Goal: Task Accomplishment & Management: Manage account settings

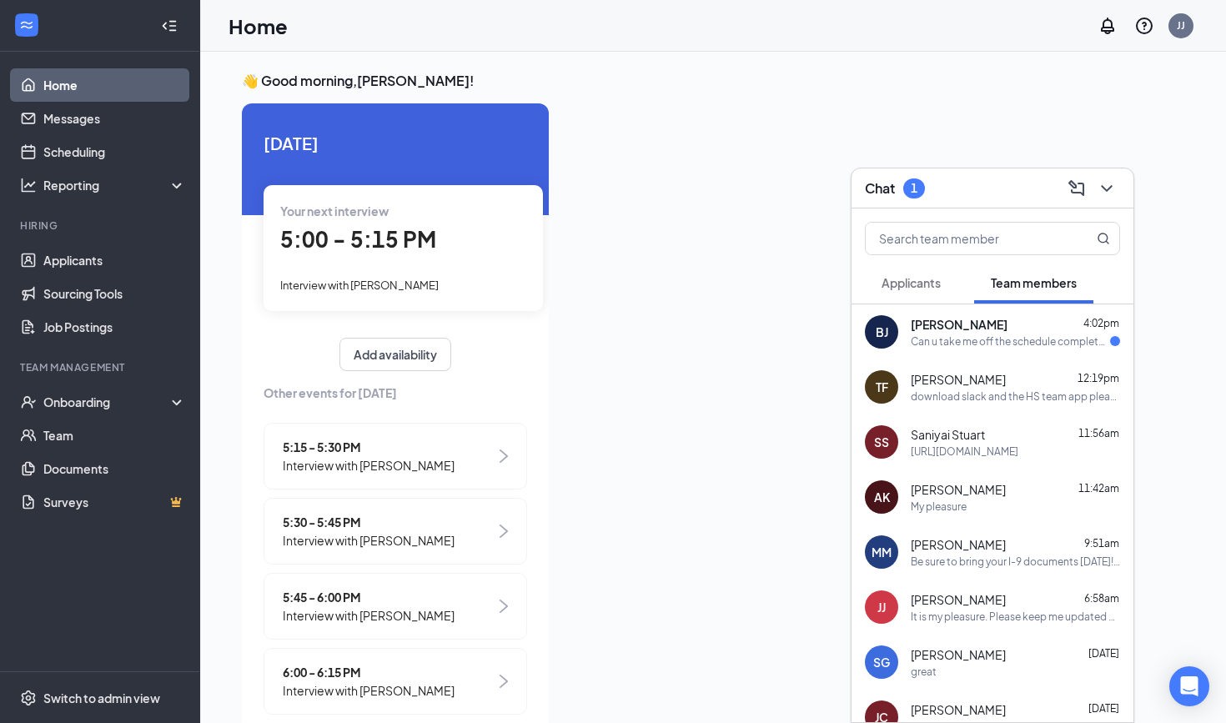
click at [1053, 348] on div "Can u take me off the schedule completely thank you" at bounding box center [1010, 341] width 199 height 14
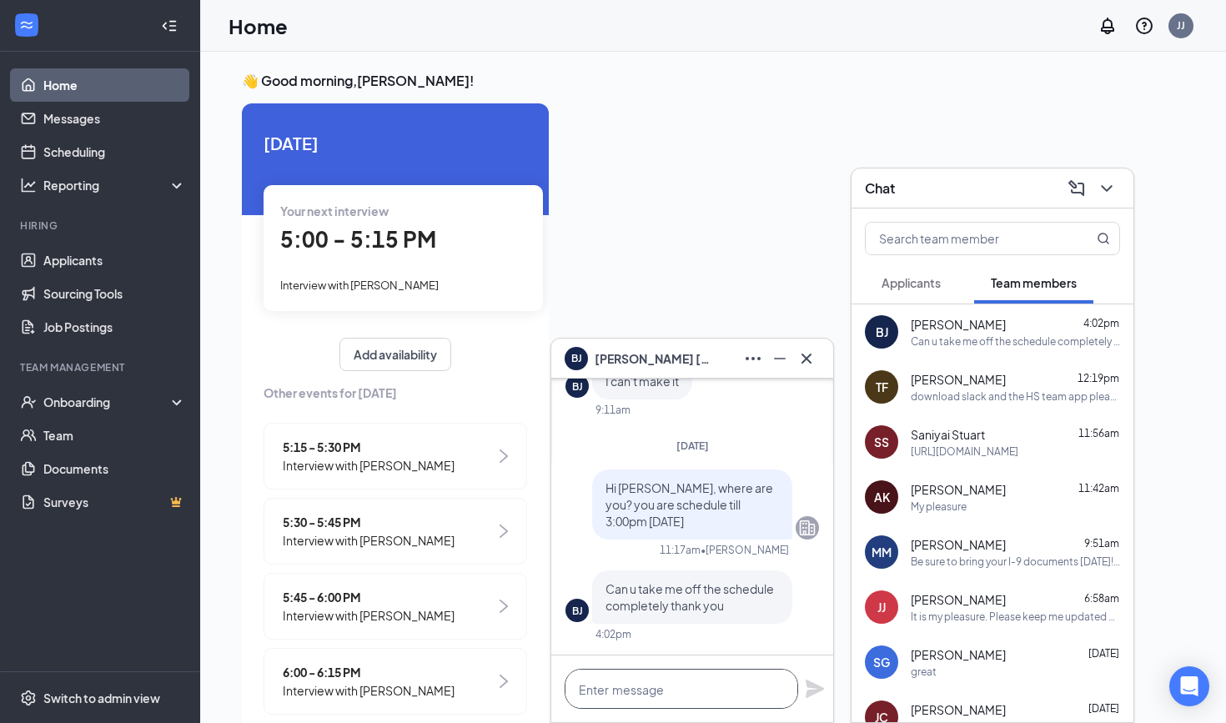
click at [701, 696] on textarea at bounding box center [682, 689] width 234 height 40
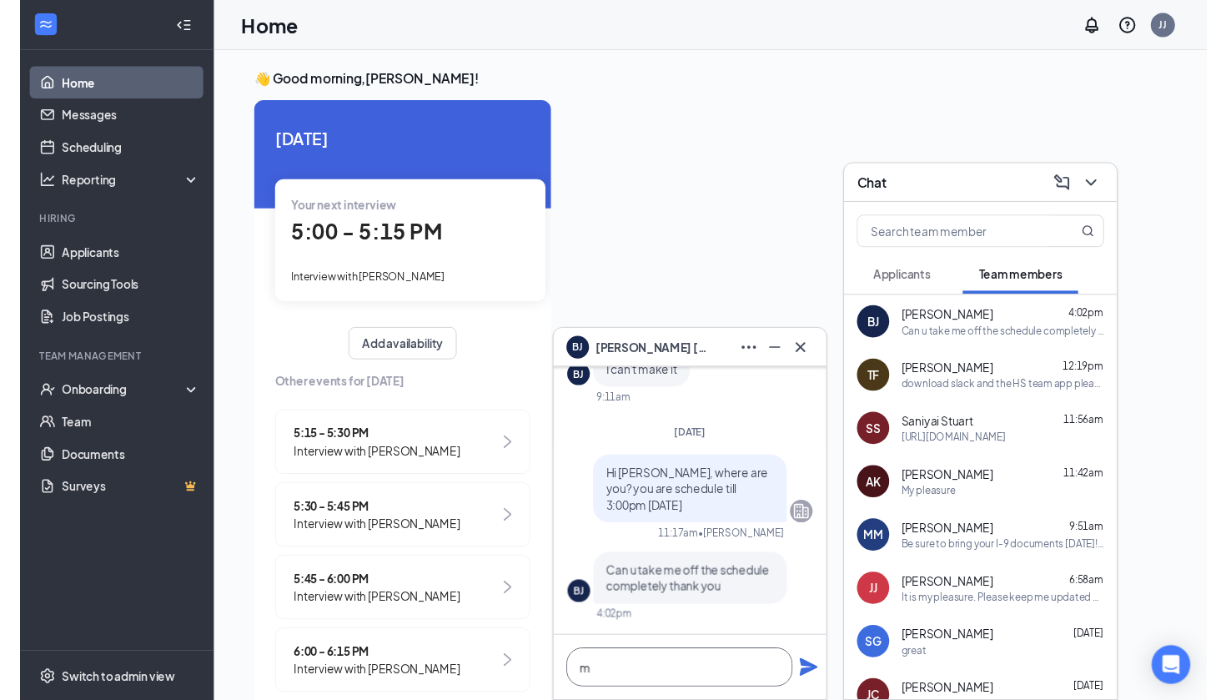
scroll to position [1, 0]
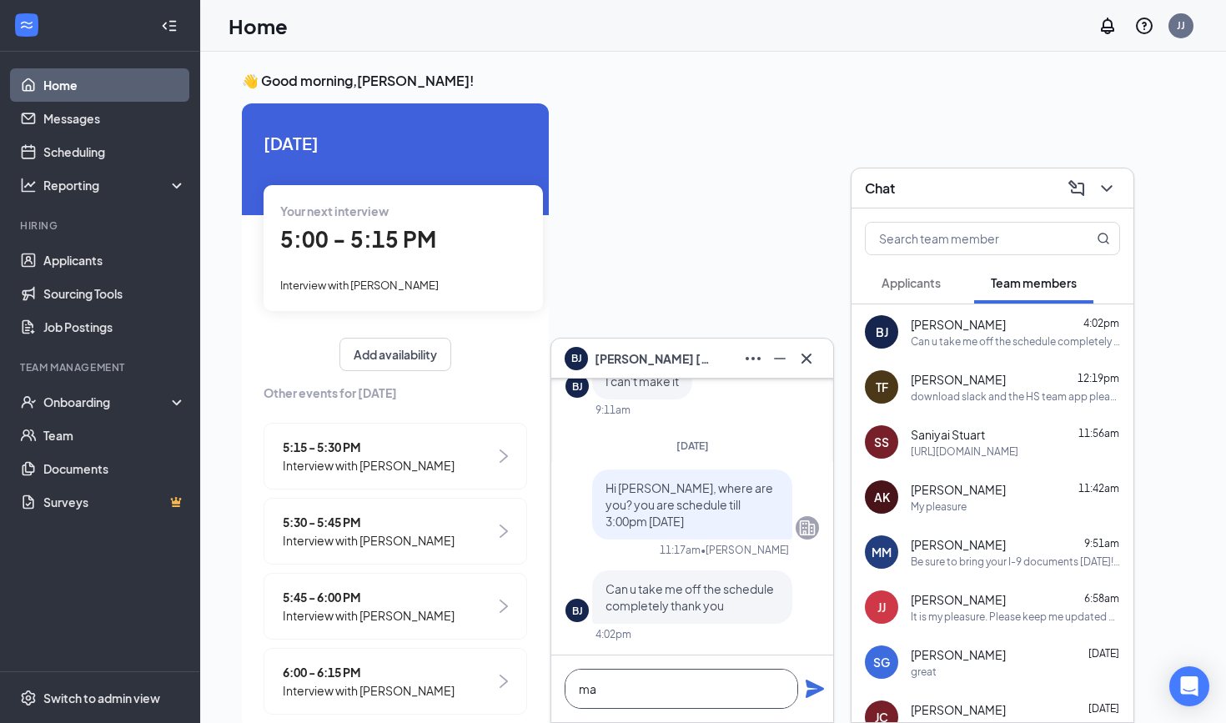
type textarea "m"
type textarea "May I ask why?"
click at [810, 691] on icon "Plane" at bounding box center [815, 689] width 18 height 18
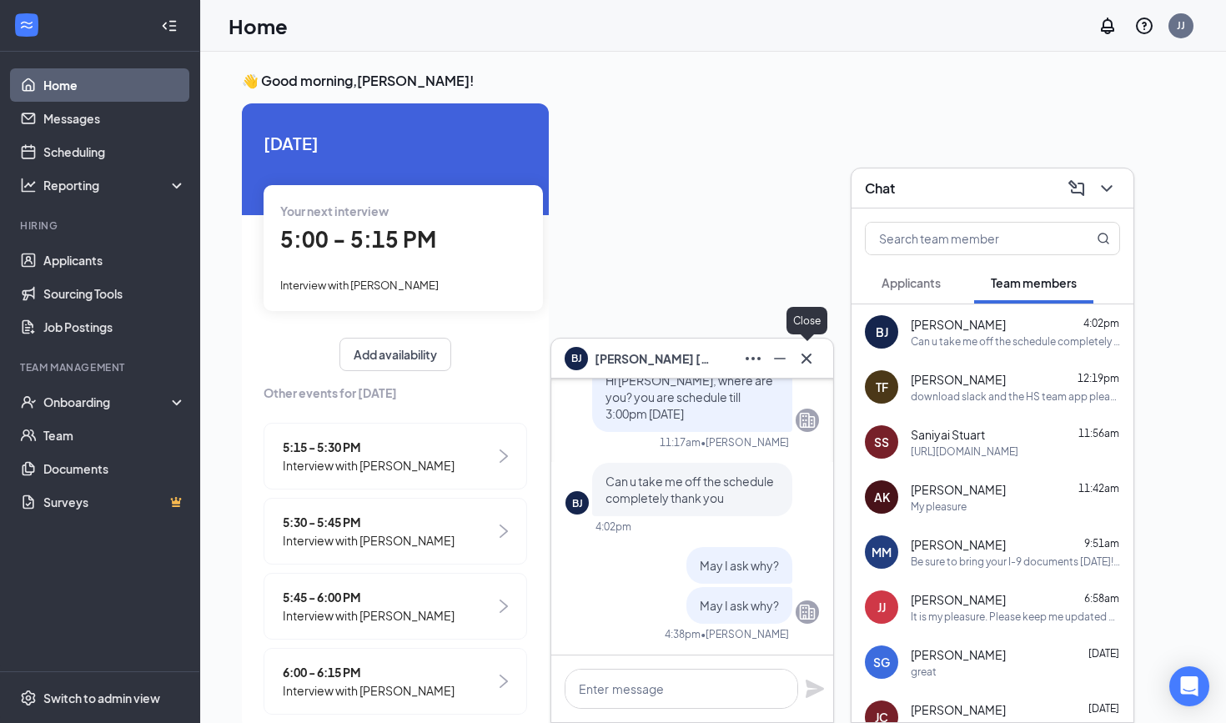
click at [809, 357] on icon "Cross" at bounding box center [806, 359] width 20 height 20
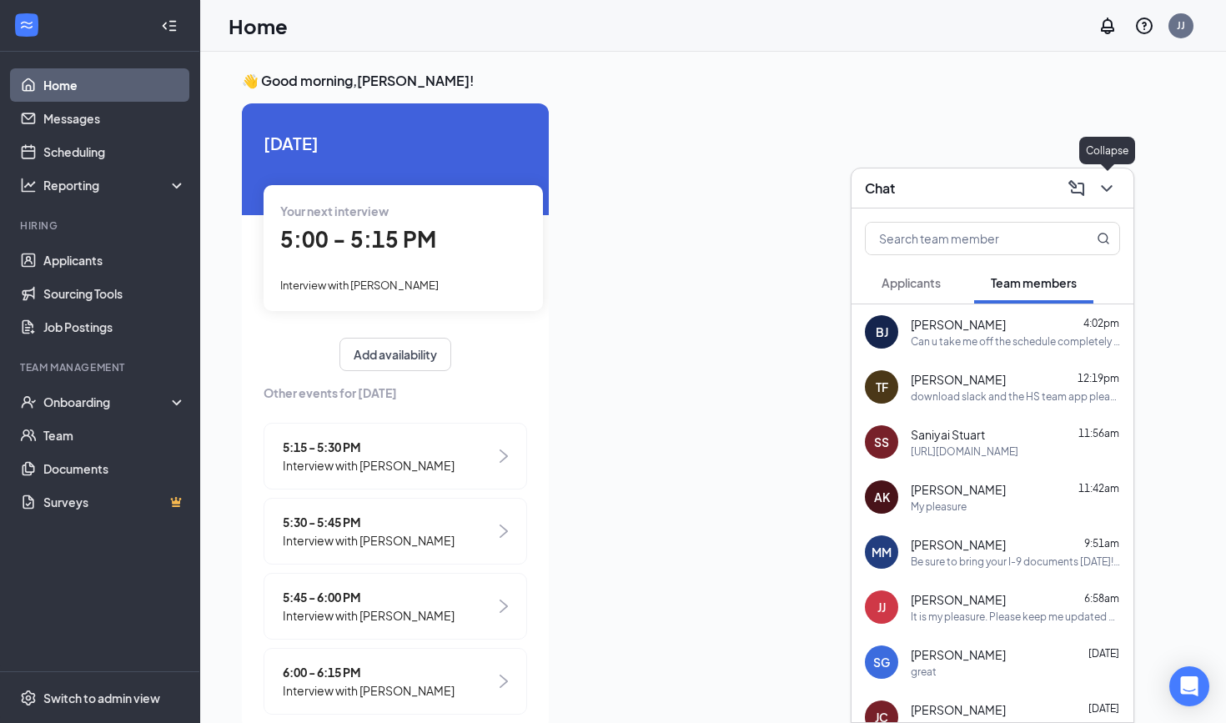
click at [1103, 187] on icon "ChevronDown" at bounding box center [1106, 188] width 11 height 7
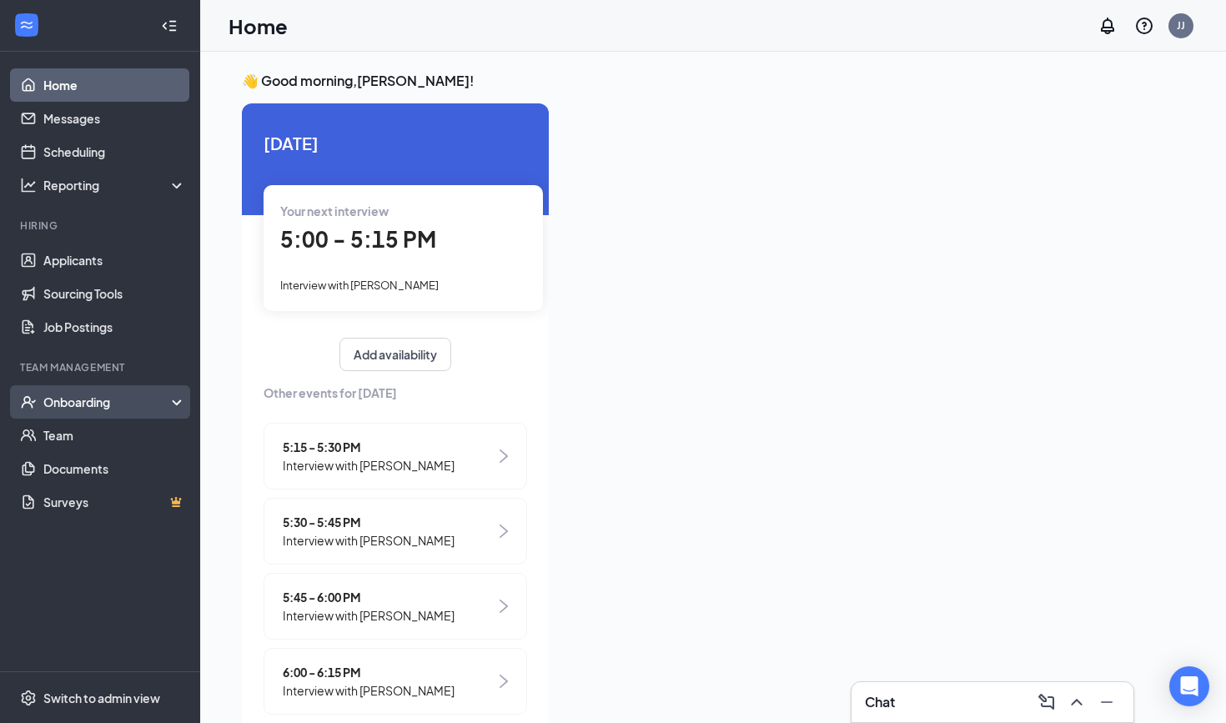
click at [104, 410] on div "Onboarding" at bounding box center [107, 402] width 128 height 17
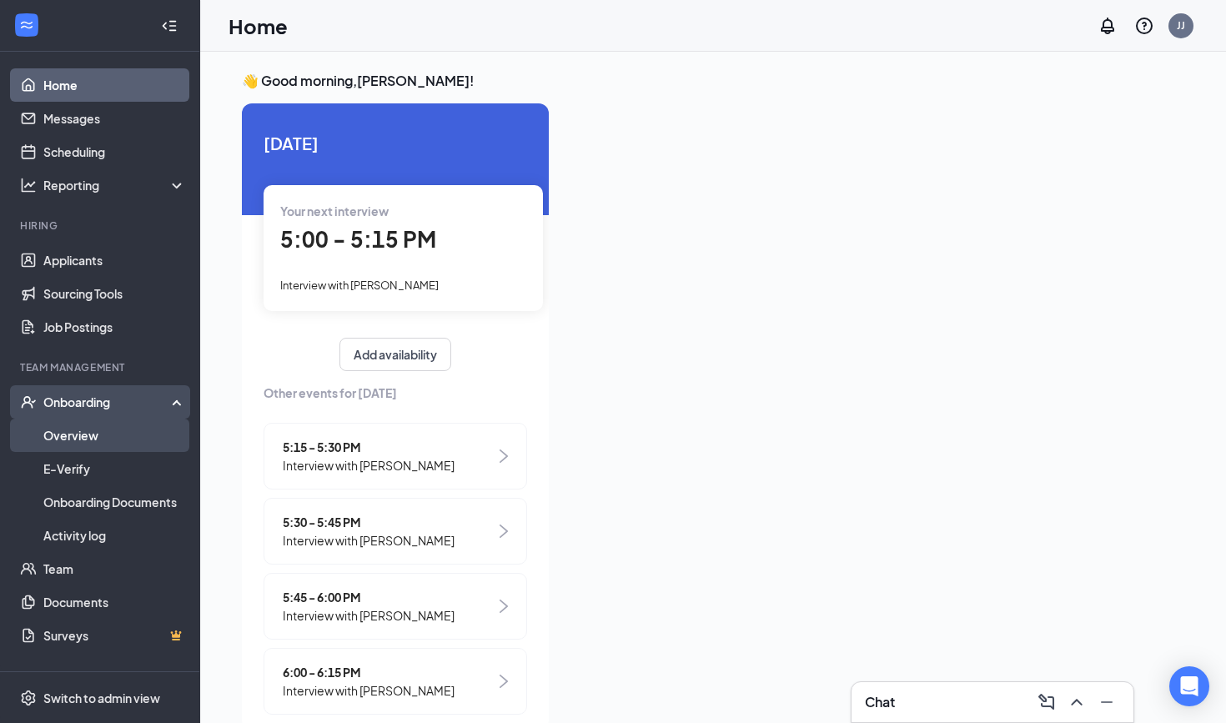
click at [108, 441] on link "Overview" at bounding box center [114, 435] width 143 height 33
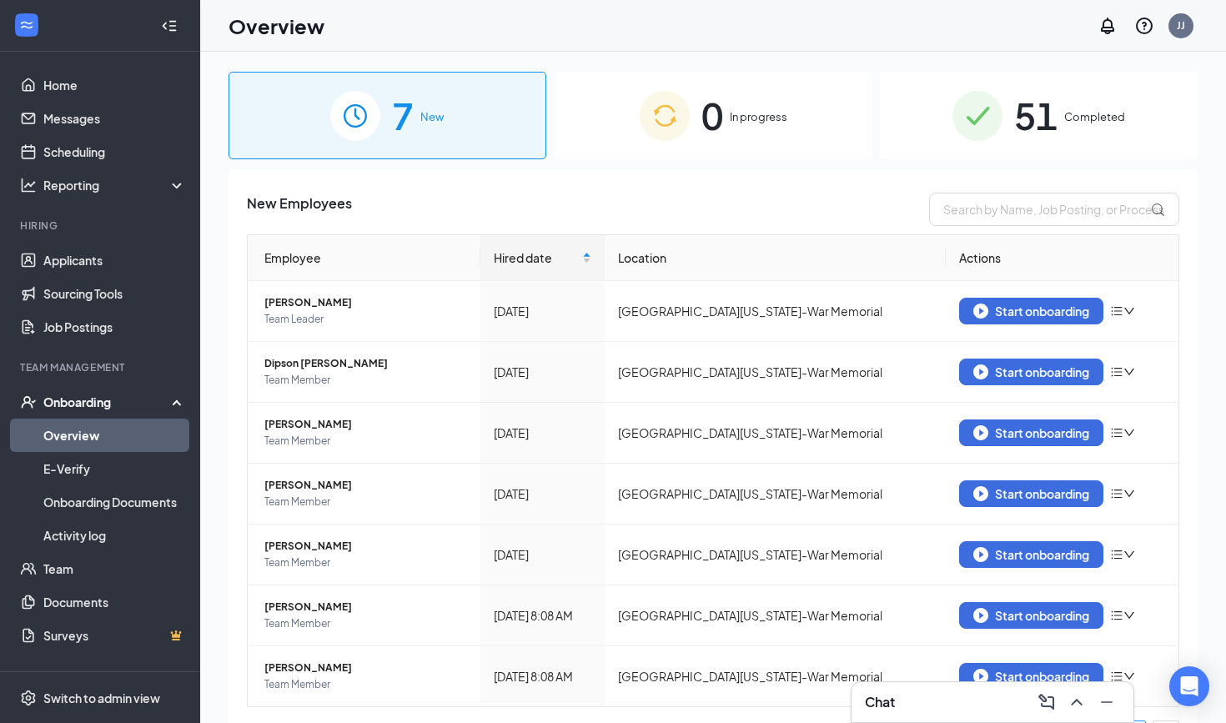
click at [1083, 72] on div "7 New 0 In progress 51 Completed New Employees Employee Hired date Location Act…" at bounding box center [713, 425] width 1026 height 746
click at [1055, 105] on span "51" at bounding box center [1035, 116] width 43 height 58
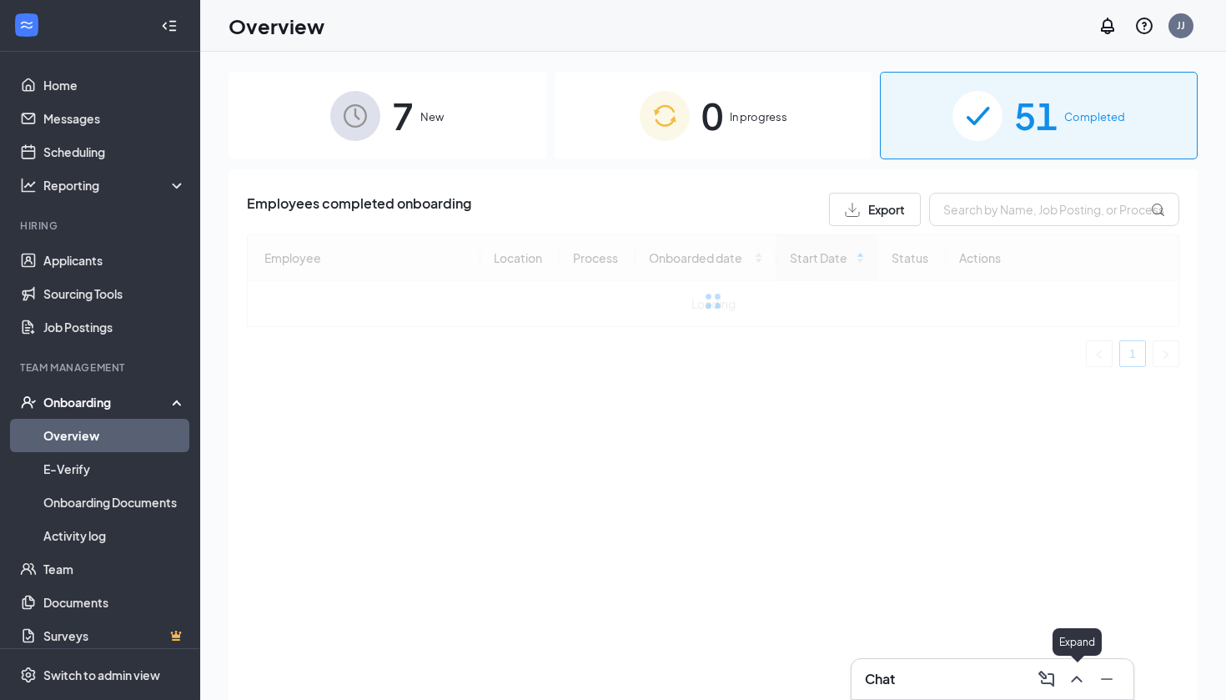
click at [1083, 684] on icon "ChevronUp" at bounding box center [1077, 679] width 20 height 20
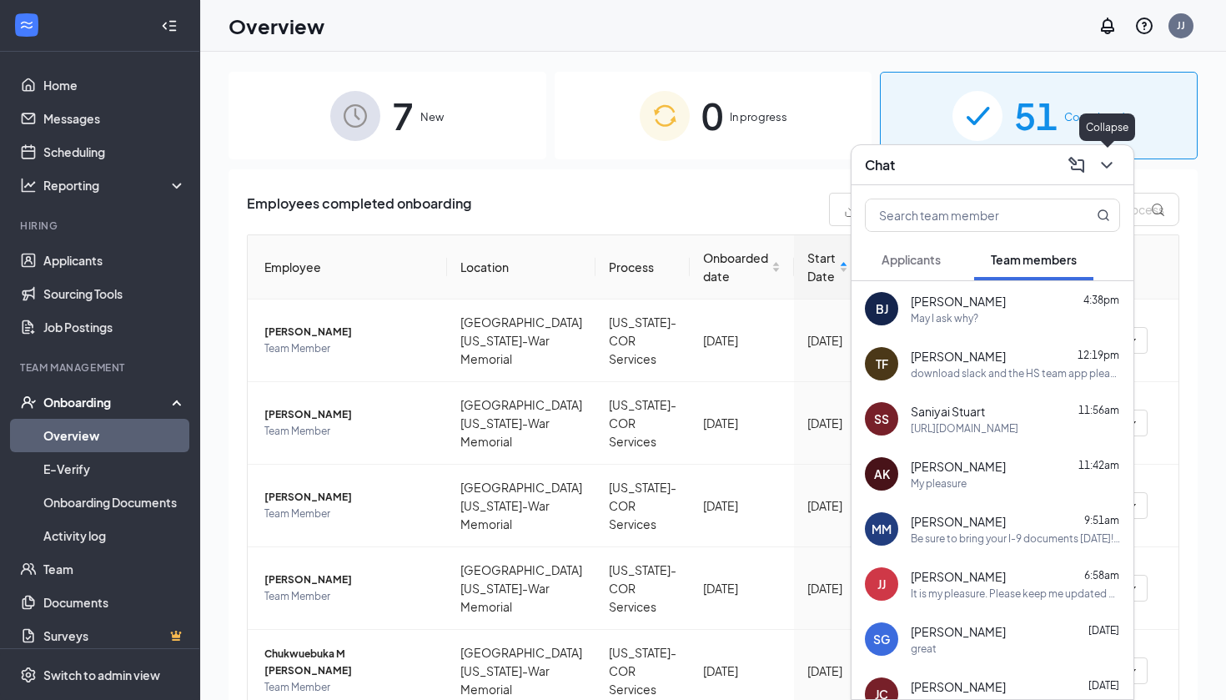
click at [1115, 161] on icon "ChevronDown" at bounding box center [1107, 165] width 20 height 20
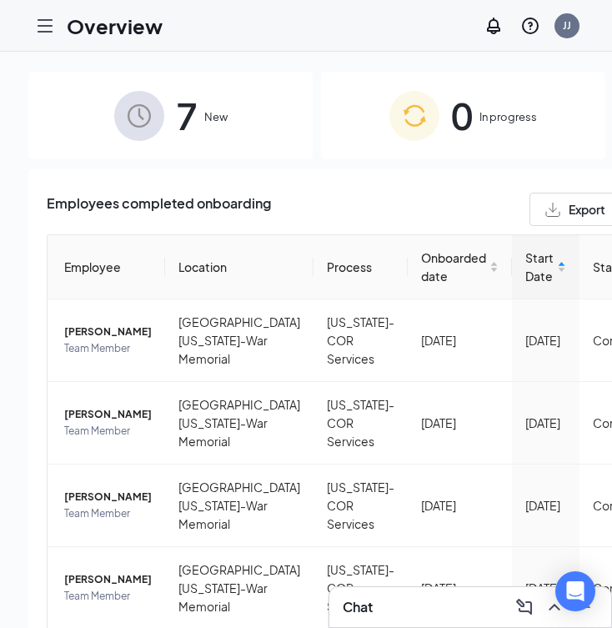
click at [299, 2] on div "Overview JJ" at bounding box center [306, 26] width 612 height 52
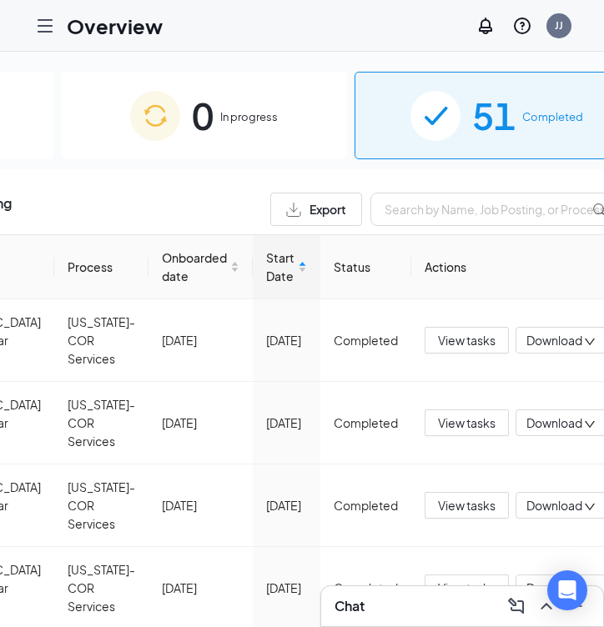
scroll to position [0, 259]
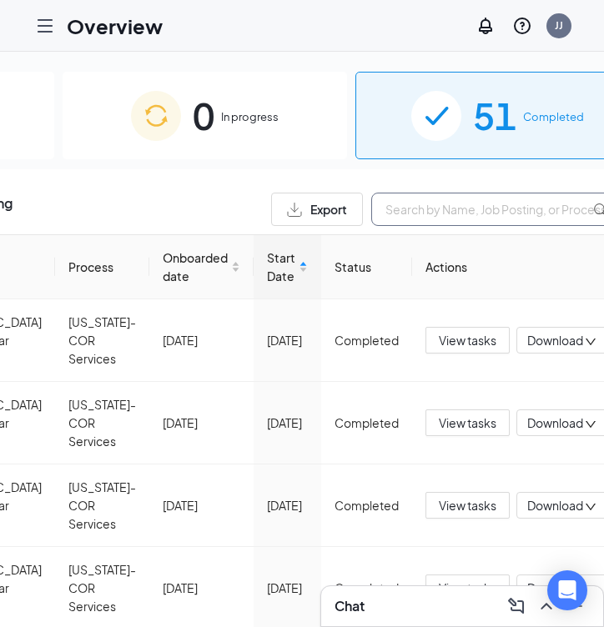
click at [420, 217] on input "text" at bounding box center [496, 209] width 250 height 33
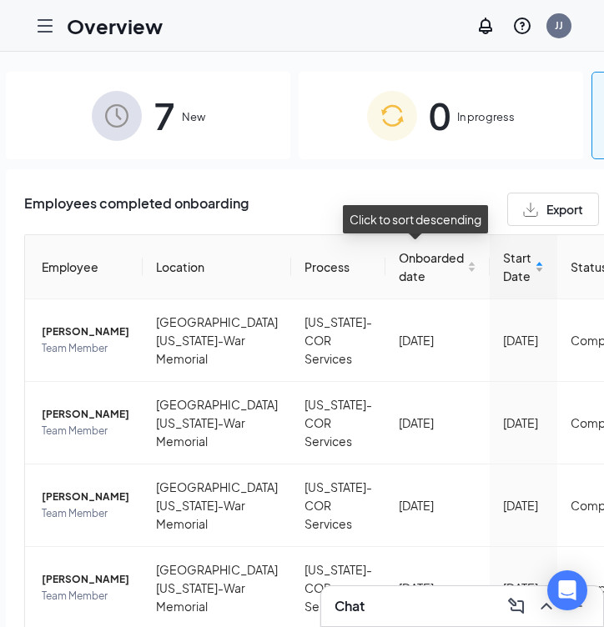
scroll to position [0, 3]
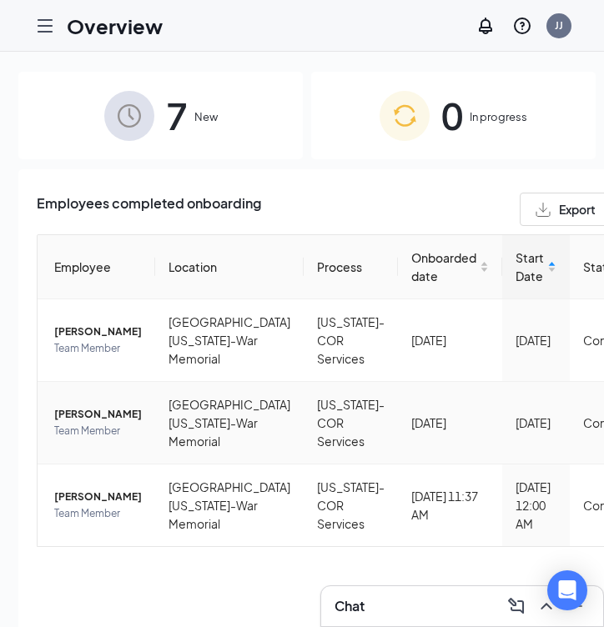
scroll to position [5, 0]
type input "Thomas"
click at [73, 505] on span "[PERSON_NAME]" at bounding box center [98, 497] width 88 height 17
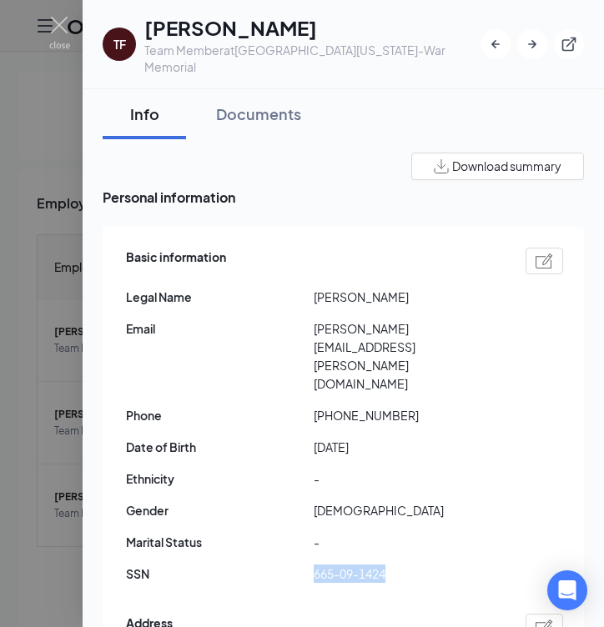
drag, startPoint x: 317, startPoint y: 516, endPoint x: 400, endPoint y: 517, distance: 83.4
click at [400, 565] on span "665-09-1424" at bounding box center [408, 574] width 188 height 18
copy span "665-09-1424"
click at [507, 274] on div "Basic information" at bounding box center [344, 261] width 437 height 27
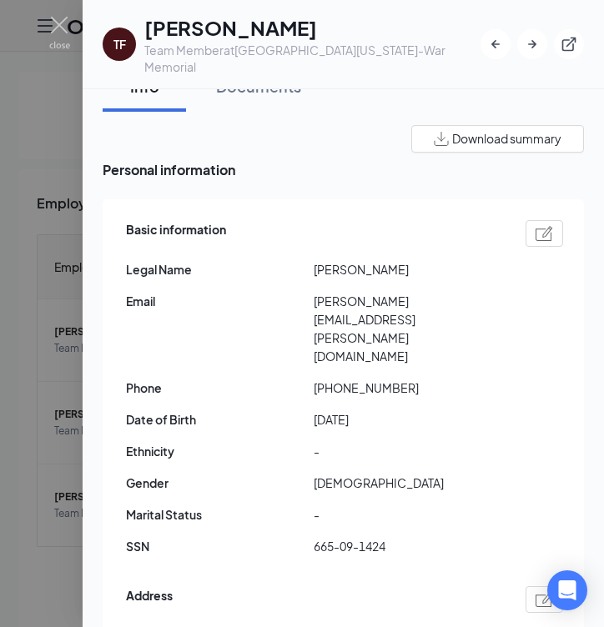
scroll to position [36, 0]
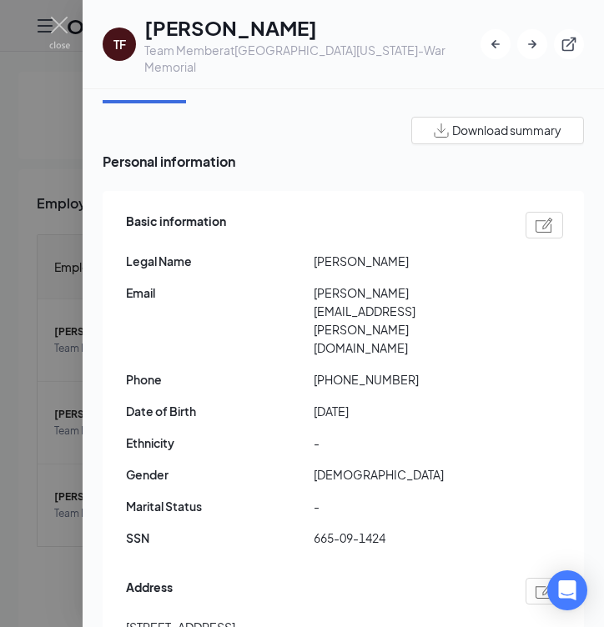
drag, startPoint x: 362, startPoint y: 259, endPoint x: 417, endPoint y: 258, distance: 55.1
click at [417, 258] on span "Thomas Flanagan" at bounding box center [408, 261] width 188 height 18
copy span "Flanagan"
click at [296, 244] on div "Basic information Legal Name Thomas Flanagan Email thomas.flanagan@selu.edu Pho…" at bounding box center [344, 384] width 437 height 353
drag, startPoint x: 310, startPoint y: 257, endPoint x: 362, endPoint y: 267, distance: 52.7
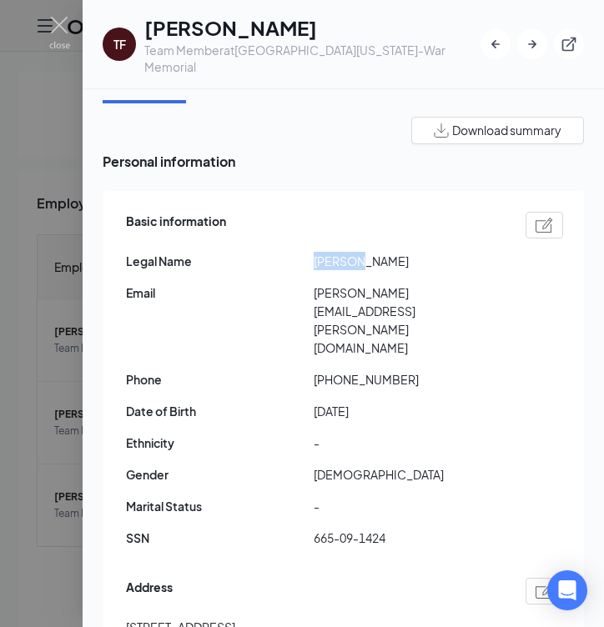
click at [362, 267] on div "Legal Name Thomas Flanagan" at bounding box center [344, 261] width 437 height 18
click at [362, 267] on span "Thomas Flanagan" at bounding box center [408, 261] width 188 height 18
drag, startPoint x: 317, startPoint y: 256, endPoint x: 338, endPoint y: 259, distance: 21.0
click at [338, 259] on span "Thomas Flanagan" at bounding box center [408, 261] width 188 height 18
drag, startPoint x: 313, startPoint y: 258, endPoint x: 338, endPoint y: 270, distance: 28.0
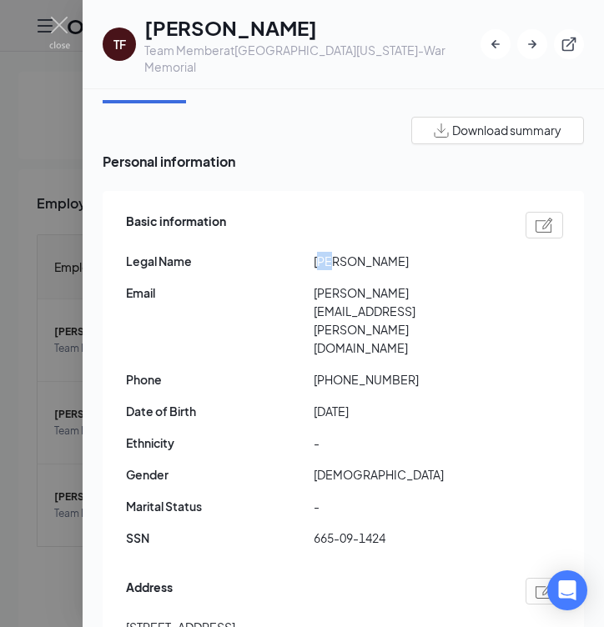
click at [338, 270] on div "Basic information Legal Name Thomas Flanagan Email thomas.flanagan@selu.edu Pho…" at bounding box center [344, 384] width 437 height 353
drag, startPoint x: 314, startPoint y: 259, endPoint x: 360, endPoint y: 263, distance: 46.1
click at [360, 263] on span "Thomas Flanagan" at bounding box center [408, 261] width 188 height 18
copy span "Thomas"
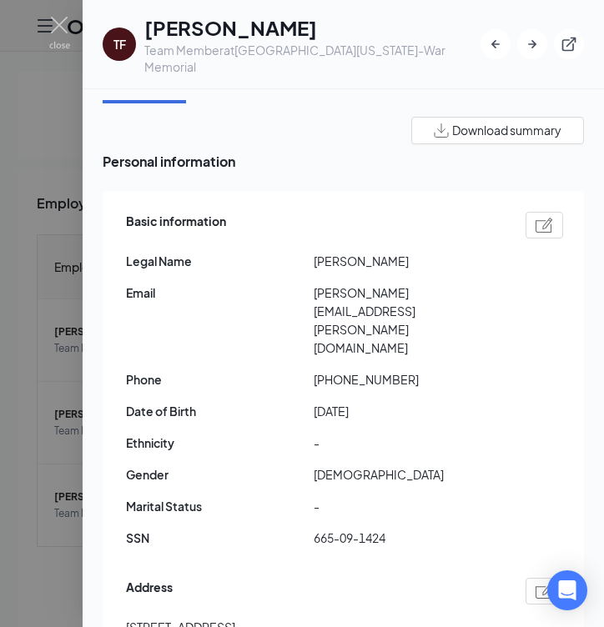
click at [474, 344] on div "Basic information Legal Name Thomas Flanagan Email thomas.flanagan@selu.edu Pho…" at bounding box center [344, 384] width 437 height 353
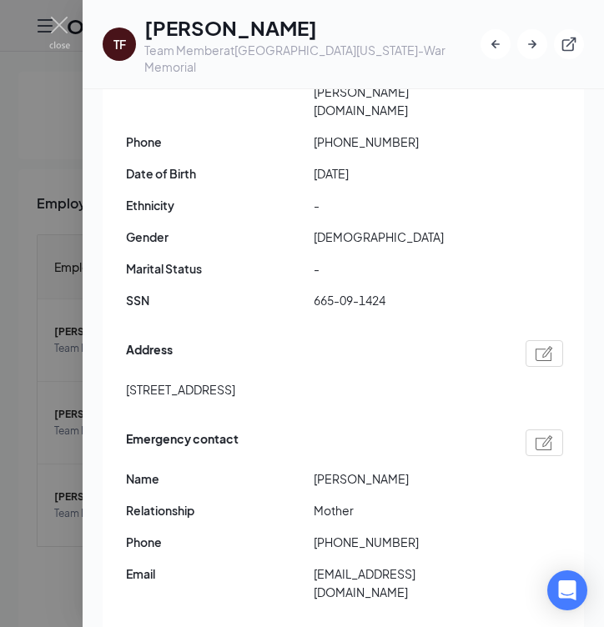
scroll to position [239, 0]
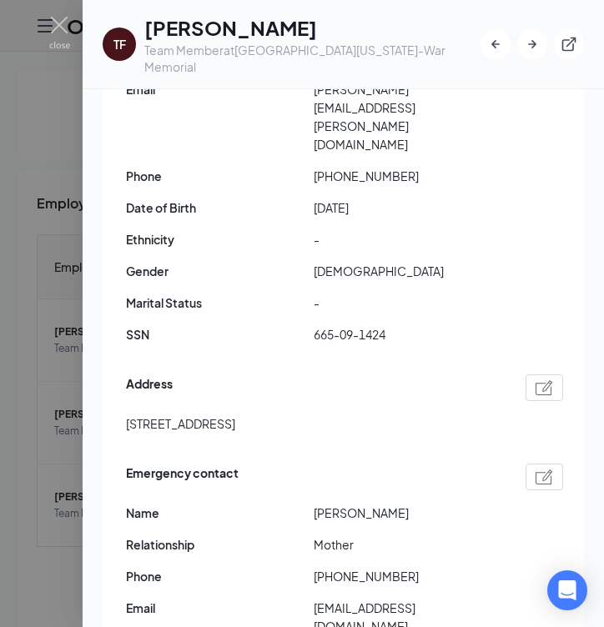
click at [139, 415] on span "62105 Highway 1090 Pearl River LA US 70452" at bounding box center [180, 424] width 109 height 18
drag, startPoint x: 125, startPoint y: 371, endPoint x: 294, endPoint y: 359, distance: 169.8
click at [294, 359] on div "Basic information Legal Name Thomas Flanagan Email thomas.flanagan@selu.edu Pho…" at bounding box center [343, 328] width 481 height 682
drag, startPoint x: 128, startPoint y: 369, endPoint x: 377, endPoint y: 374, distance: 248.6
click at [377, 415] on div "62105 Highway 1090 Pearl River LA US 70452" at bounding box center [344, 424] width 437 height 18
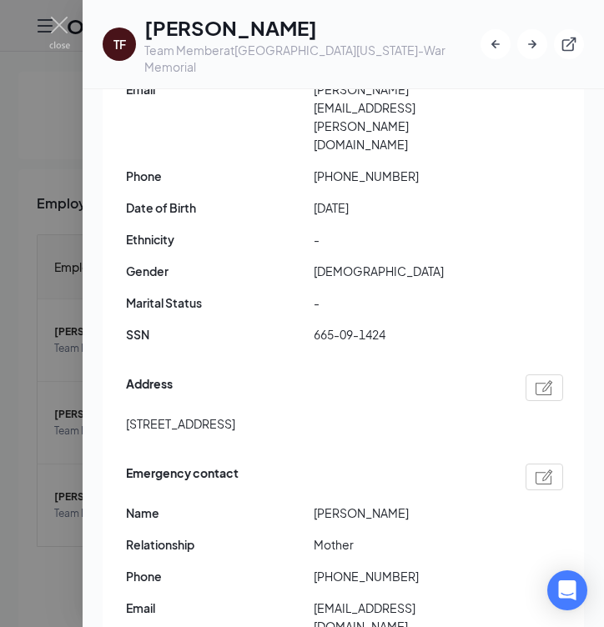
copy span "62105 Highway 1090 Pearl River LA US 70452"
click at [448, 415] on div "62105 Highway 1090 Pearl River LA US 70452" at bounding box center [344, 424] width 437 height 18
drag, startPoint x: 127, startPoint y: 369, endPoint x: 241, endPoint y: 369, distance: 114.3
click at [235, 415] on span "62105 Highway 1090 Pearl River LA US 70452" at bounding box center [180, 424] width 109 height 18
copy span "62105 Highway 1090"
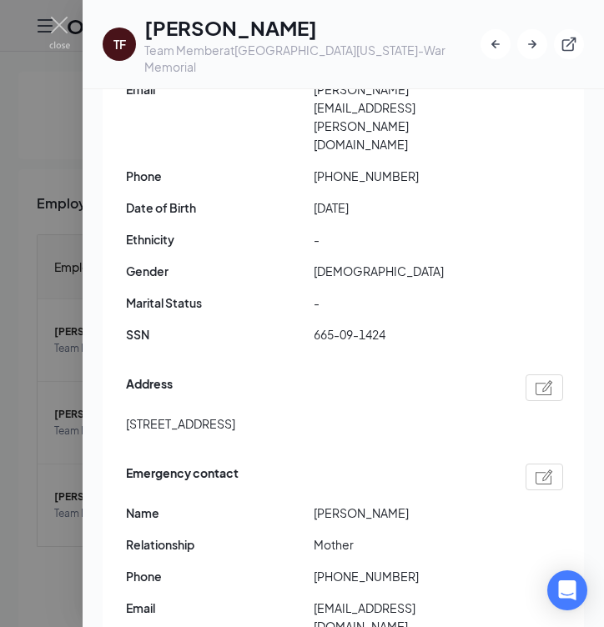
click at [416, 535] on span "Mother" at bounding box center [408, 544] width 188 height 18
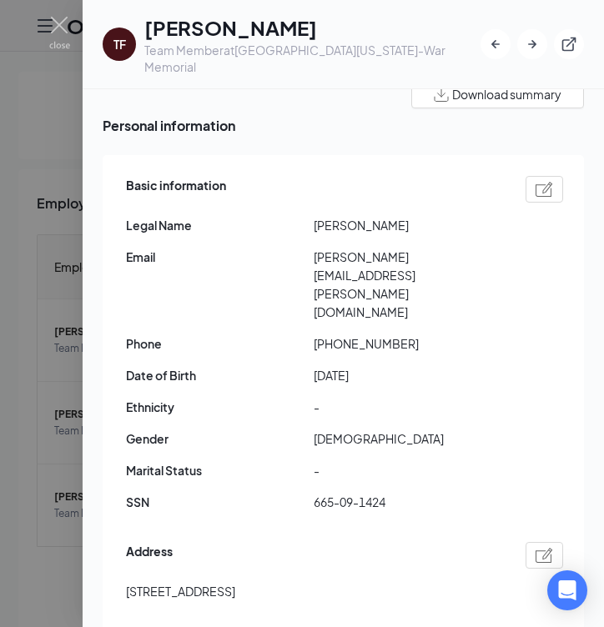
scroll to position [44, 0]
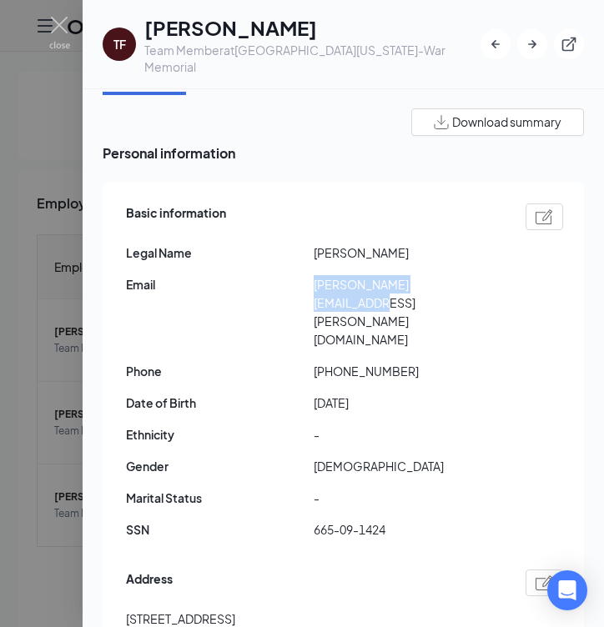
drag, startPoint x: 310, startPoint y: 283, endPoint x: 430, endPoint y: 293, distance: 120.5
click at [430, 293] on div "Email thomas.flanagan@selu.edu" at bounding box center [344, 311] width 437 height 73
click at [430, 293] on span "thomas.flanagan@selu.edu" at bounding box center [408, 311] width 188 height 73
drag, startPoint x: 315, startPoint y: 284, endPoint x: 494, endPoint y: 296, distance: 178.9
click at [494, 296] on div "Basic information Legal Name Thomas Flanagan Email thomas.flanagan@selu.edu Pho…" at bounding box center [344, 375] width 437 height 353
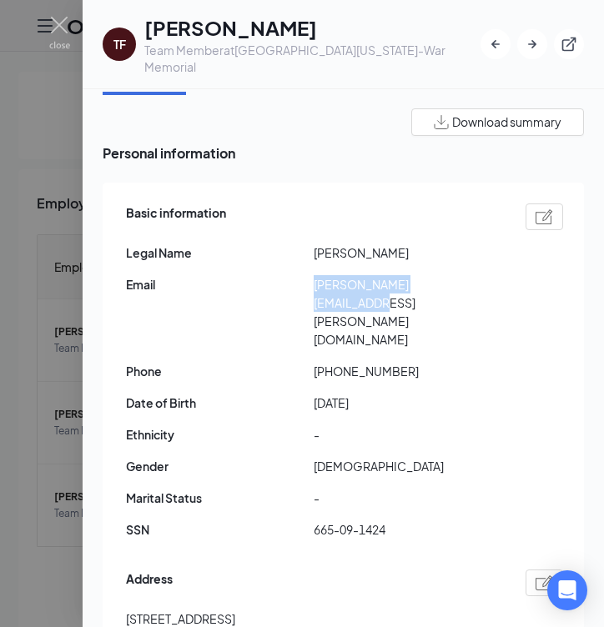
copy span "thomas.flanagan@selu.edu"
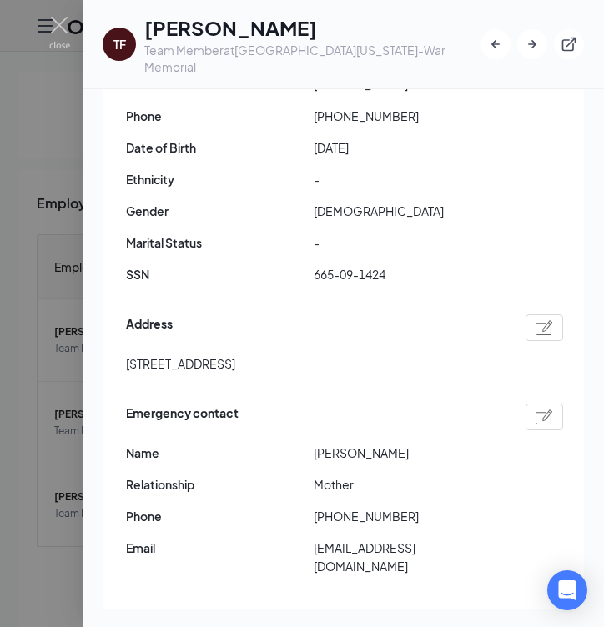
scroll to position [305, 0]
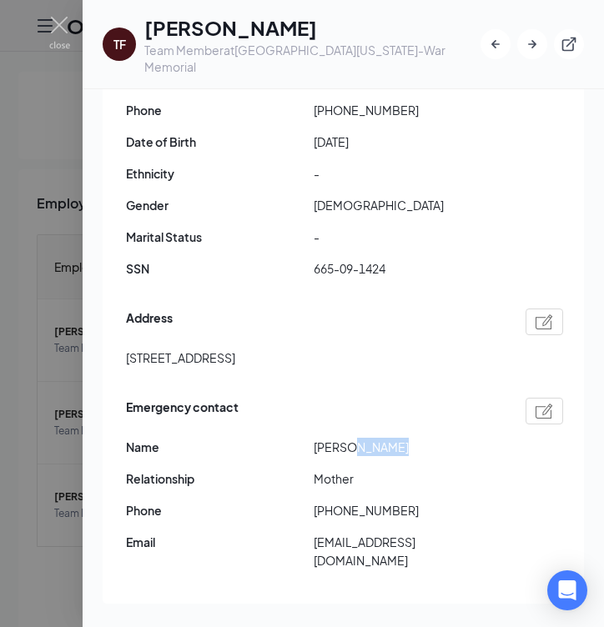
drag, startPoint x: 352, startPoint y: 391, endPoint x: 455, endPoint y: 399, distance: 102.9
click at [455, 438] on span "Susan Pittman" at bounding box center [408, 447] width 188 height 18
copy span "Pittman"
click at [437, 412] on div "Emergency contact Name Susan Pittman Relationship Mother Phone +15044164383 Ema…" at bounding box center [344, 488] width 437 height 189
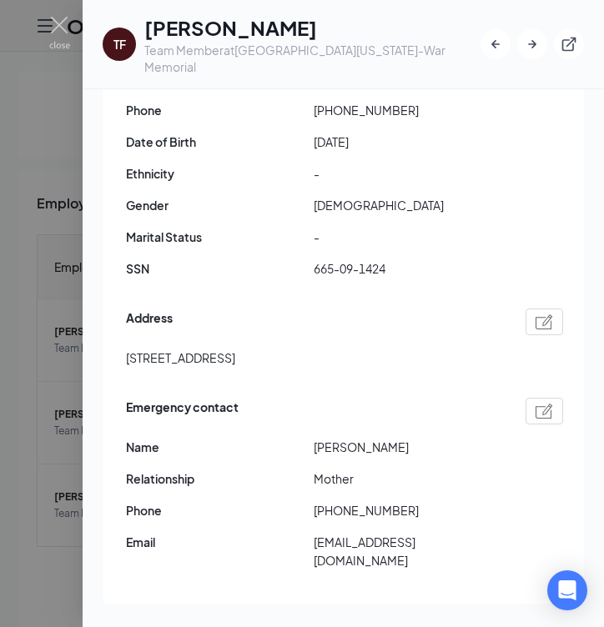
click at [315, 438] on span "Susan Pittman" at bounding box center [408, 447] width 188 height 18
drag, startPoint x: 315, startPoint y: 388, endPoint x: 350, endPoint y: 389, distance: 35.1
click at [350, 438] on span "Susan Pittman" at bounding box center [408, 447] width 188 height 18
copy span "Susan"
click at [463, 470] on span "Mother" at bounding box center [408, 479] width 188 height 18
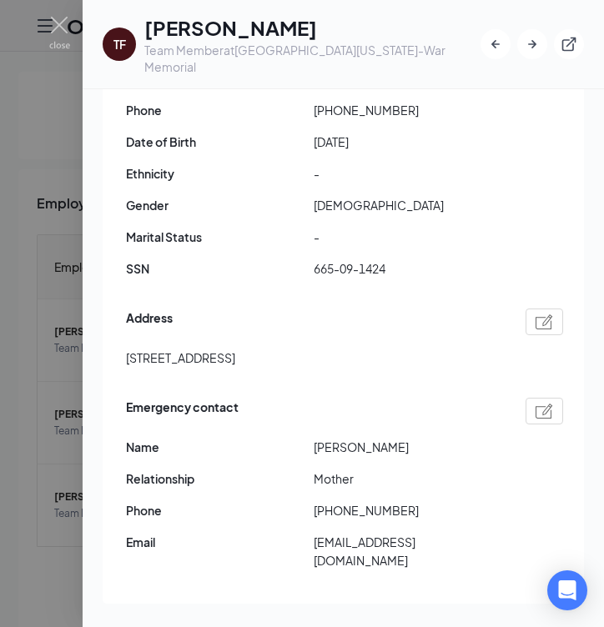
click at [463, 470] on span "Mother" at bounding box center [408, 479] width 188 height 18
drag, startPoint x: 313, startPoint y: 490, endPoint x: 327, endPoint y: 490, distance: 14.2
click at [327, 533] on div "Email spfjpf@gmail.com" at bounding box center [344, 551] width 437 height 37
click at [327, 533] on span "spfjpf@gmail.com" at bounding box center [408, 551] width 188 height 37
drag, startPoint x: 314, startPoint y: 485, endPoint x: 435, endPoint y: 482, distance: 121.0
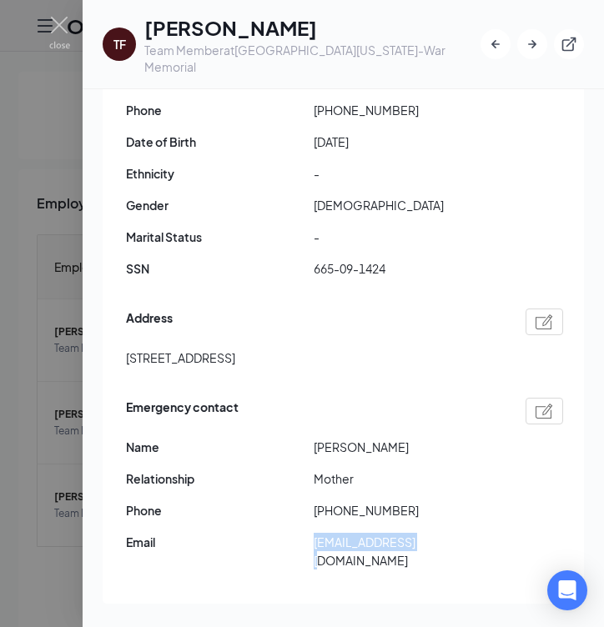
click at [435, 533] on span "spfjpf@gmail.com" at bounding box center [408, 551] width 188 height 37
copy span "spfjpf@gmail.com"
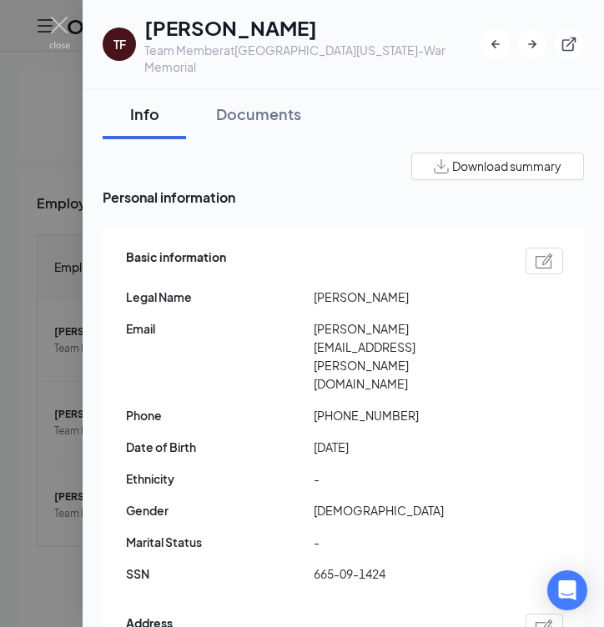
scroll to position [0, 0]
click at [241, 115] on div "Documents" at bounding box center [258, 113] width 85 height 21
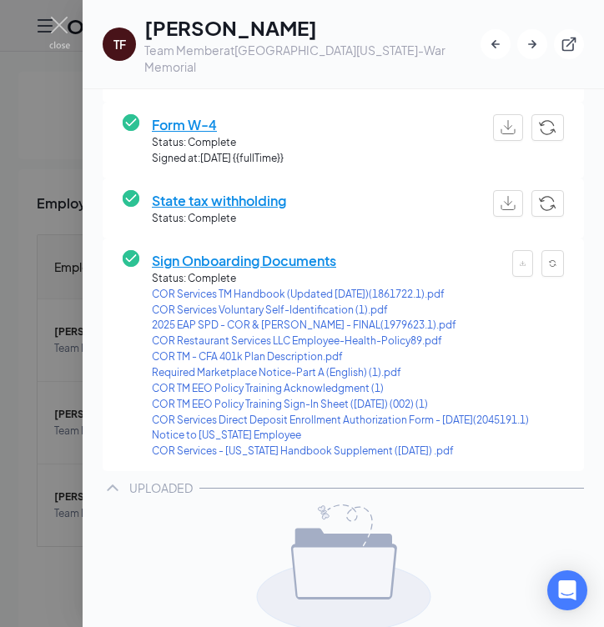
scroll to position [190, 0]
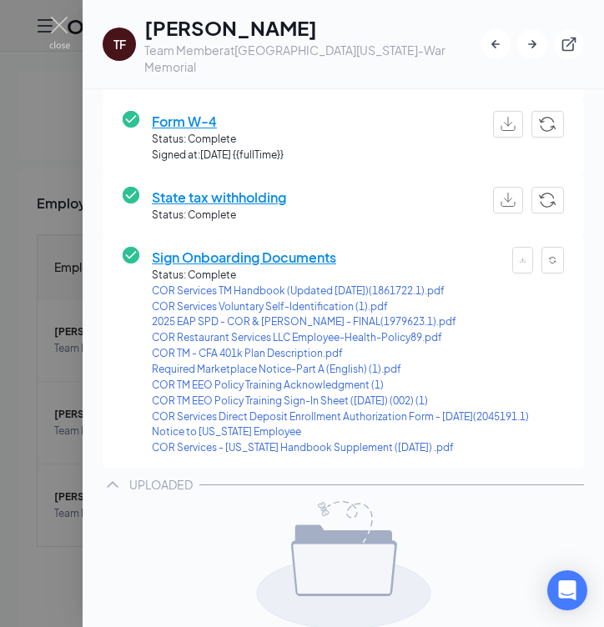
click at [295, 251] on span "Sign Onboarding Documents" at bounding box center [340, 257] width 377 height 21
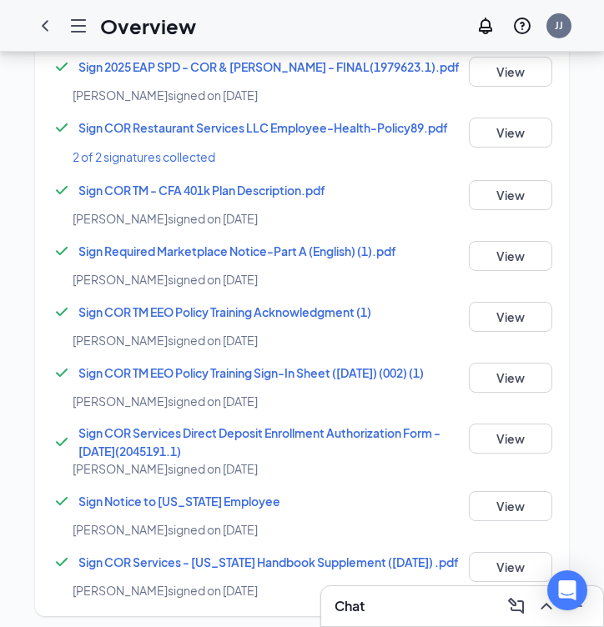
scroll to position [923, 0]
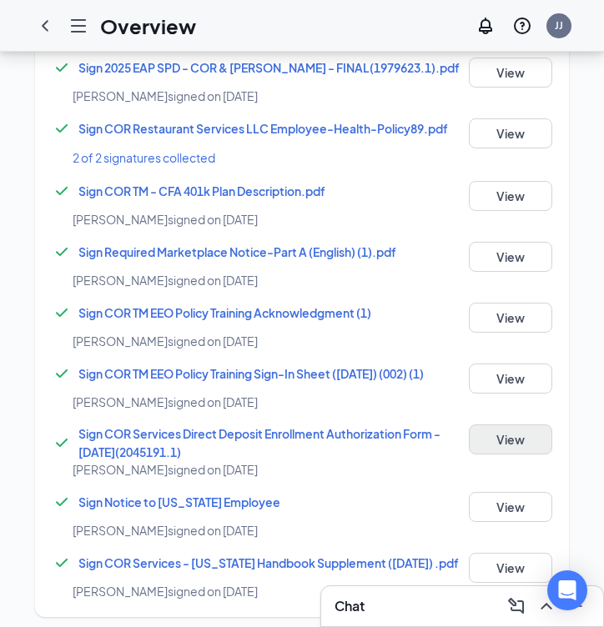
click at [508, 425] on button "View" at bounding box center [510, 440] width 83 height 30
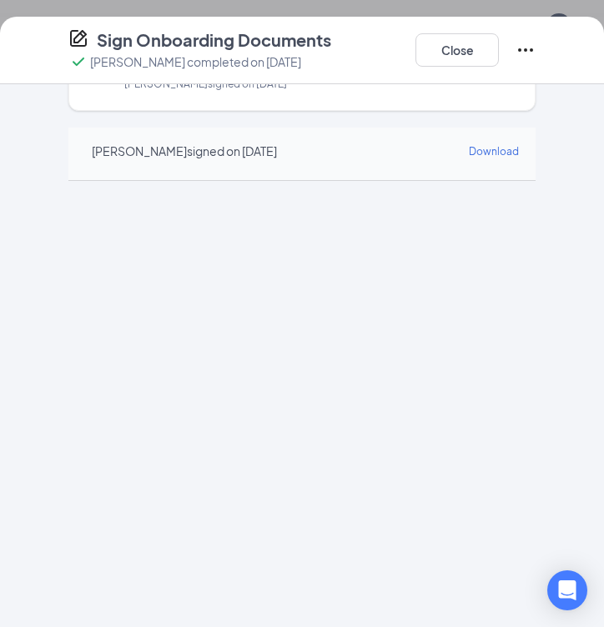
scroll to position [625, 0]
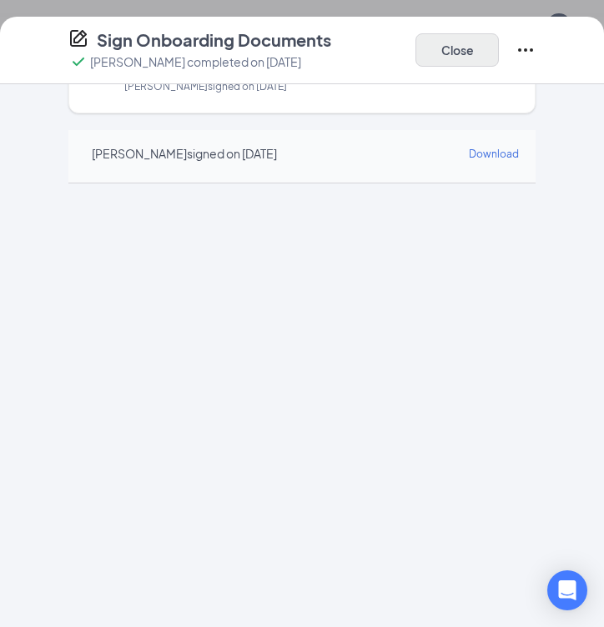
click at [459, 48] on button "Close" at bounding box center [456, 49] width 83 height 33
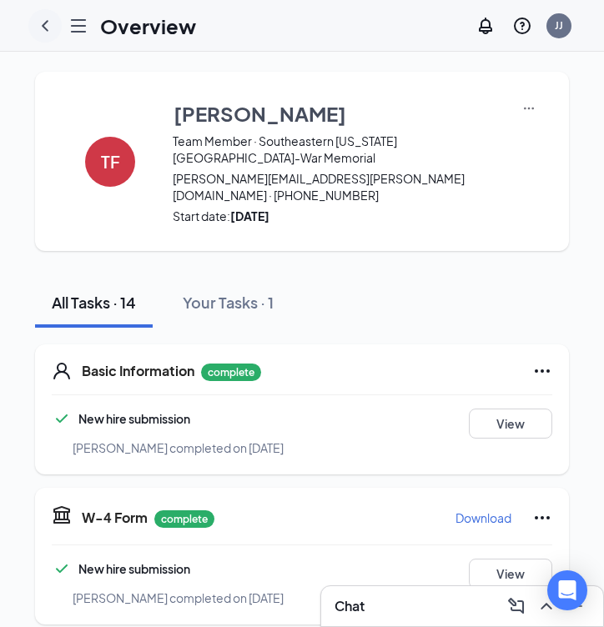
click at [42, 36] on div at bounding box center [44, 25] width 33 height 33
click at [48, 28] on icon "ChevronLeft" at bounding box center [45, 26] width 20 height 20
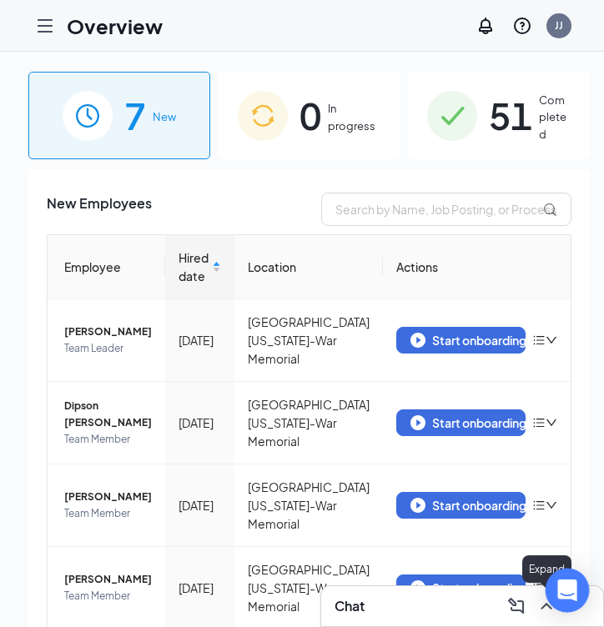
click at [551, 605] on div "Open Intercom Messenger" at bounding box center [567, 591] width 44 height 44
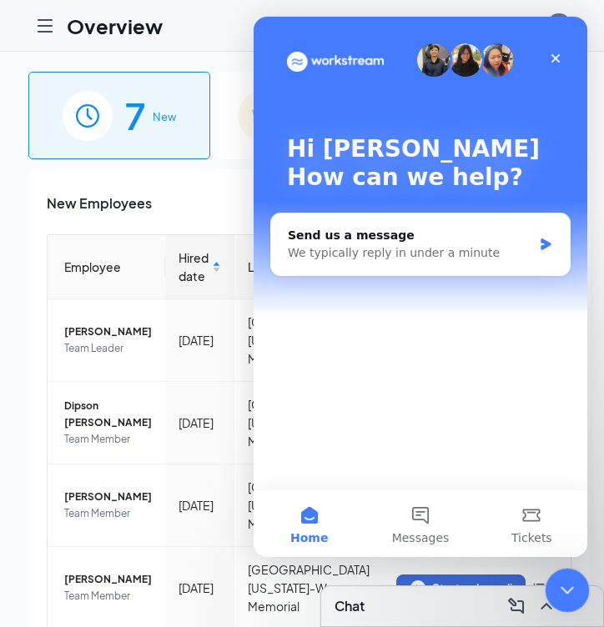
click at [558, 596] on icon "Close Intercom Messenger" at bounding box center [565, 588] width 20 height 20
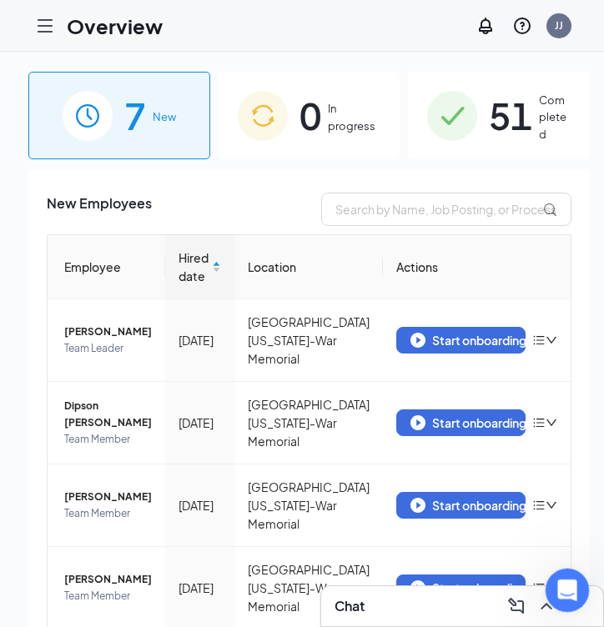
click at [550, 612] on body "Overview JJ Chat 7 New 0 In progress 51 Completed New Employees Employee Hired …" at bounding box center [302, 313] width 604 height 627
click at [541, 612] on icon "ChevronUp" at bounding box center [546, 606] width 20 height 20
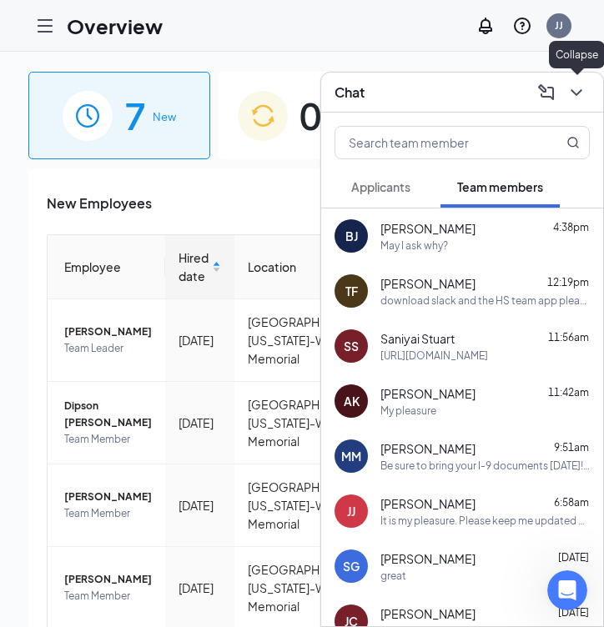
click at [580, 99] on icon "ChevronDown" at bounding box center [576, 93] width 20 height 20
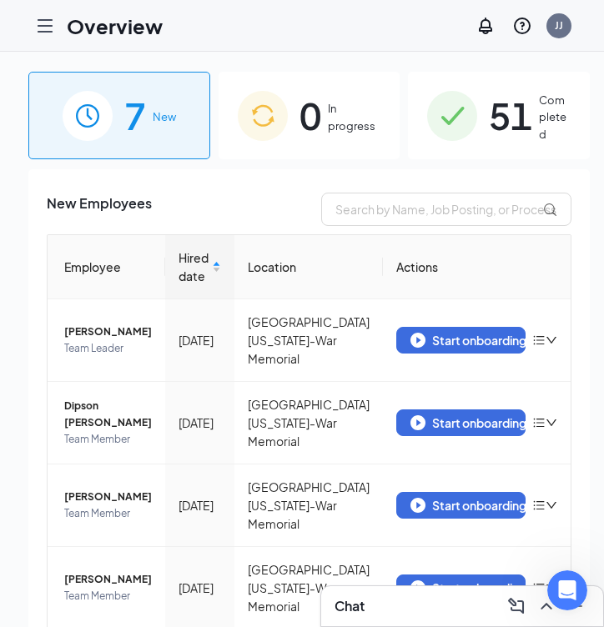
click at [460, 136] on img at bounding box center [452, 116] width 50 height 50
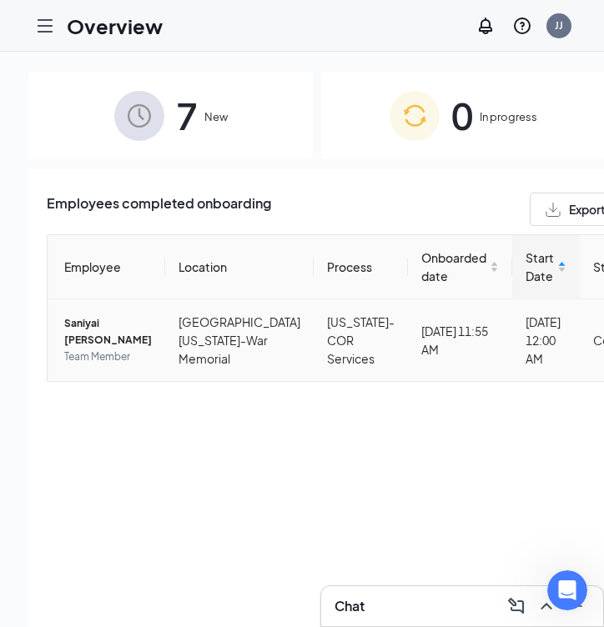
type input "san"
click at [78, 324] on span "Saniyai D Stuart" at bounding box center [108, 331] width 88 height 33
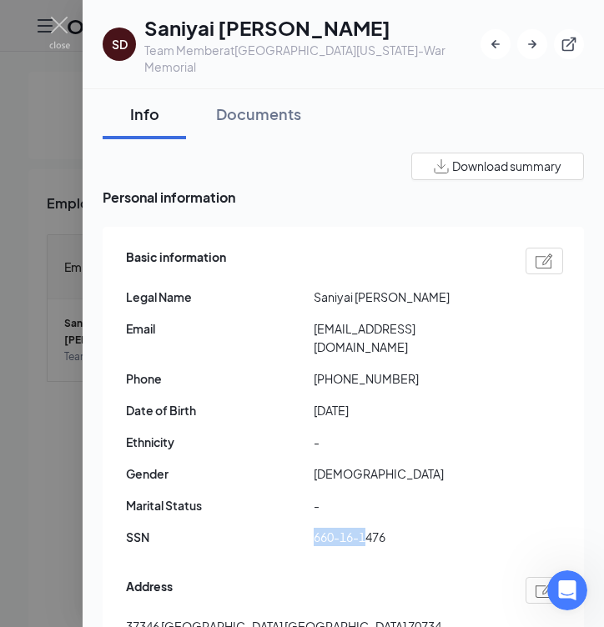
drag, startPoint x: 311, startPoint y: 521, endPoint x: 369, endPoint y: 523, distance: 58.4
click at [369, 528] on div "SSN 660-16-1476" at bounding box center [344, 537] width 437 height 18
click at [369, 528] on span "660-16-1476" at bounding box center [408, 537] width 188 height 18
click at [312, 528] on span "SSN" at bounding box center [220, 537] width 188 height 18
drag, startPoint x: 315, startPoint y: 517, endPoint x: 400, endPoint y: 517, distance: 85.1
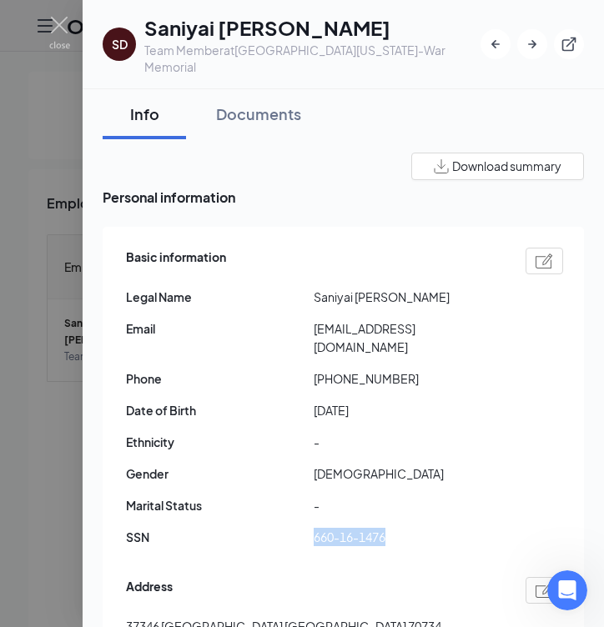
click at [400, 528] on span "660-16-1476" at bounding box center [408, 537] width 188 height 18
copy span "660-16-1476"
click at [466, 465] on span "Female" at bounding box center [408, 474] width 188 height 18
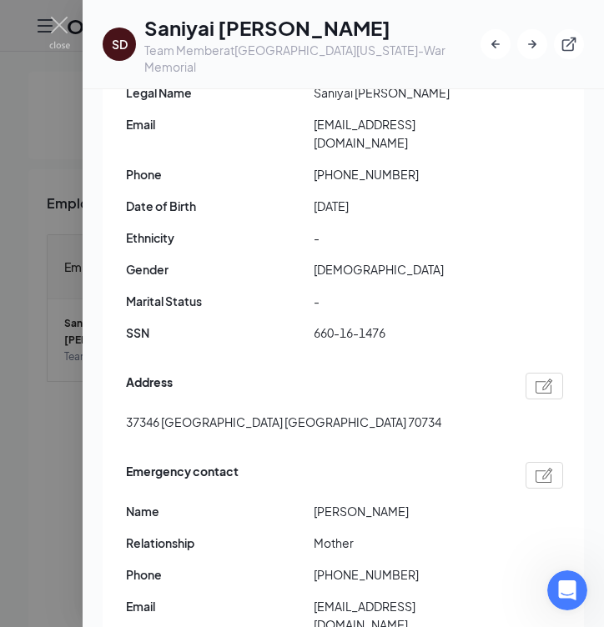
scroll to position [160, 0]
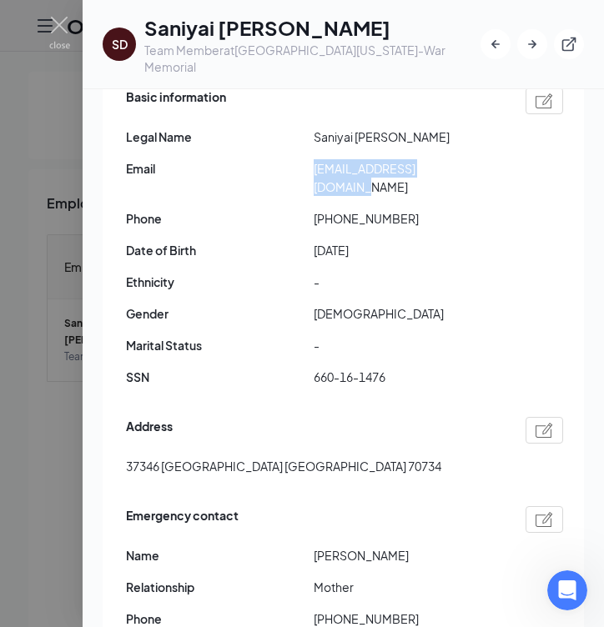
drag, startPoint x: 316, startPoint y: 164, endPoint x: 455, endPoint y: 169, distance: 139.4
click at [455, 169] on span "saniyaistuart@gmail.com" at bounding box center [408, 177] width 188 height 37
click at [424, 304] on span "Female" at bounding box center [408, 313] width 188 height 18
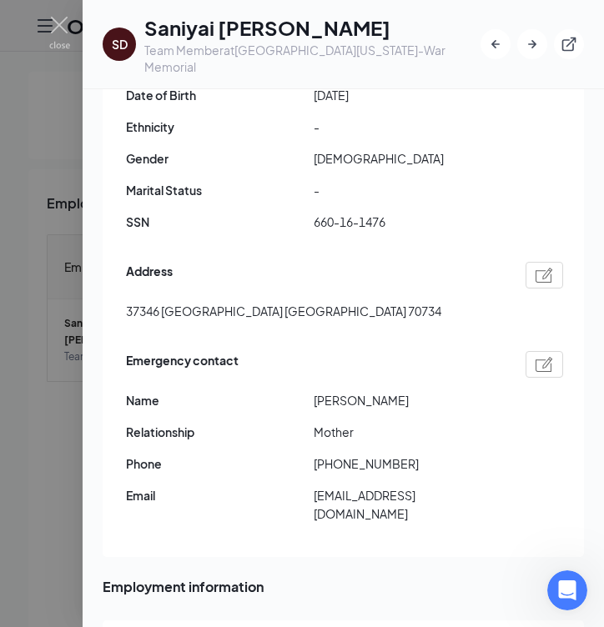
scroll to position [329, 0]
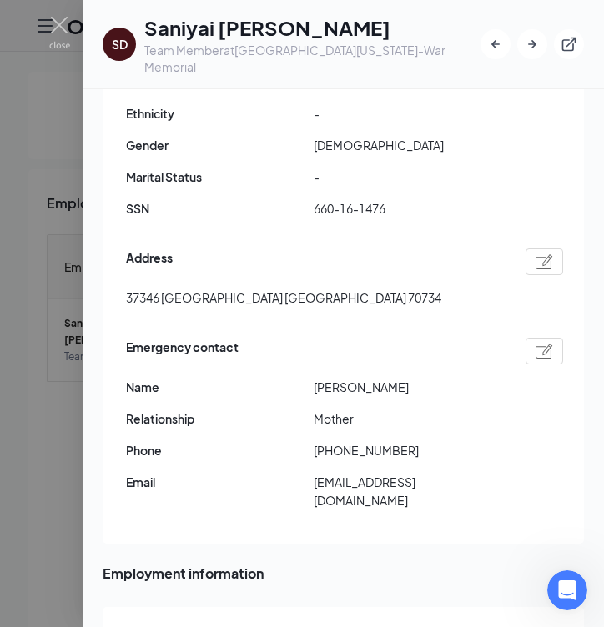
click at [360, 378] on span "Amber Stuart" at bounding box center [408, 387] width 188 height 18
drag, startPoint x: 354, startPoint y: 369, endPoint x: 399, endPoint y: 369, distance: 45.0
click at [399, 378] on span "Amber Stuart" at bounding box center [408, 387] width 188 height 18
click at [314, 378] on span "Amber Stuart" at bounding box center [408, 387] width 188 height 18
drag, startPoint x: 314, startPoint y: 372, endPoint x: 324, endPoint y: 372, distance: 10.0
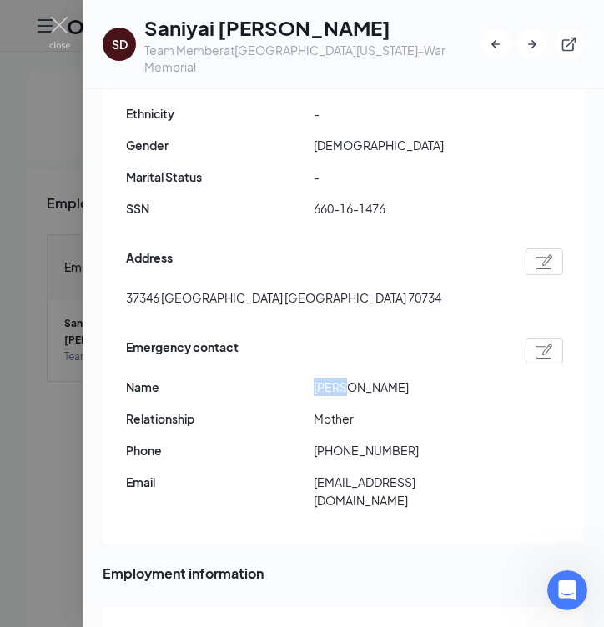
click at [324, 378] on span "Amber Stuart" at bounding box center [408, 387] width 188 height 18
click at [389, 481] on div "Emergency contact Name Amber Stuart Relationship Mother Phone +12259366482 Emai…" at bounding box center [344, 428] width 437 height 189
drag, startPoint x: 313, startPoint y: 463, endPoint x: 450, endPoint y: 484, distance: 138.4
click at [450, 484] on div "Emergency contact Name Amber Stuart Relationship Mother Phone +12259366482 Emai…" at bounding box center [344, 428] width 437 height 189
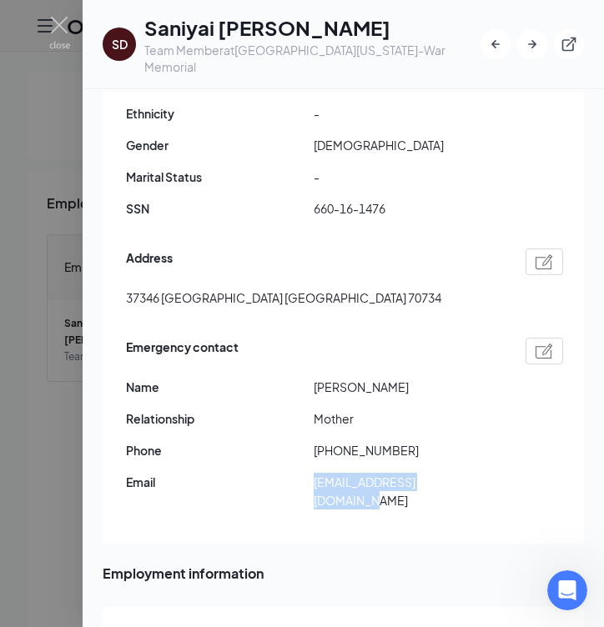
drag, startPoint x: 315, startPoint y: 462, endPoint x: 484, endPoint y: 464, distance: 168.5
click at [484, 473] on span "amberkeythhart@gmail.com" at bounding box center [408, 491] width 188 height 37
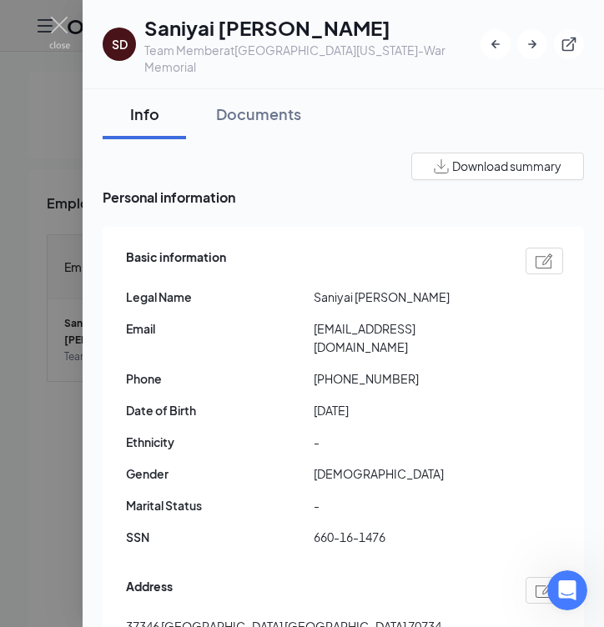
scroll to position [0, 0]
click at [275, 117] on div "Documents" at bounding box center [258, 113] width 85 height 21
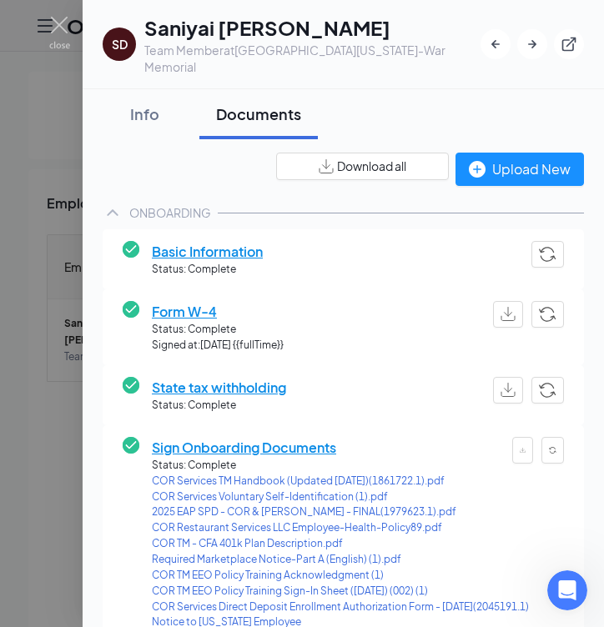
click at [292, 446] on span "Sign Onboarding Documents" at bounding box center [340, 447] width 377 height 21
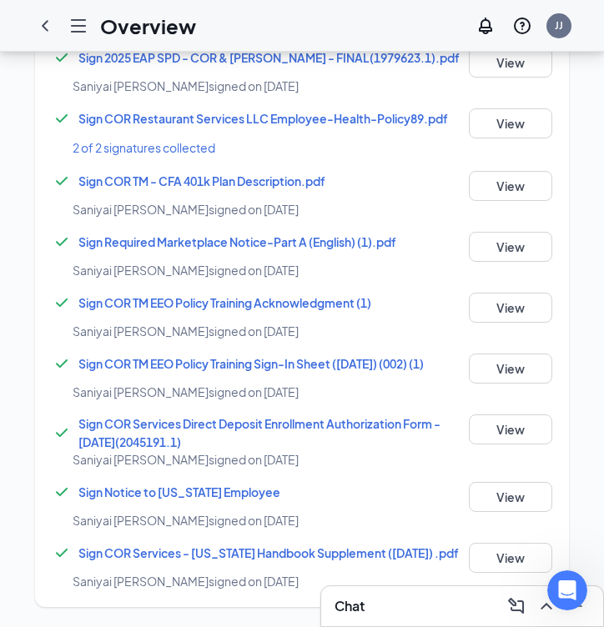
scroll to position [923, 0]
click at [524, 431] on button "View" at bounding box center [510, 430] width 83 height 30
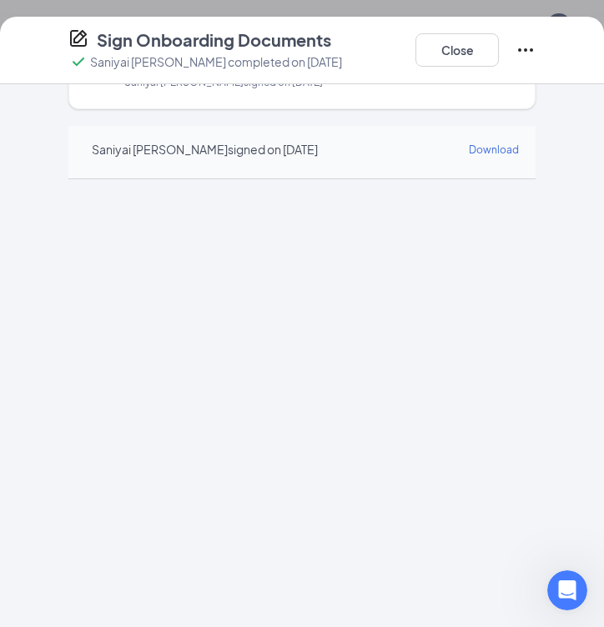
scroll to position [646, 0]
click at [470, 52] on button "Close" at bounding box center [456, 49] width 83 height 33
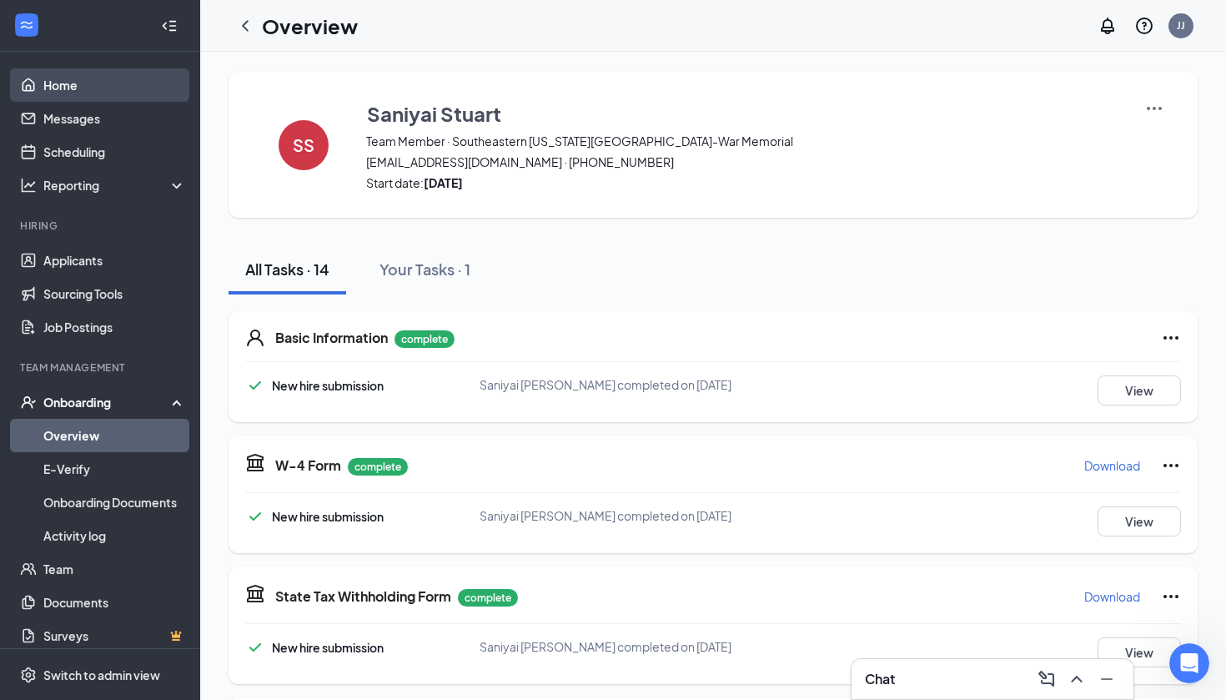
click at [68, 96] on link "Home" at bounding box center [114, 84] width 143 height 33
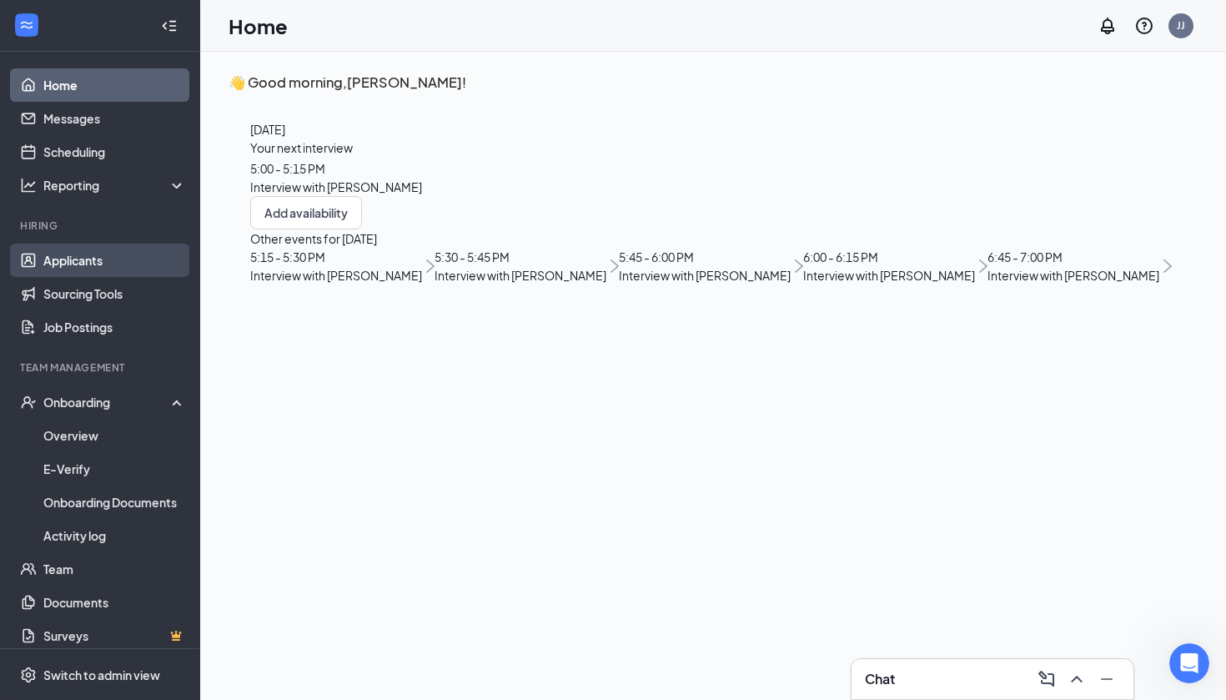
click at [121, 260] on link "Applicants" at bounding box center [114, 260] width 143 height 33
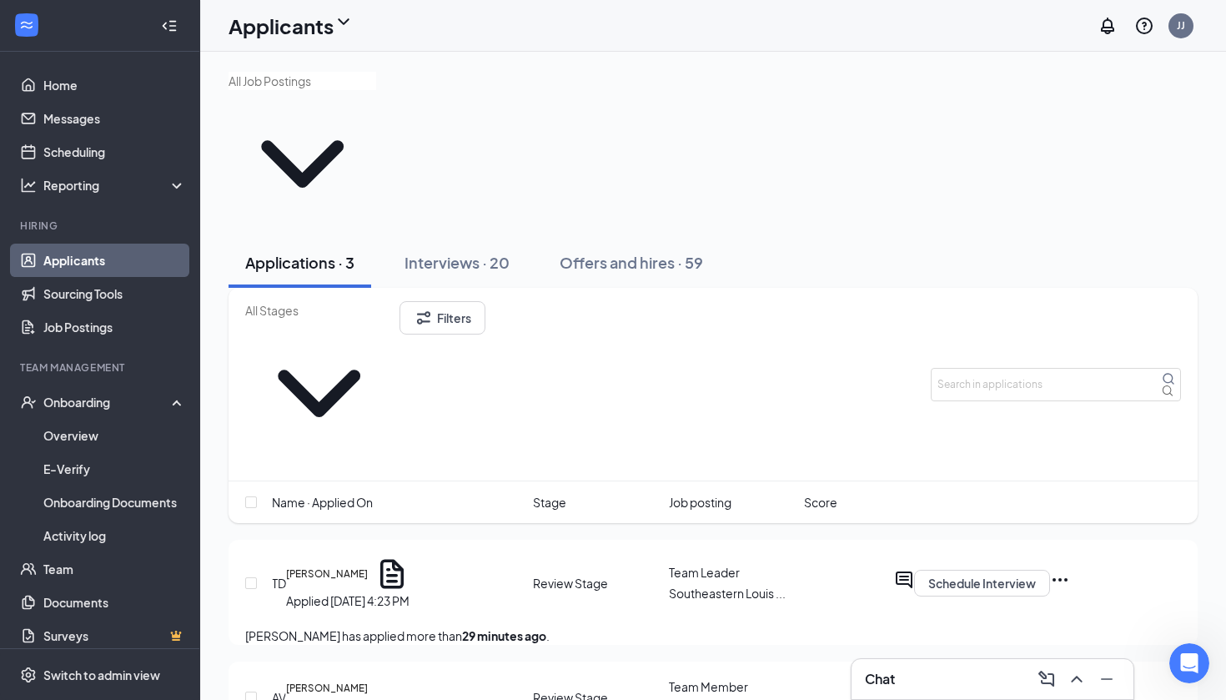
click at [1074, 685] on icon "ChevronUp" at bounding box center [1077, 679] width 20 height 20
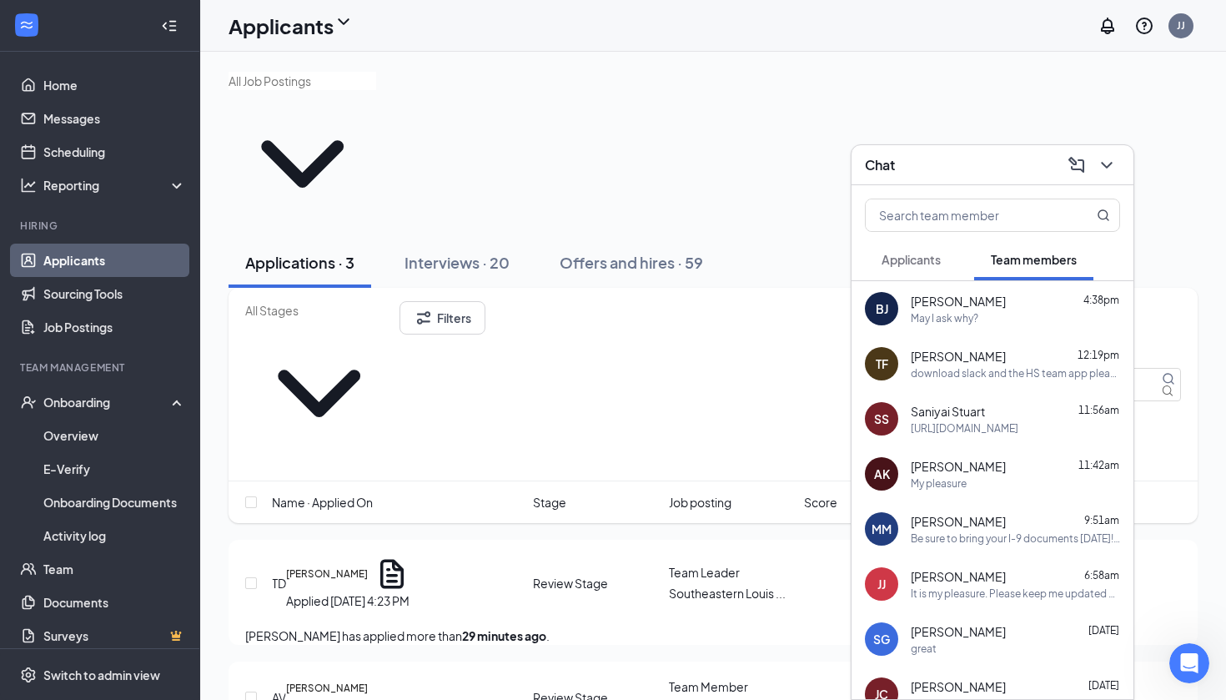
click at [1065, 295] on div "Bernice Johnson 4:38pm" at bounding box center [1015, 301] width 209 height 17
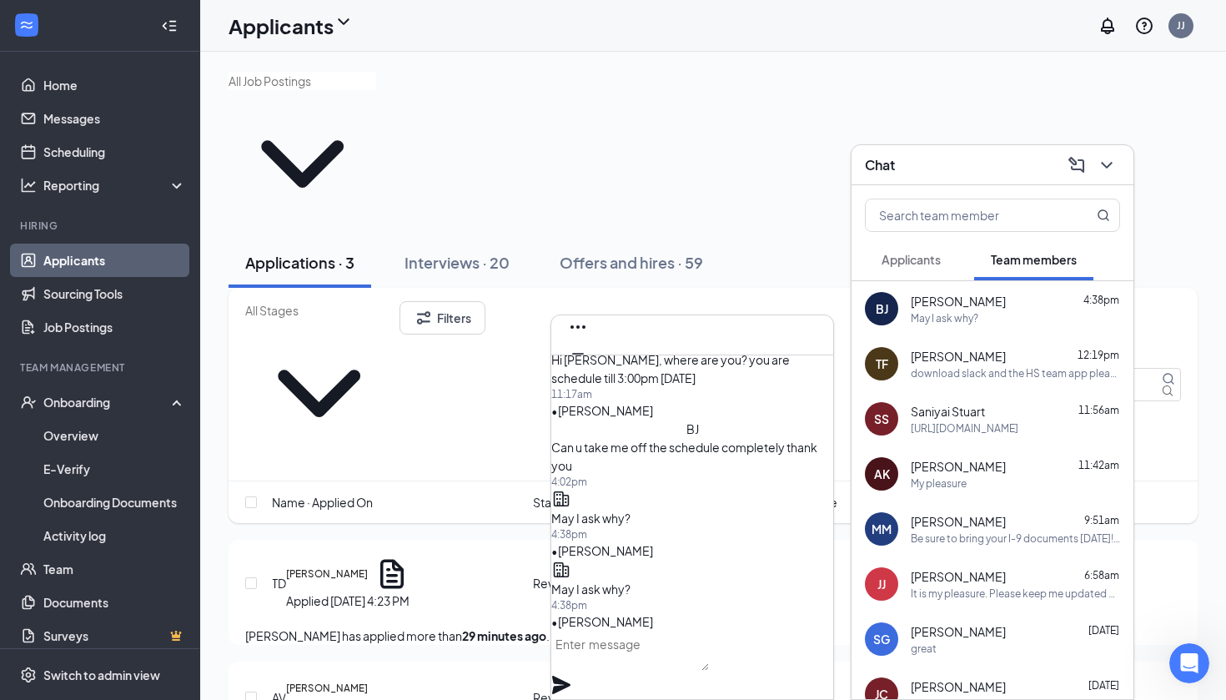
click at [588, 370] on icon "Cross" at bounding box center [578, 380] width 20 height 20
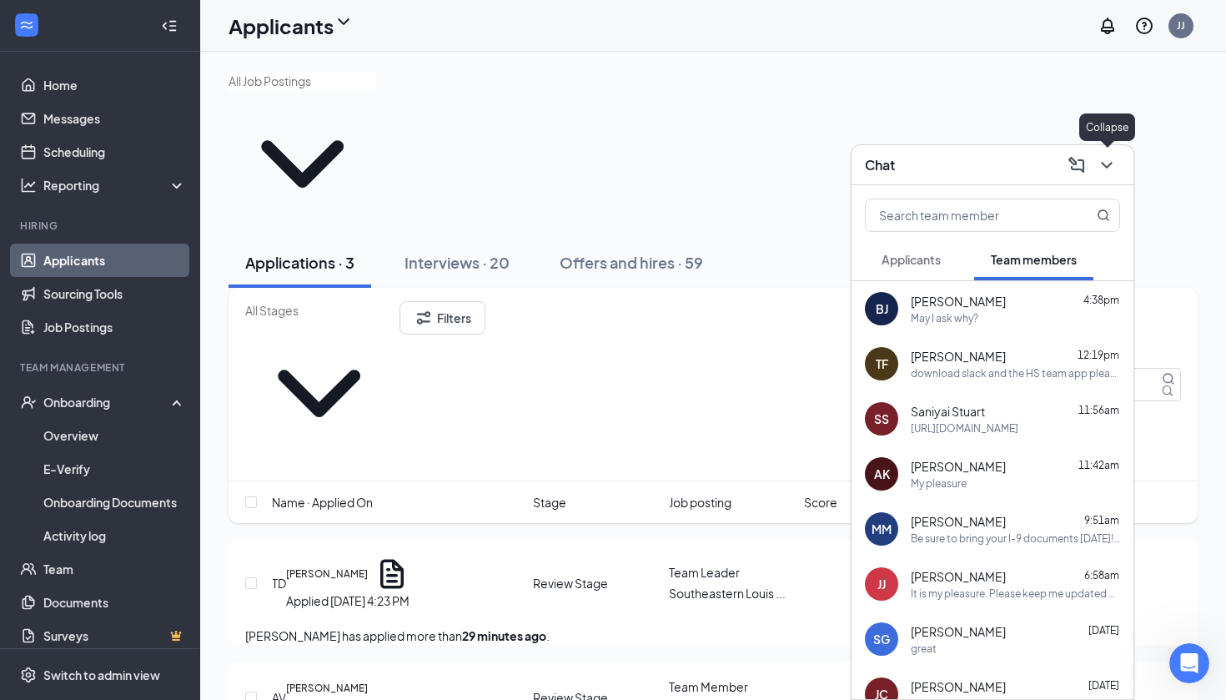
click at [1105, 169] on icon "ChevronDown" at bounding box center [1107, 165] width 20 height 20
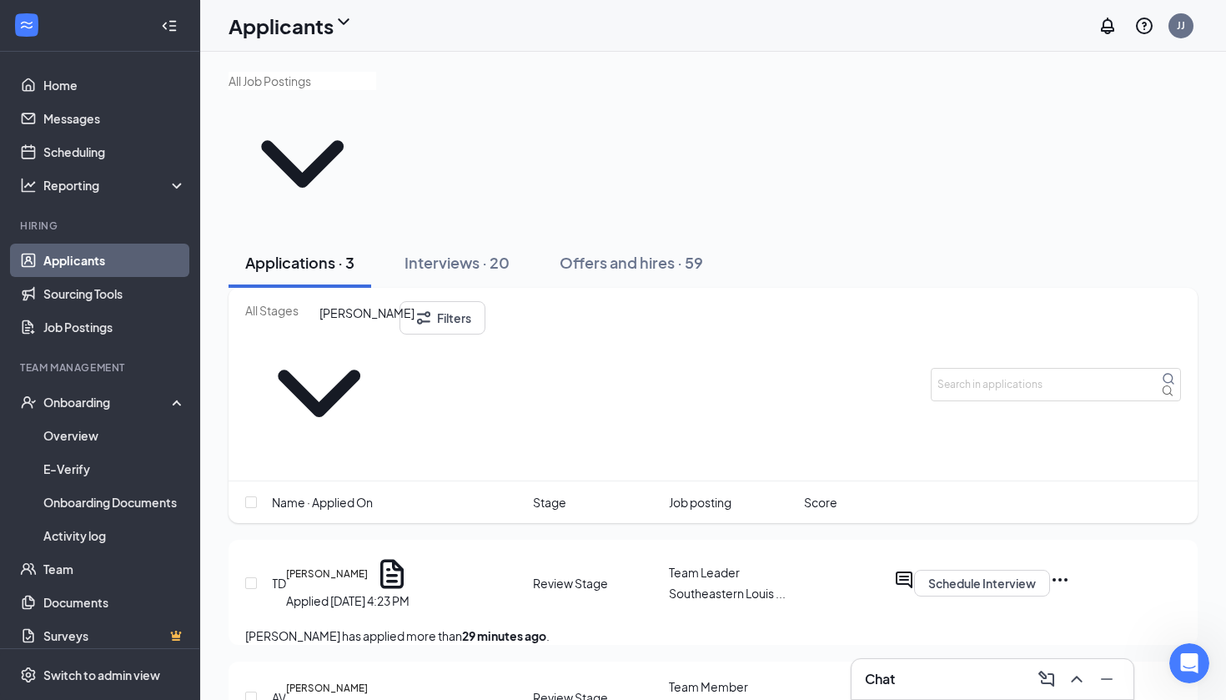
click at [356, 566] on h5 "Tanaya Diamond" at bounding box center [327, 573] width 82 height 15
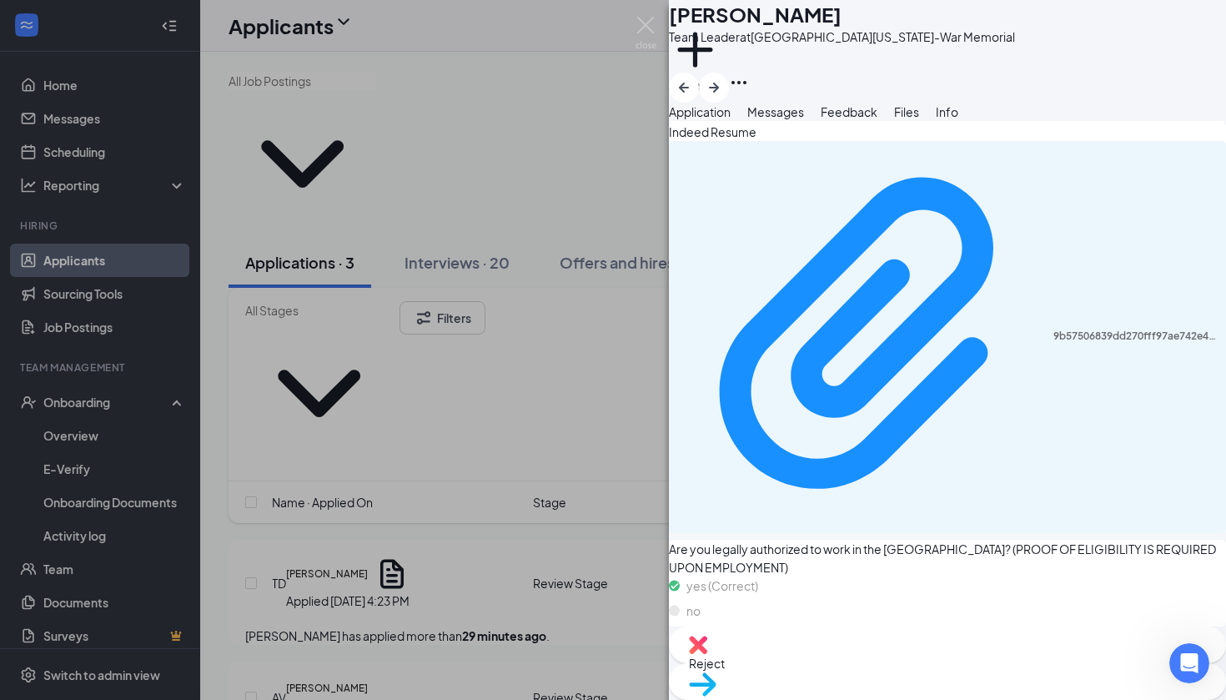
scroll to position [1615, 0]
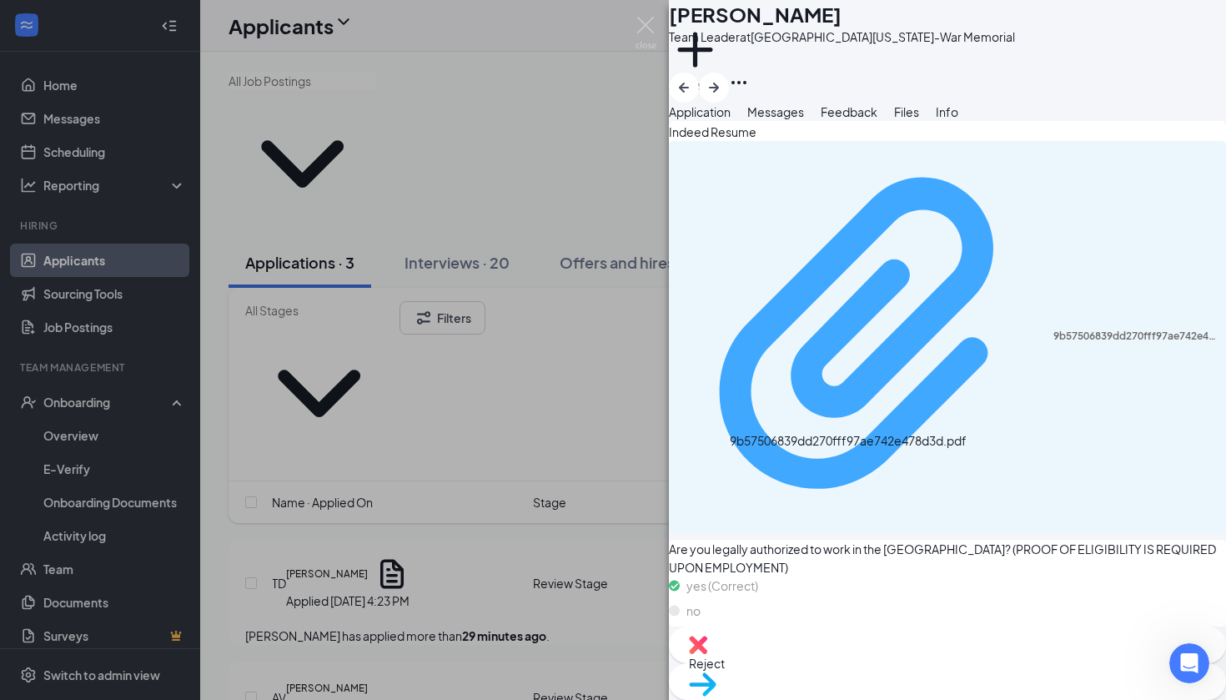
click at [1053, 343] on div "9b57506839dd270fff97ae742e478d3d.pdf" at bounding box center [1134, 335] width 163 height 13
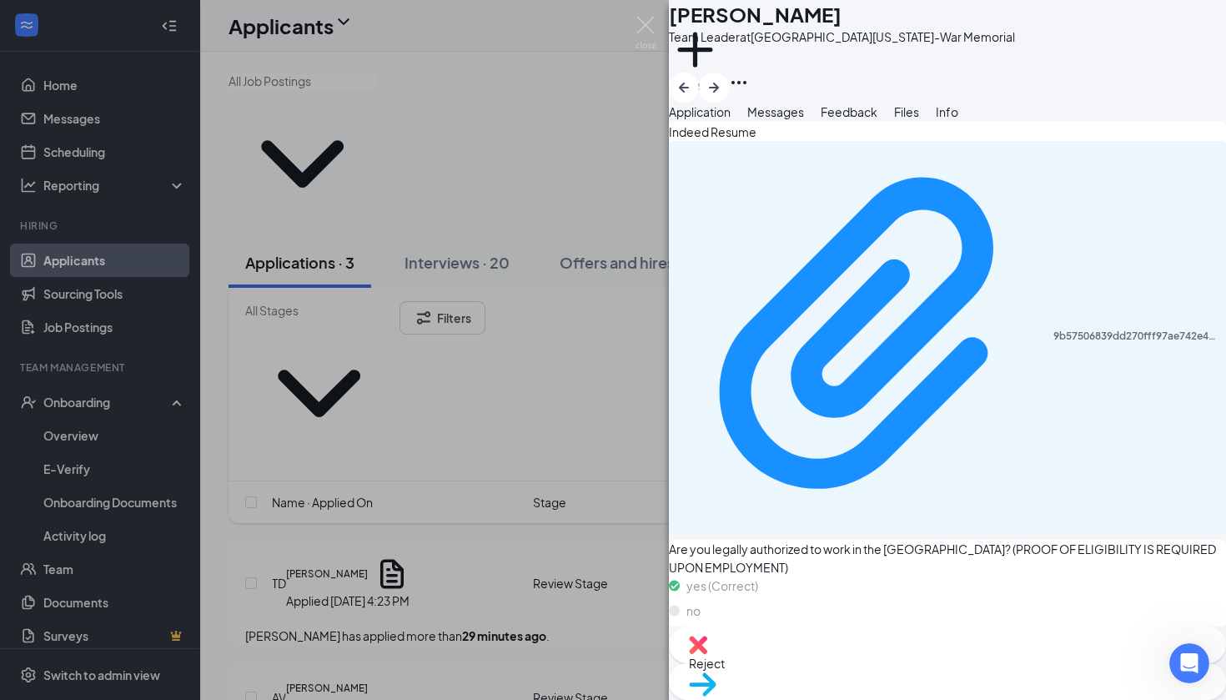
click at [862, 652] on div "Reject" at bounding box center [947, 644] width 557 height 37
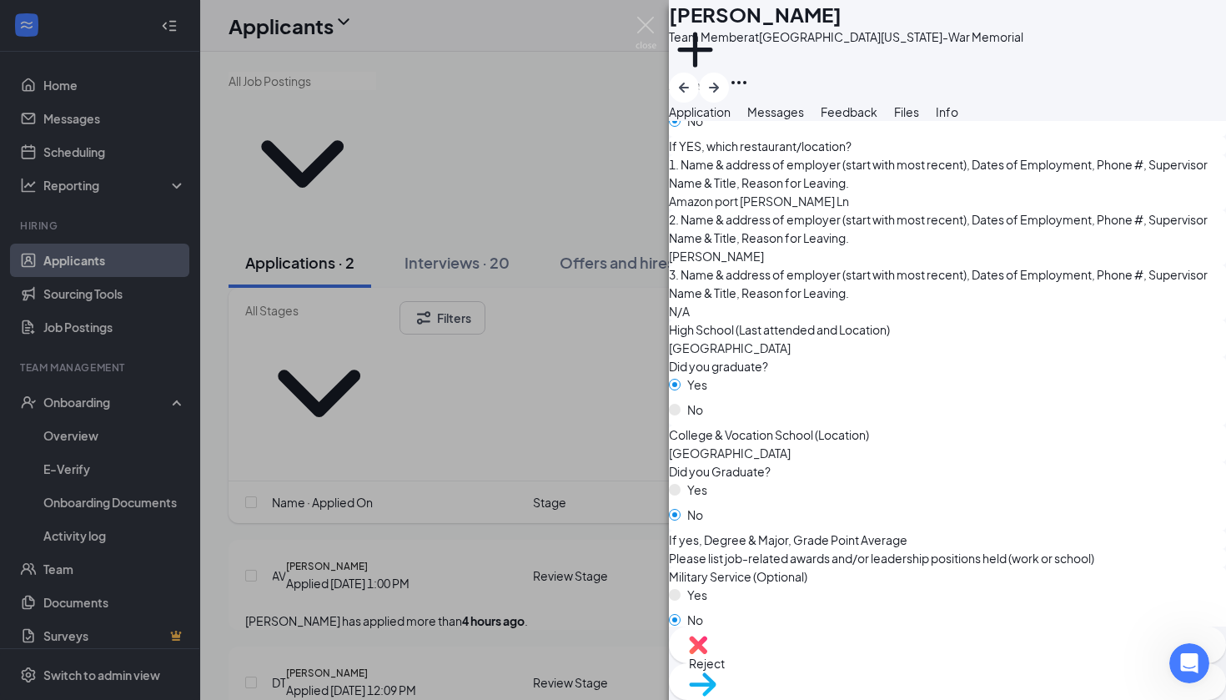
scroll to position [910, 0]
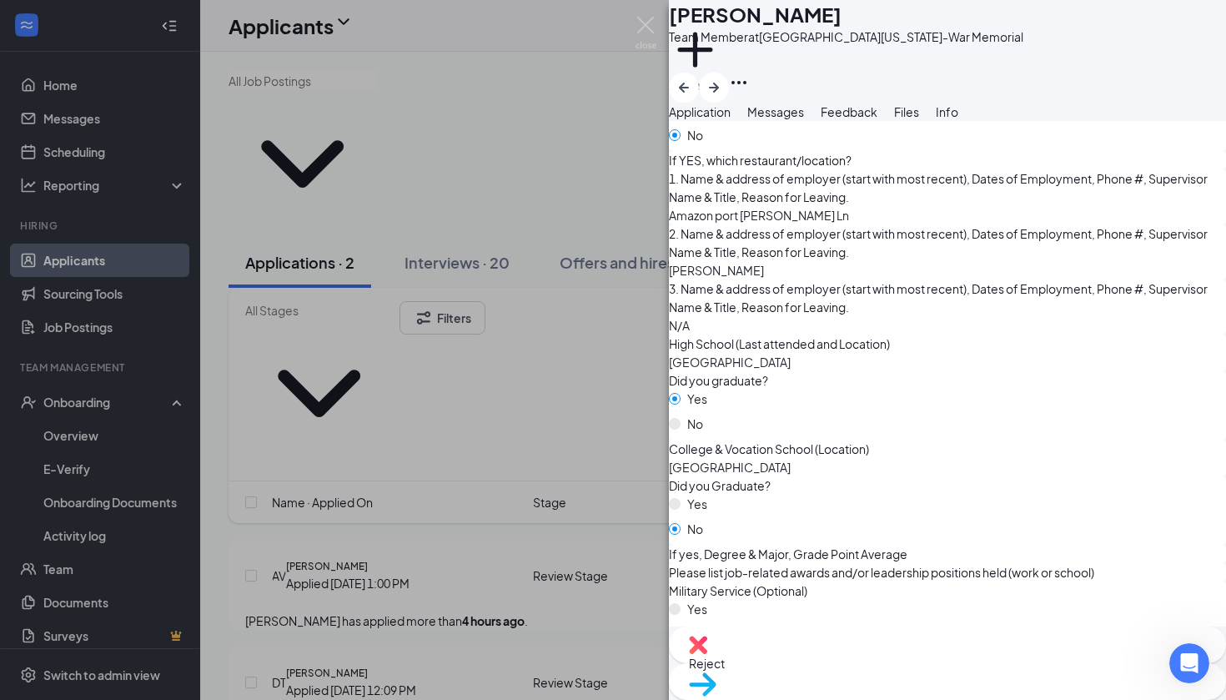
click at [867, 665] on span "Reject" at bounding box center [947, 663] width 517 height 18
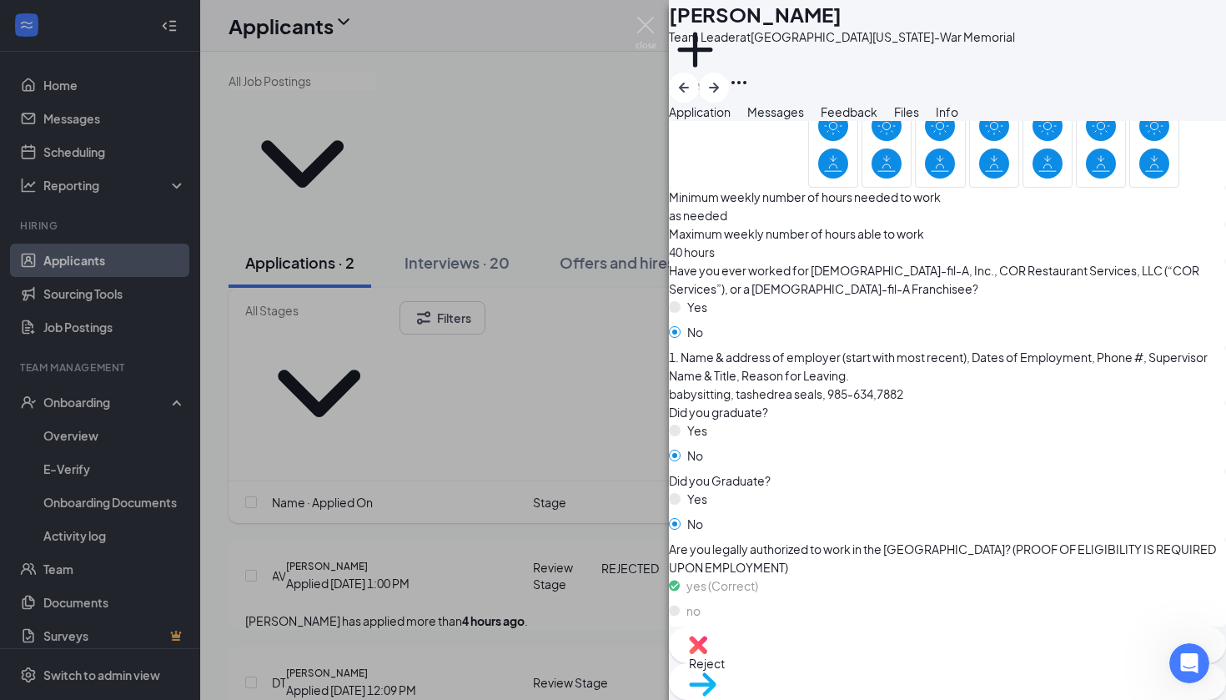
click at [848, 663] on div "Reject" at bounding box center [947, 644] width 557 height 37
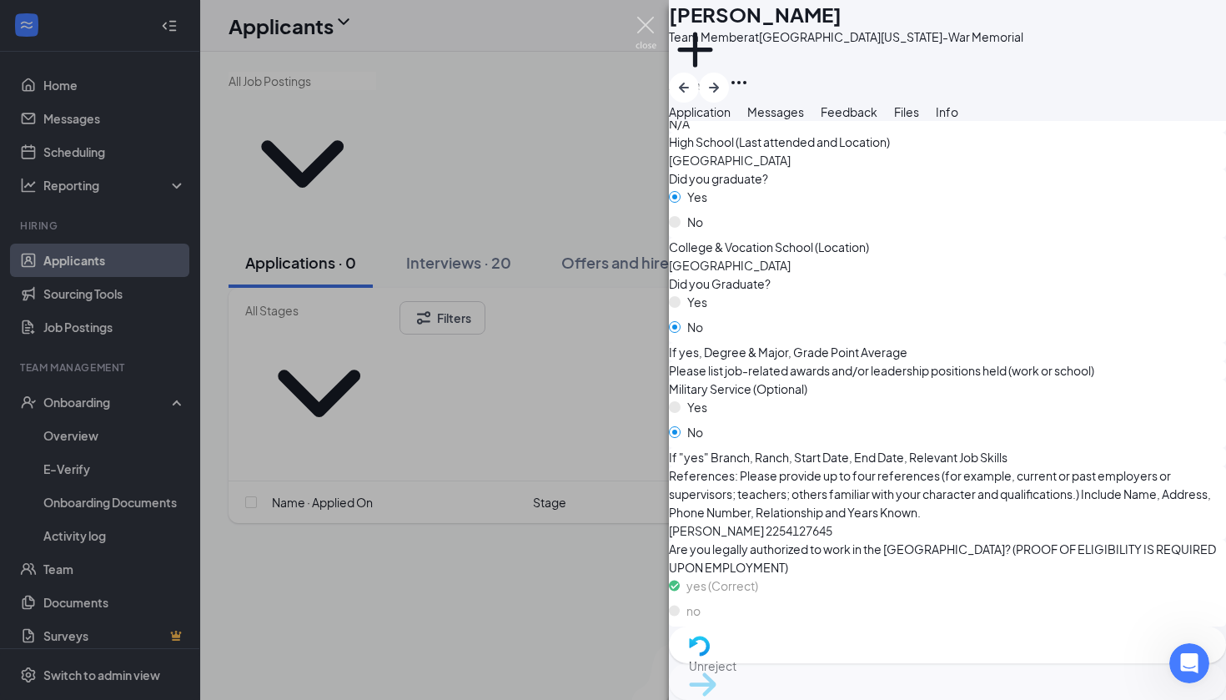
click at [650, 29] on img at bounding box center [646, 33] width 21 height 33
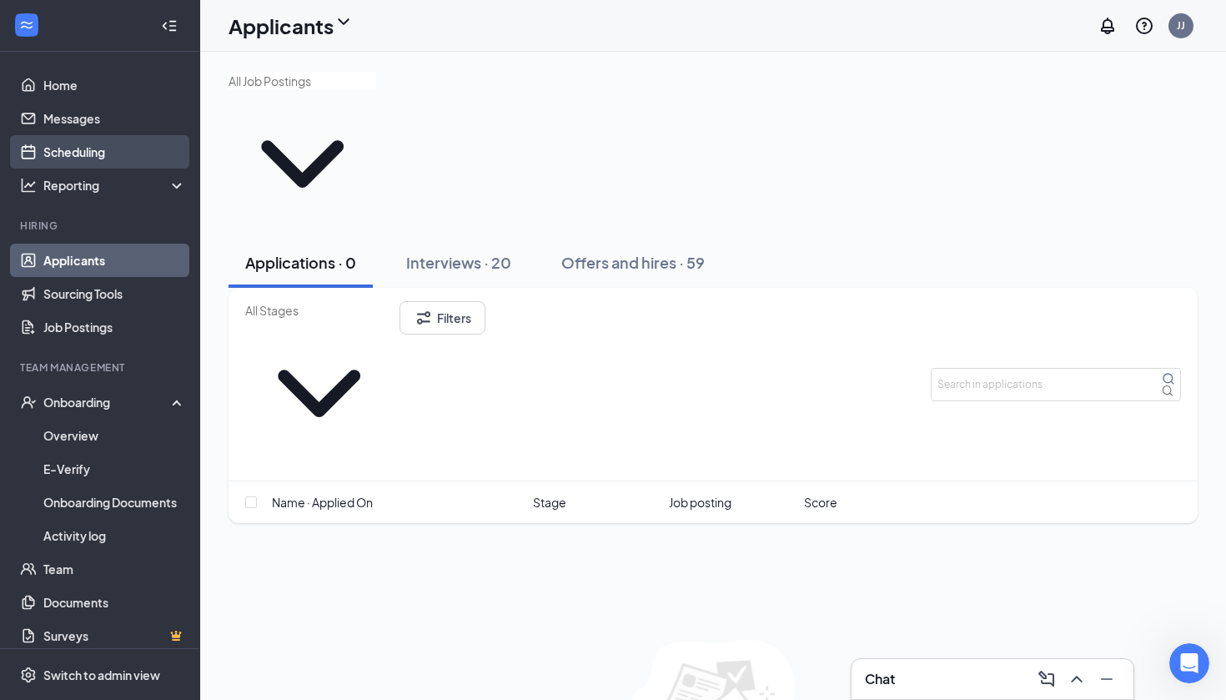
click at [66, 155] on link "Scheduling" at bounding box center [114, 151] width 143 height 33
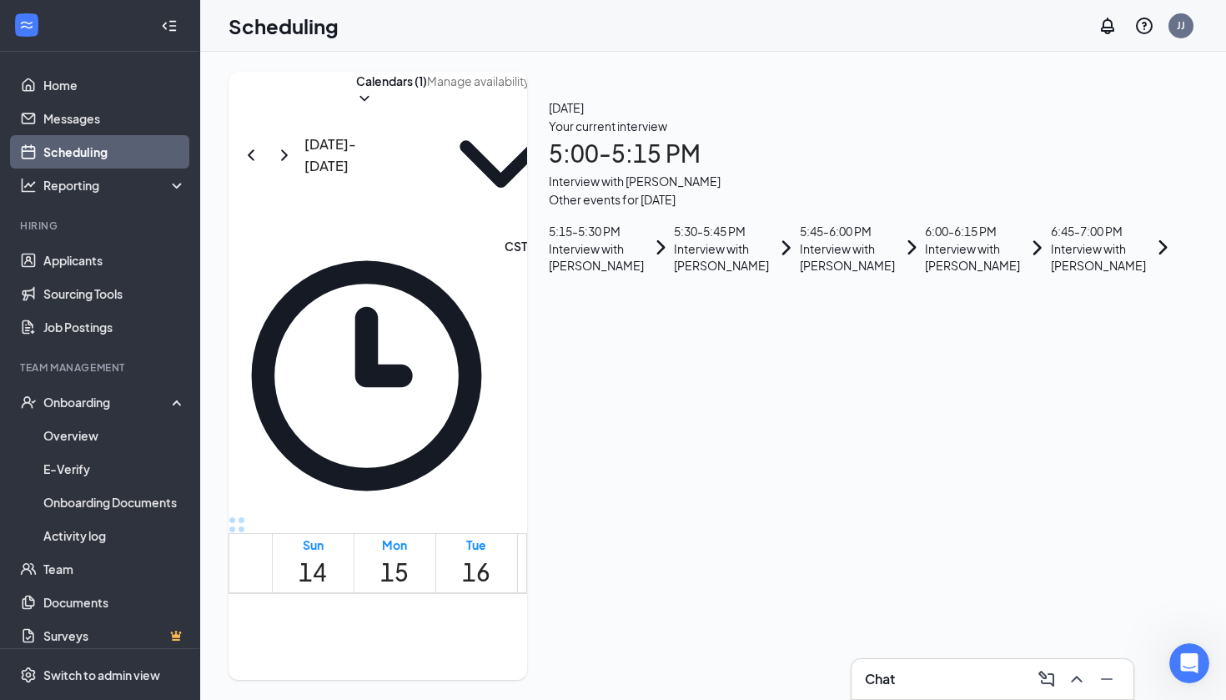
scroll to position [1520, 0]
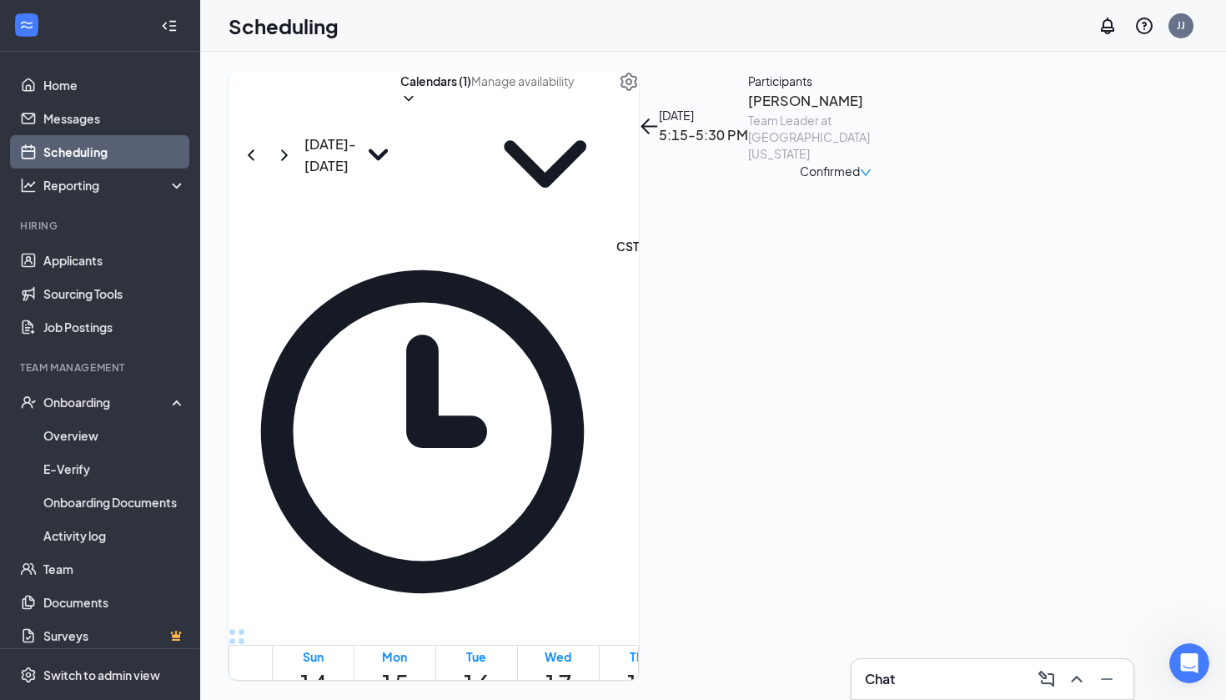
click at [923, 112] on h3 "Angel Wilson" at bounding box center [835, 101] width 175 height 22
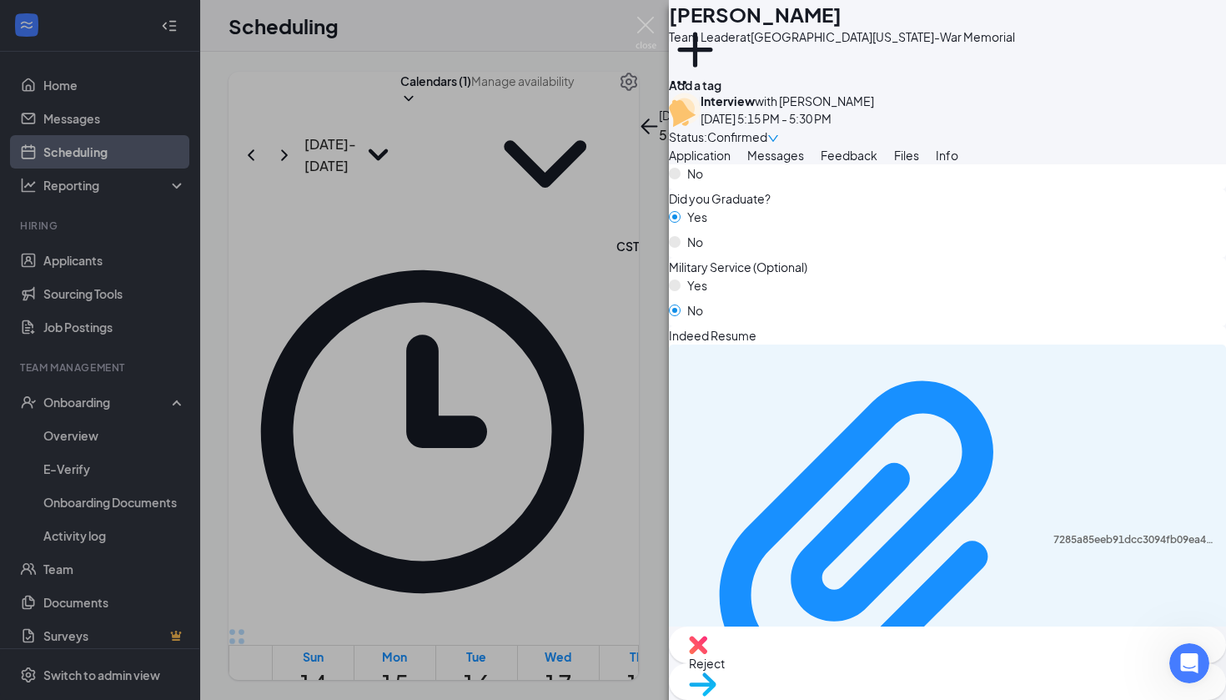
scroll to position [1017, 0]
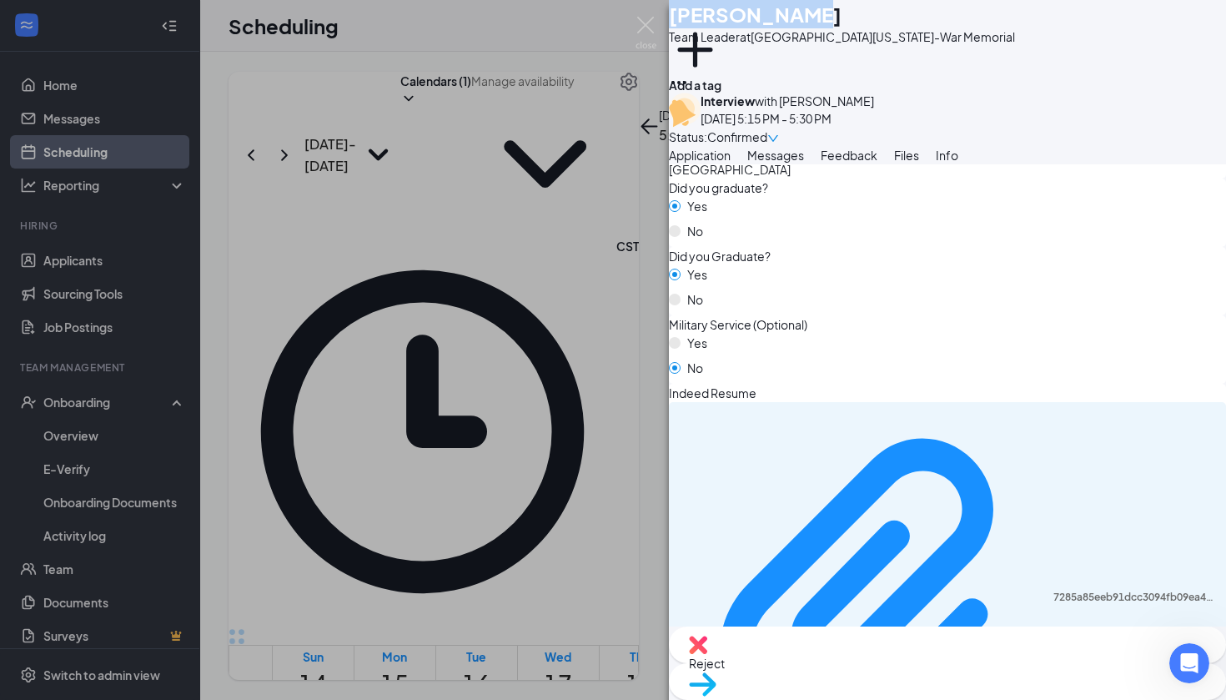
drag, startPoint x: 727, startPoint y: 29, endPoint x: 882, endPoint y: 36, distance: 155.3
click at [882, 28] on div "Angel Wilson" at bounding box center [842, 14] width 346 height 28
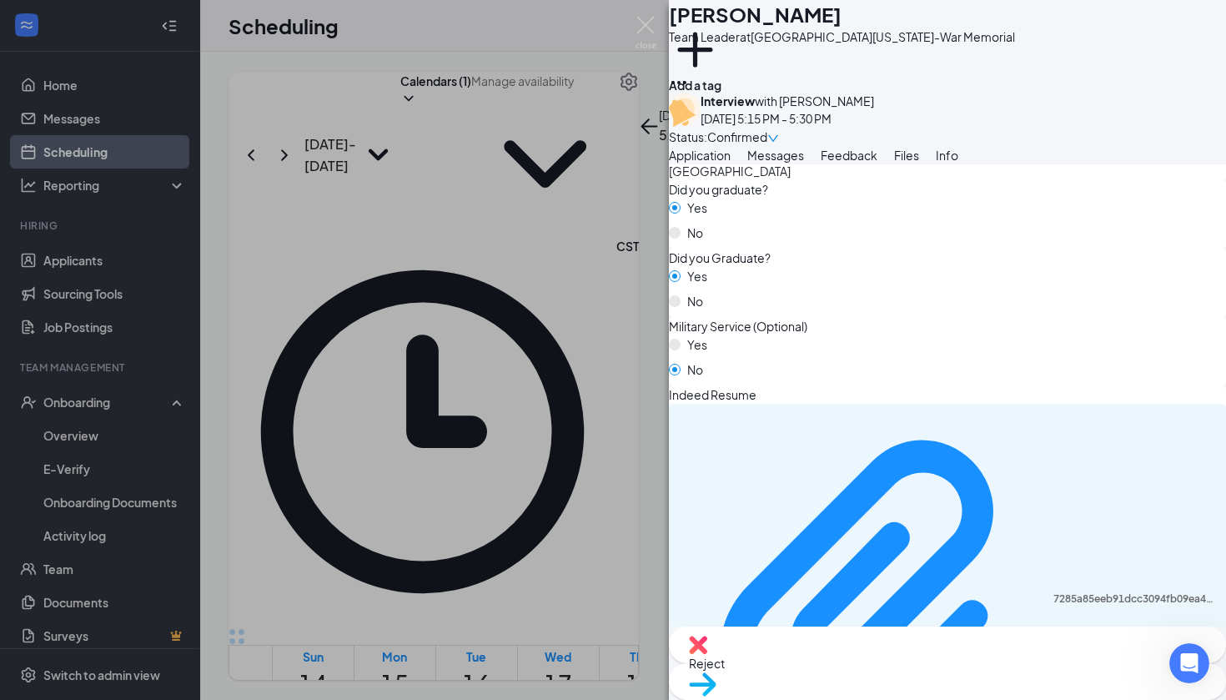
click at [817, 180] on div "High School (Last attended and Location) Bear creek high school" at bounding box center [947, 161] width 557 height 37
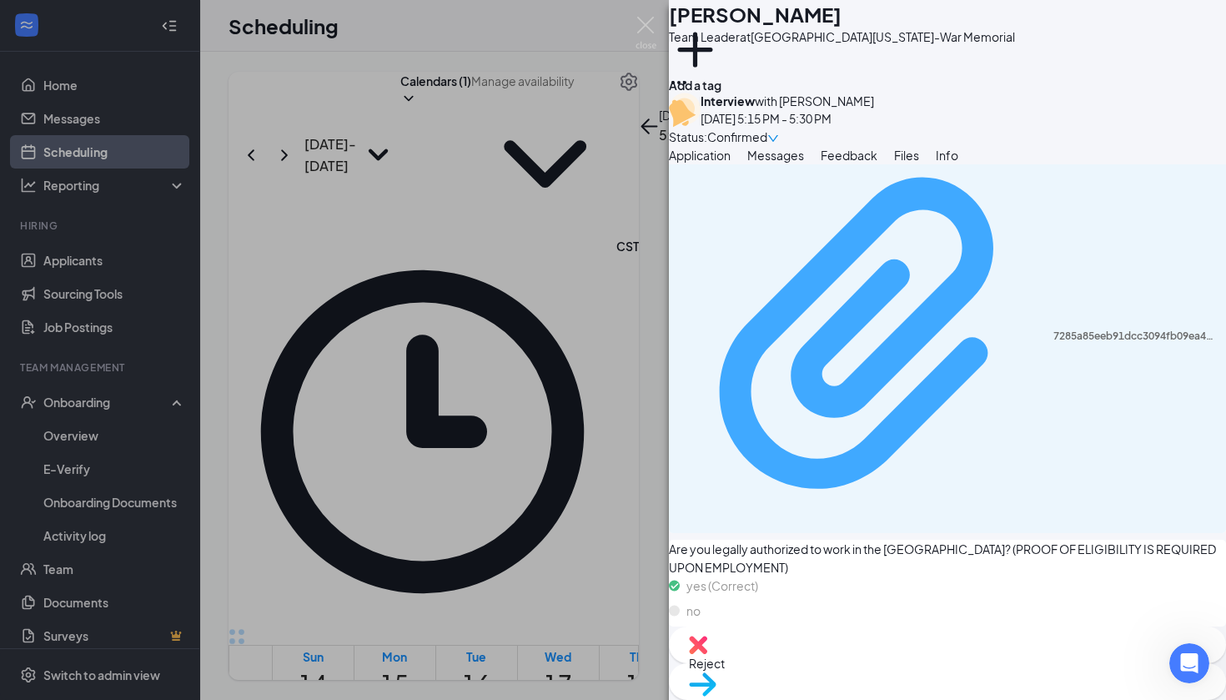
scroll to position [1464, 0]
click at [1053, 343] on div "7285a85eeb91dcc3094fb09ea4cec238.pdf" at bounding box center [1134, 335] width 163 height 13
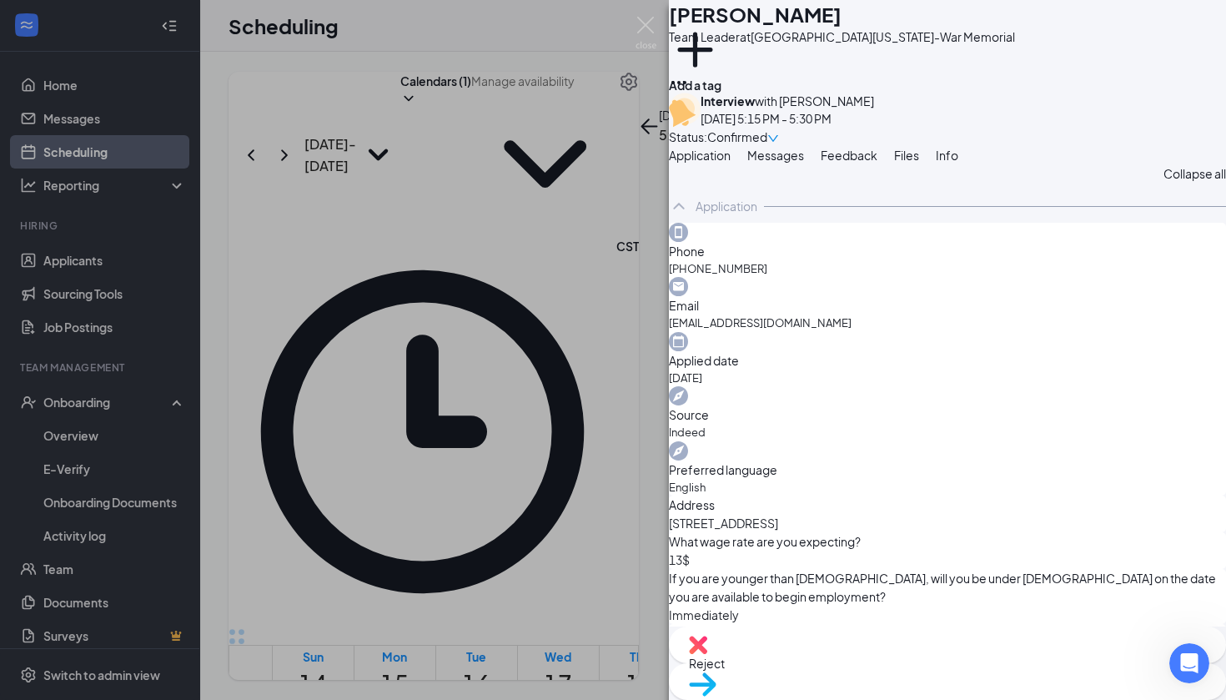
scroll to position [0, 0]
click at [651, 28] on img at bounding box center [646, 33] width 21 height 33
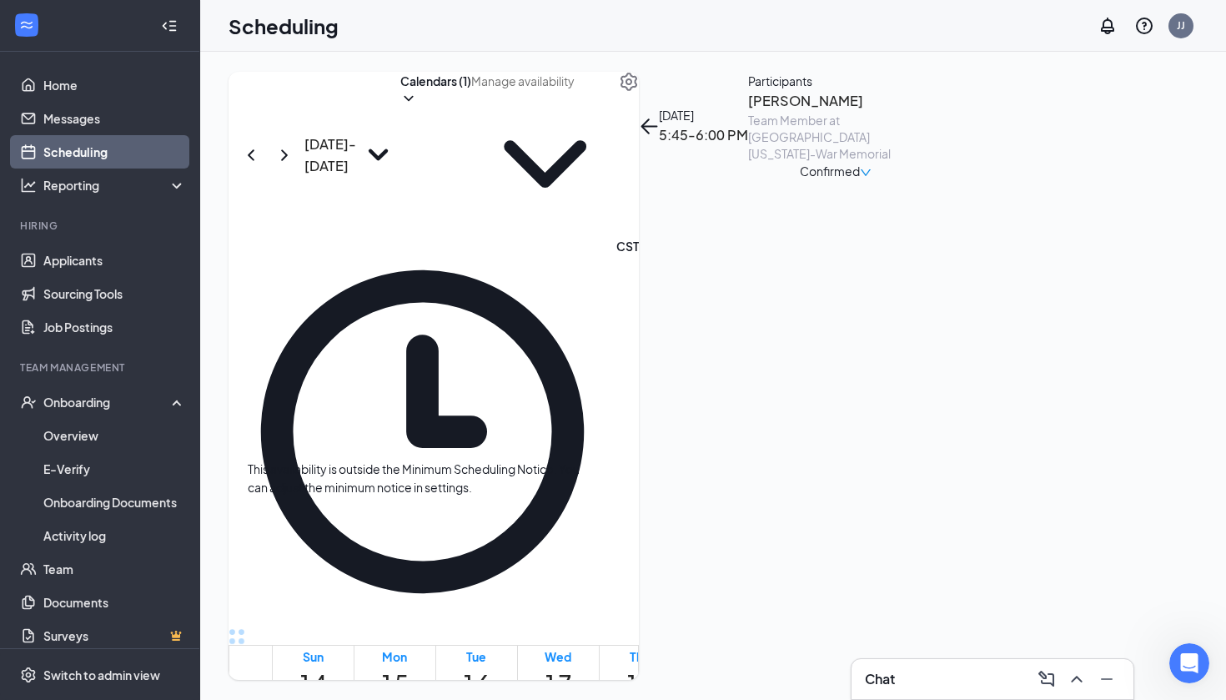
click at [923, 112] on h3 "Chester Martin" at bounding box center [835, 101] width 175 height 22
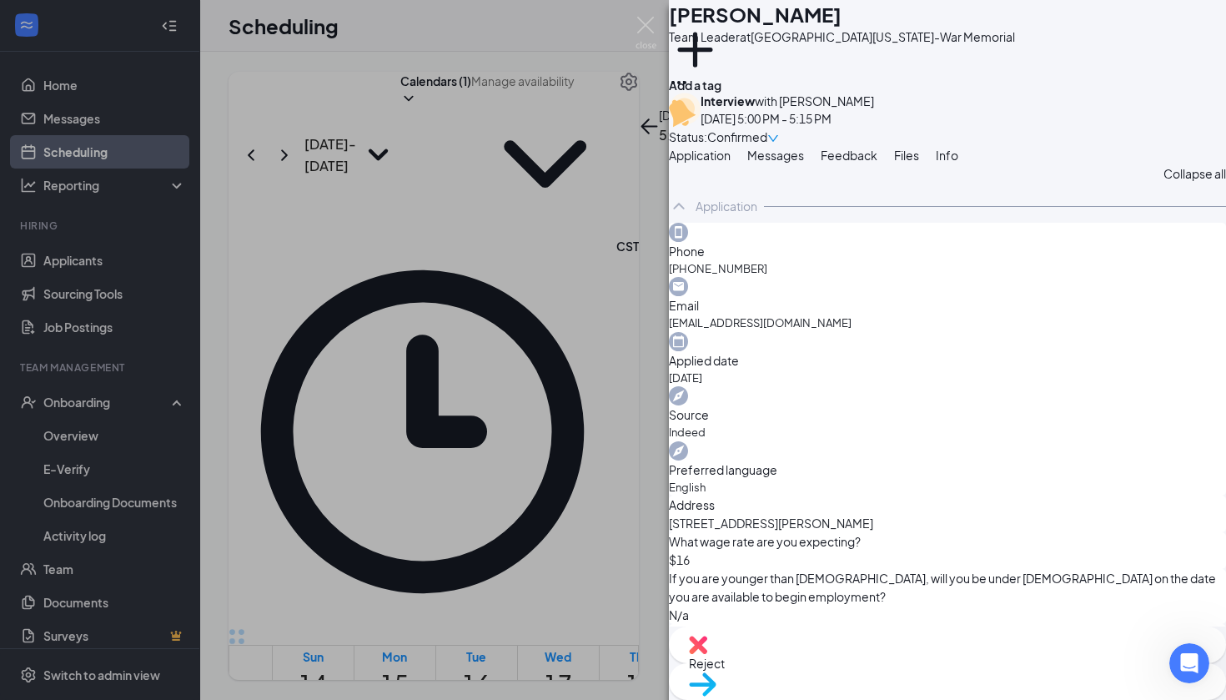
click at [662, 21] on div "CM Chester Martin Team Leader at Southeastern Louisiana University-War Memorial…" at bounding box center [613, 350] width 1226 height 700
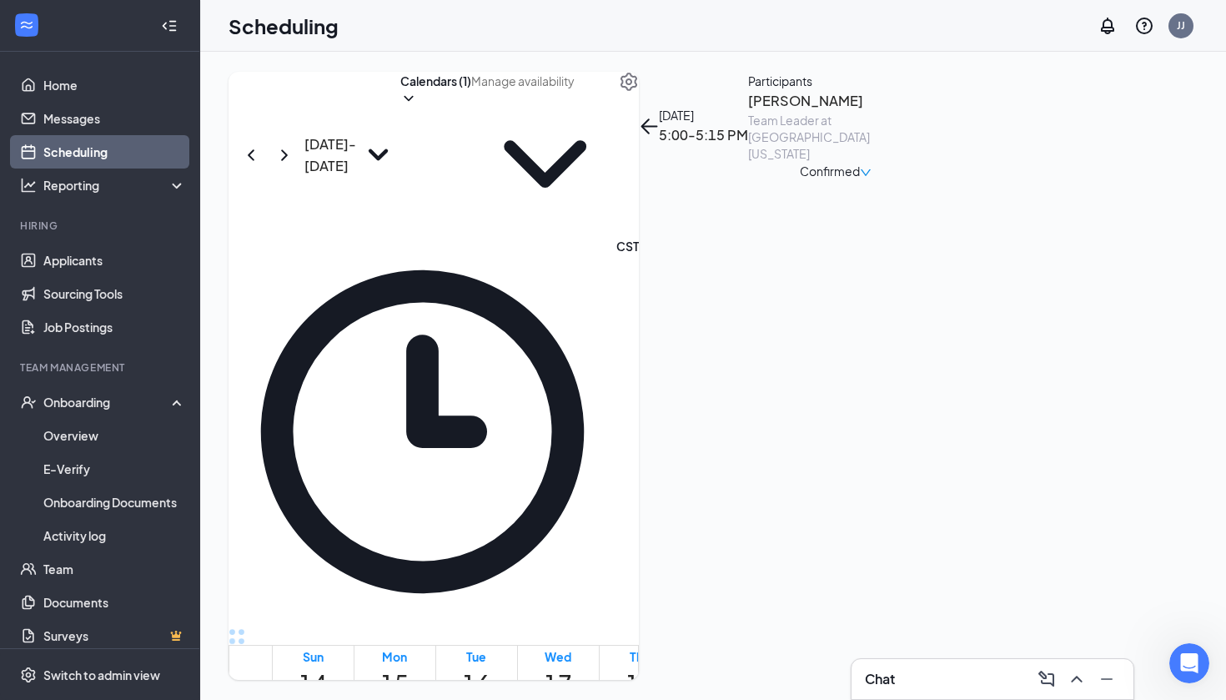
click at [651, 24] on div "Scheduling JJ" at bounding box center [713, 26] width 1026 height 52
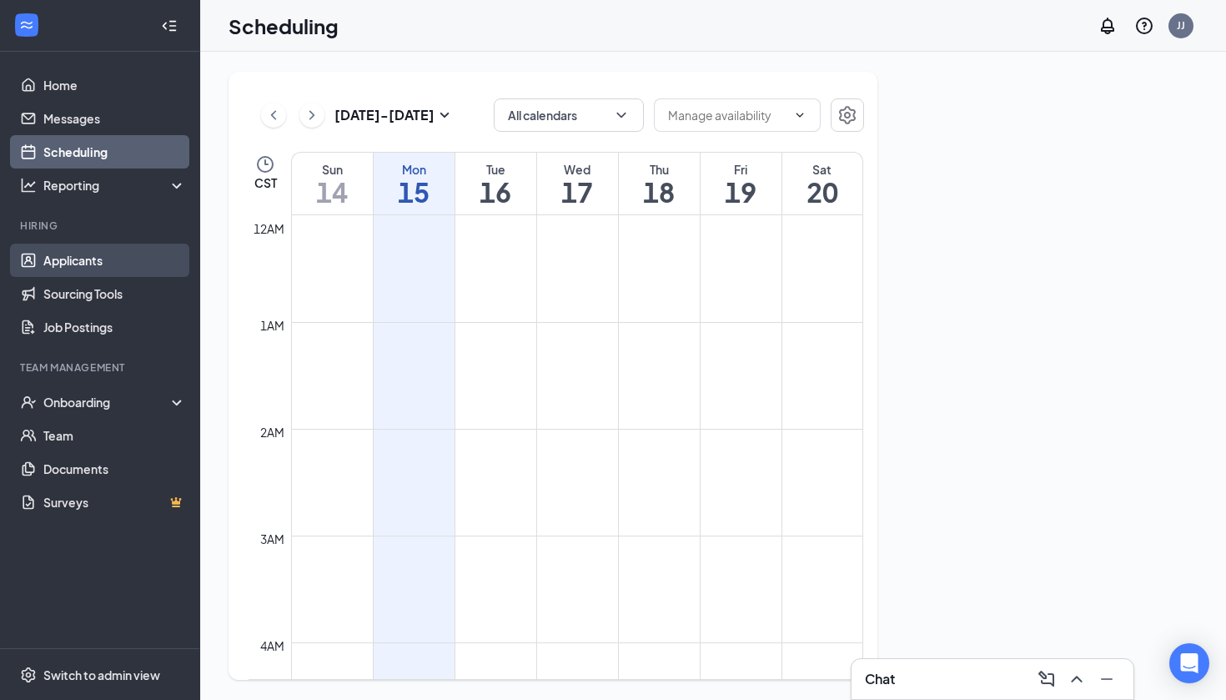
scroll to position [820, 0]
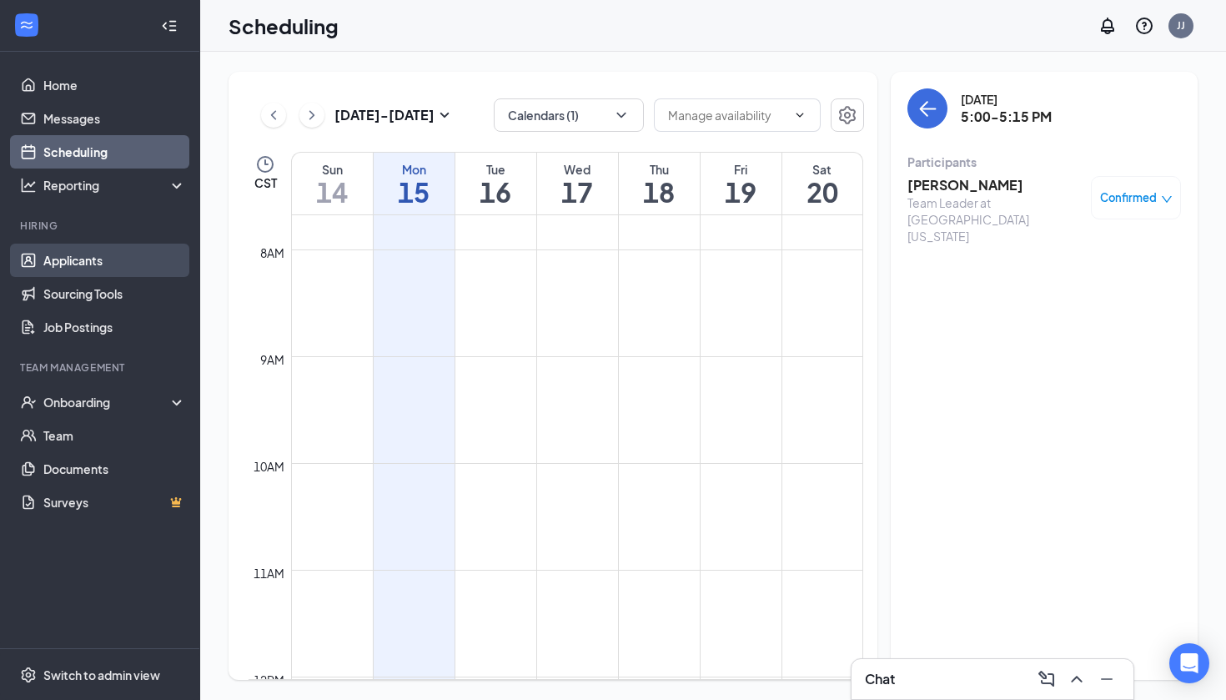
click at [102, 266] on link "Applicants" at bounding box center [114, 260] width 143 height 33
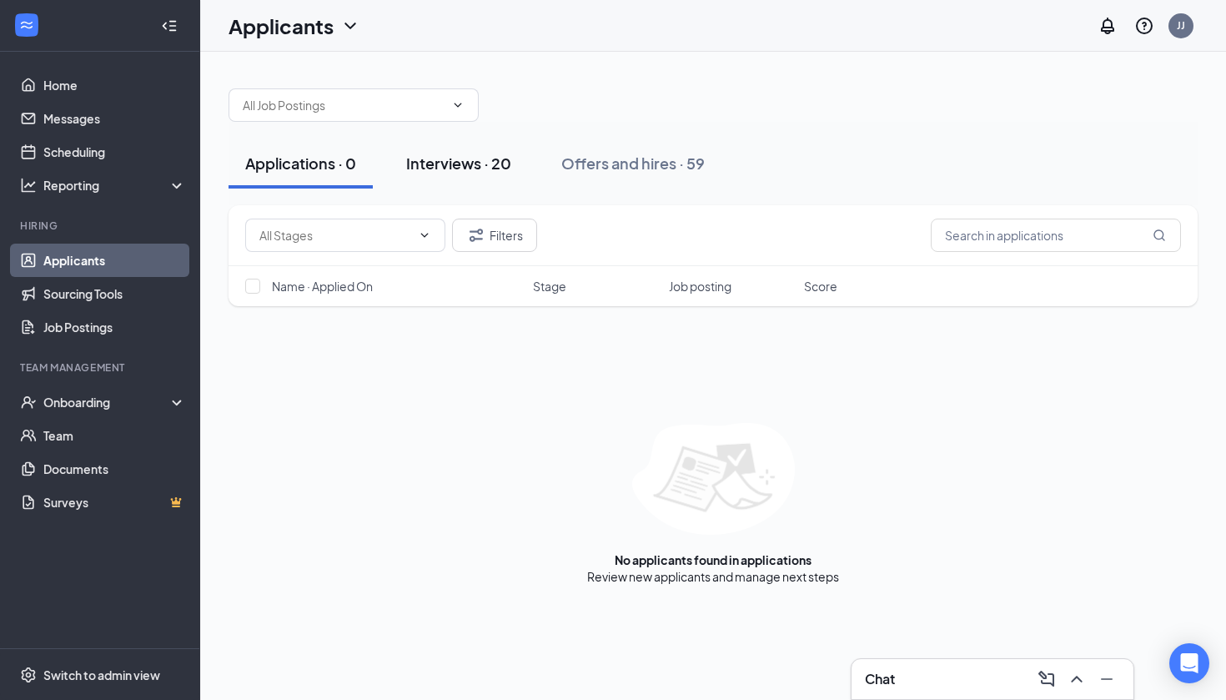
click at [490, 170] on div "Interviews · 20" at bounding box center [458, 163] width 105 height 21
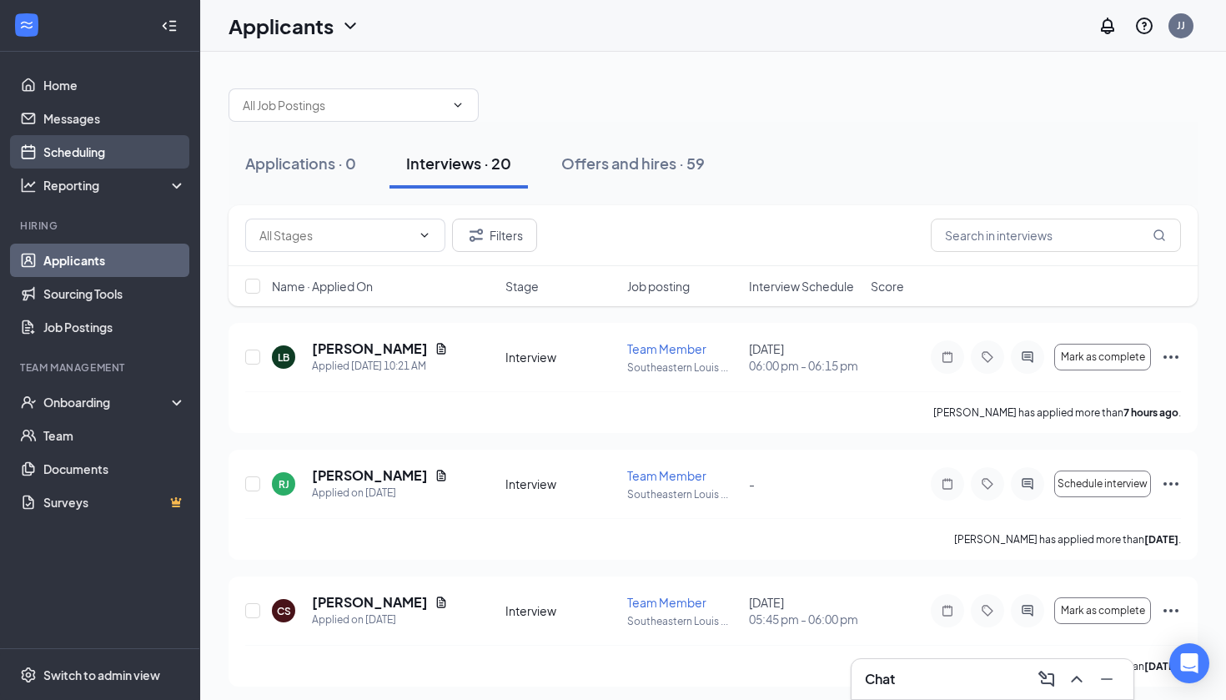
click at [113, 149] on link "Scheduling" at bounding box center [114, 151] width 143 height 33
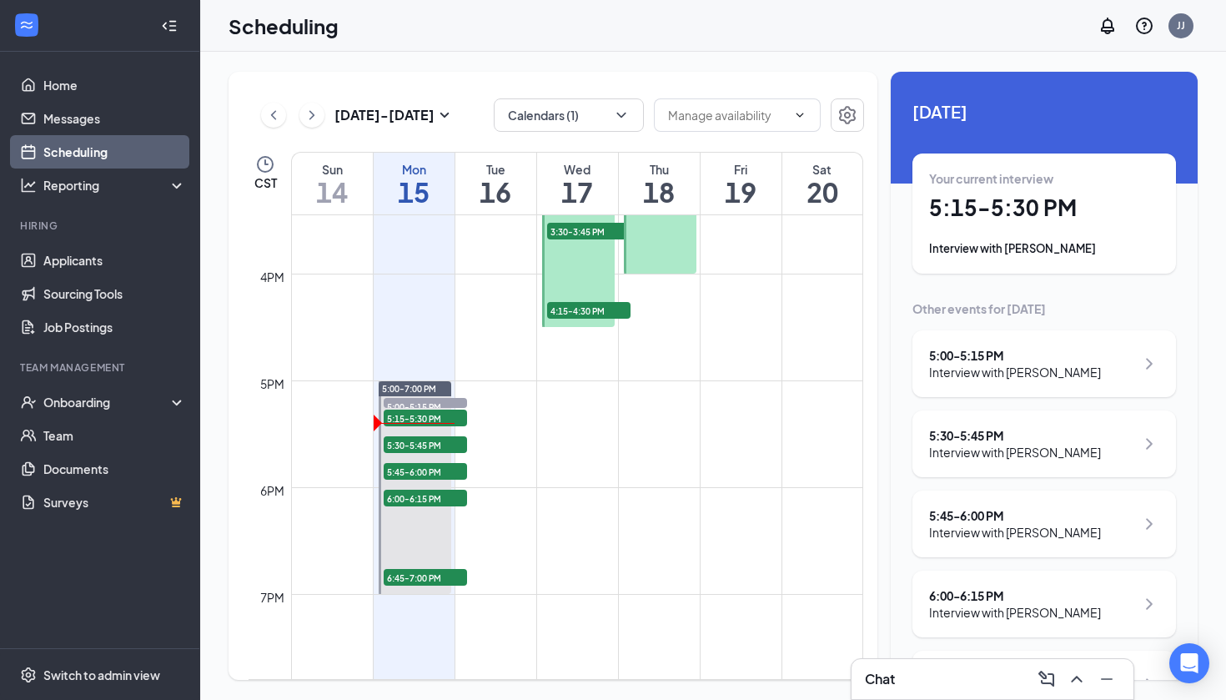
scroll to position [1651, 0]
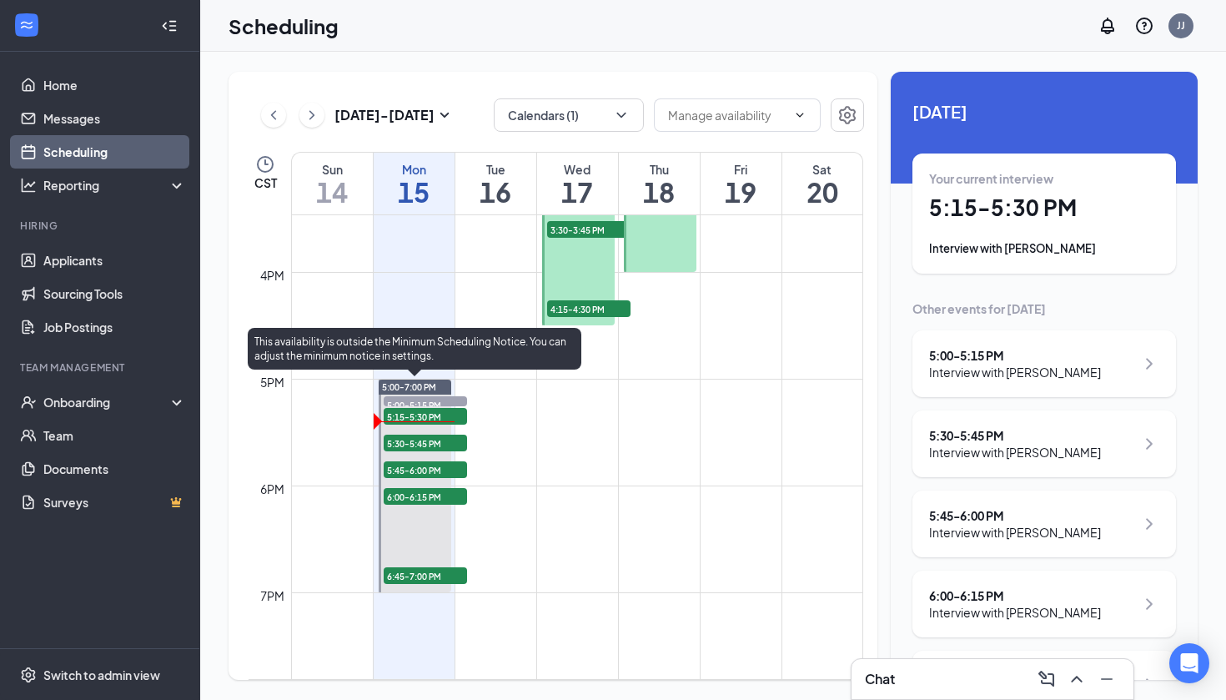
click at [440, 438] on span "5:30-5:45 PM" at bounding box center [425, 443] width 83 height 17
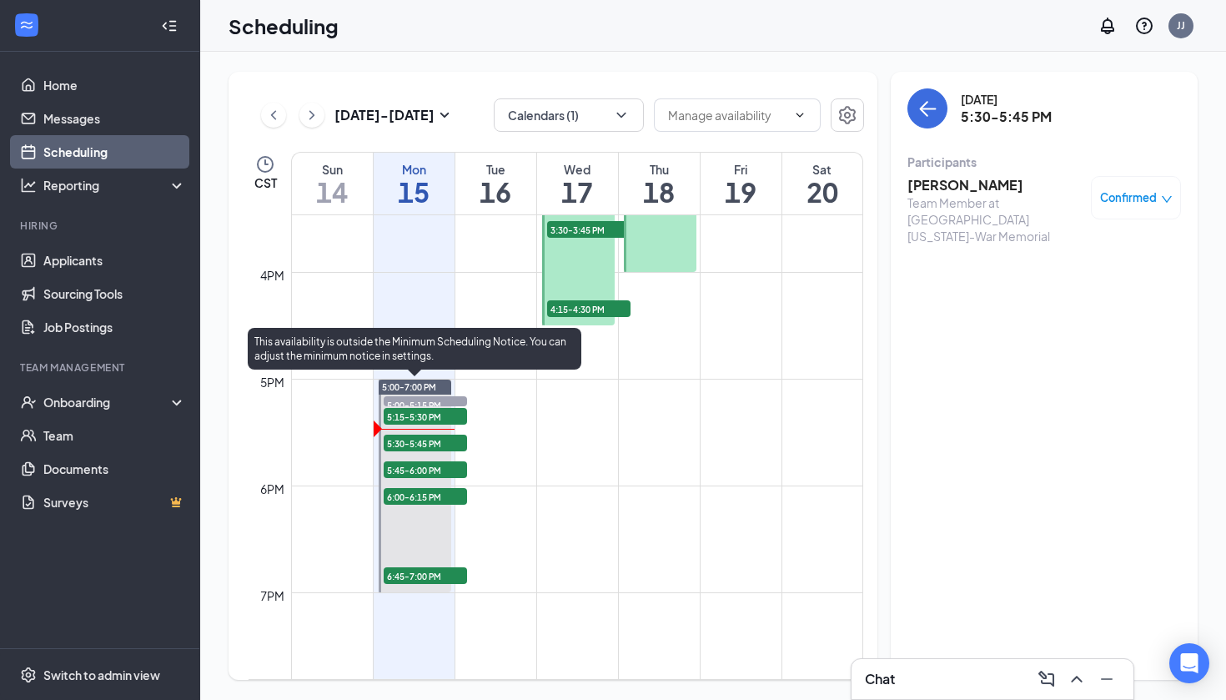
click at [443, 448] on span "5:30-5:45 PM" at bounding box center [425, 443] width 83 height 17
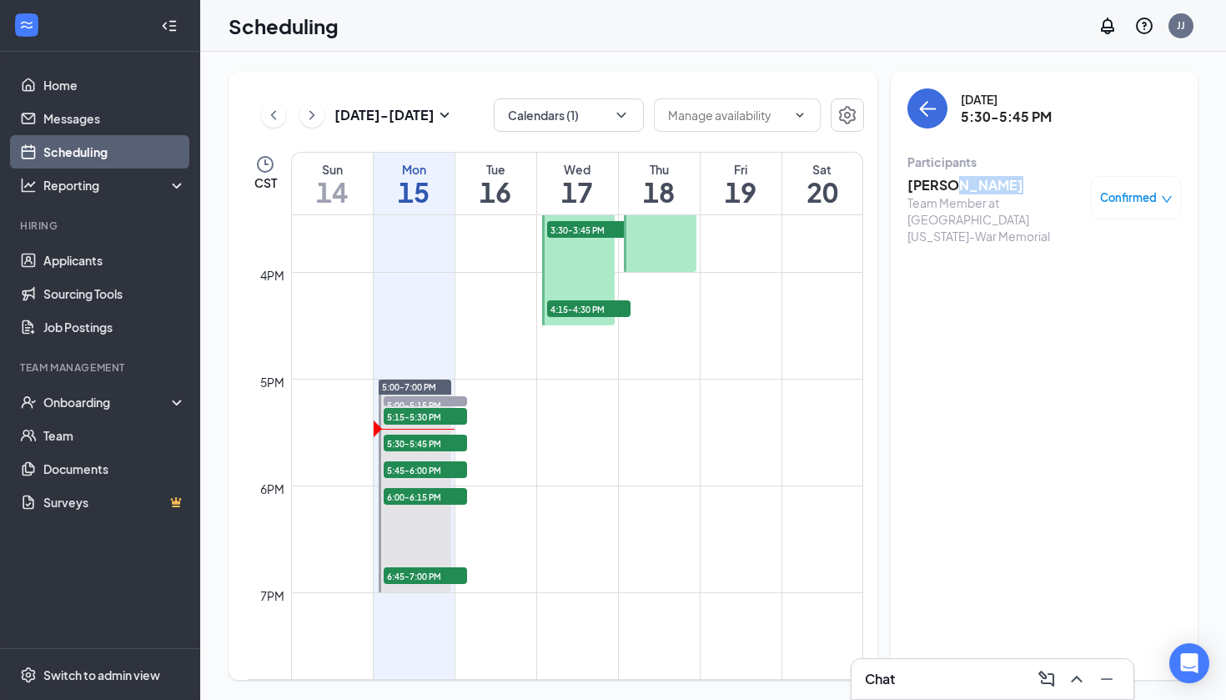
click at [949, 190] on h3 "LaMyia Ridley" at bounding box center [994, 185] width 175 height 18
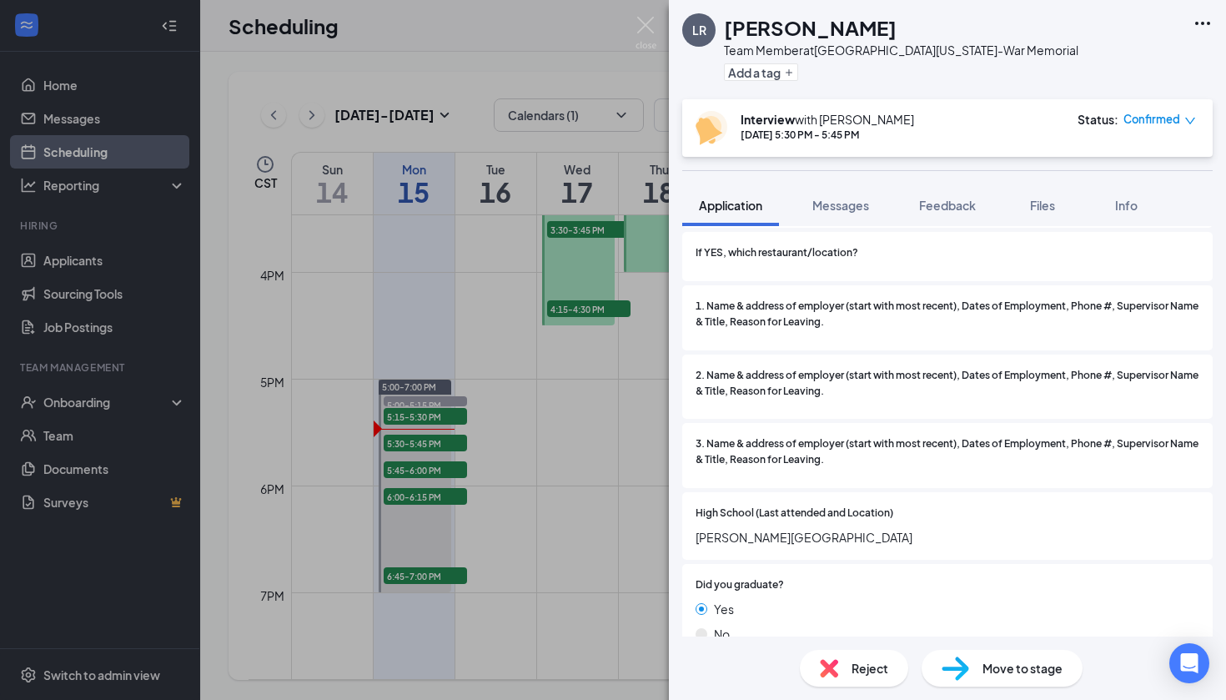
scroll to position [1213, 0]
drag, startPoint x: 865, startPoint y: 35, endPoint x: 723, endPoint y: 16, distance: 143.1
click at [723, 16] on div "LR LaMyia Ridley Team Member at Southeastern Louisiana University-War Memorial …" at bounding box center [880, 49] width 396 height 73
copy h1 "LaMyia Ridley"
click at [970, 370] on div "2. Name & address of employer (start with most recent), Dates of Employment, Ph…" at bounding box center [948, 386] width 504 height 38
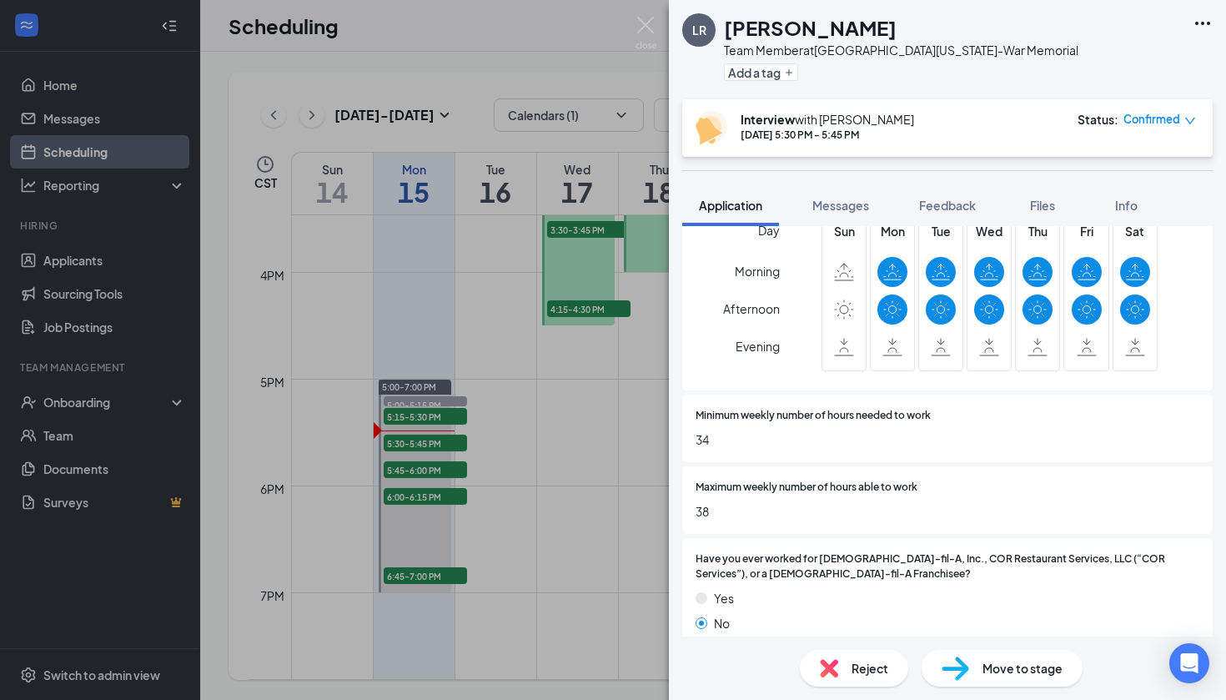
scroll to position [726, 0]
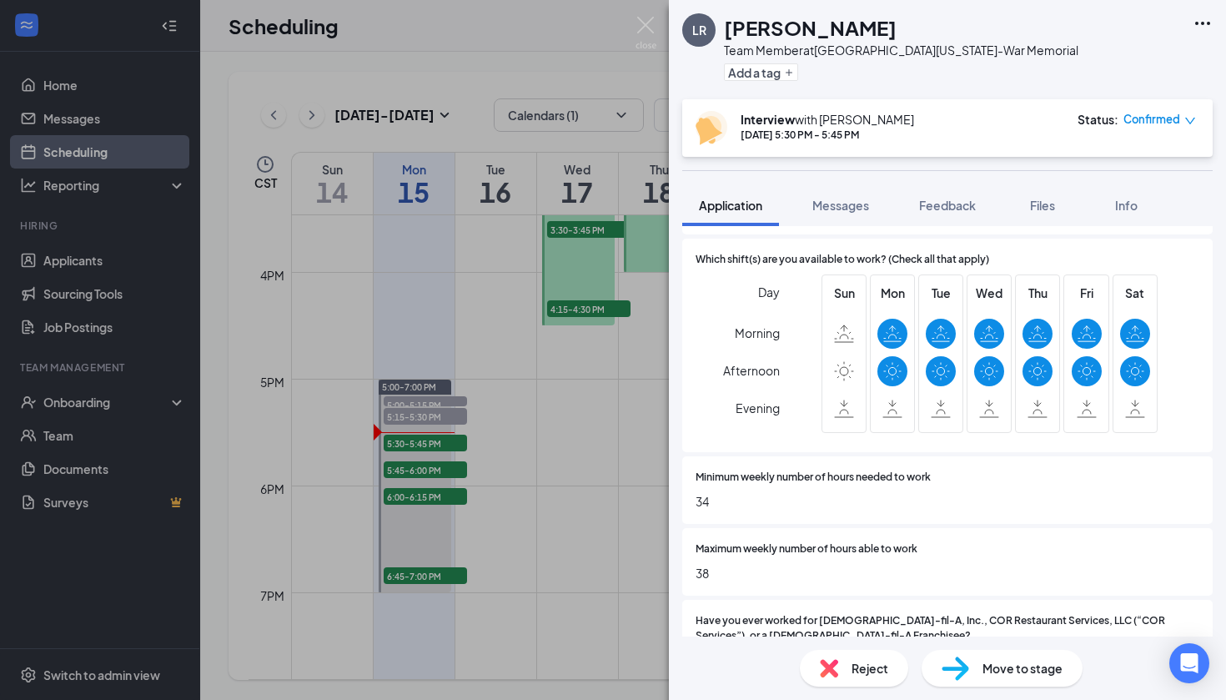
click at [530, 324] on div "LR LaMyia Ridley Team Member at Southeastern Louisiana University-War Memorial …" at bounding box center [613, 350] width 1226 height 700
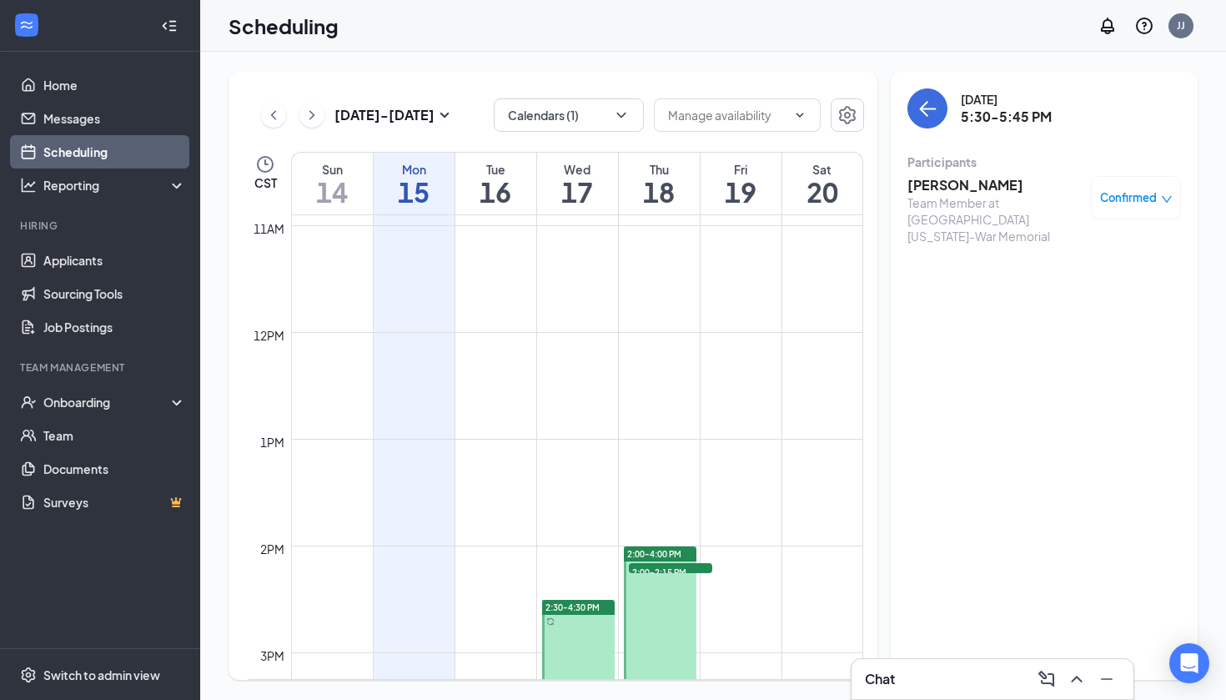
scroll to position [1221, 0]
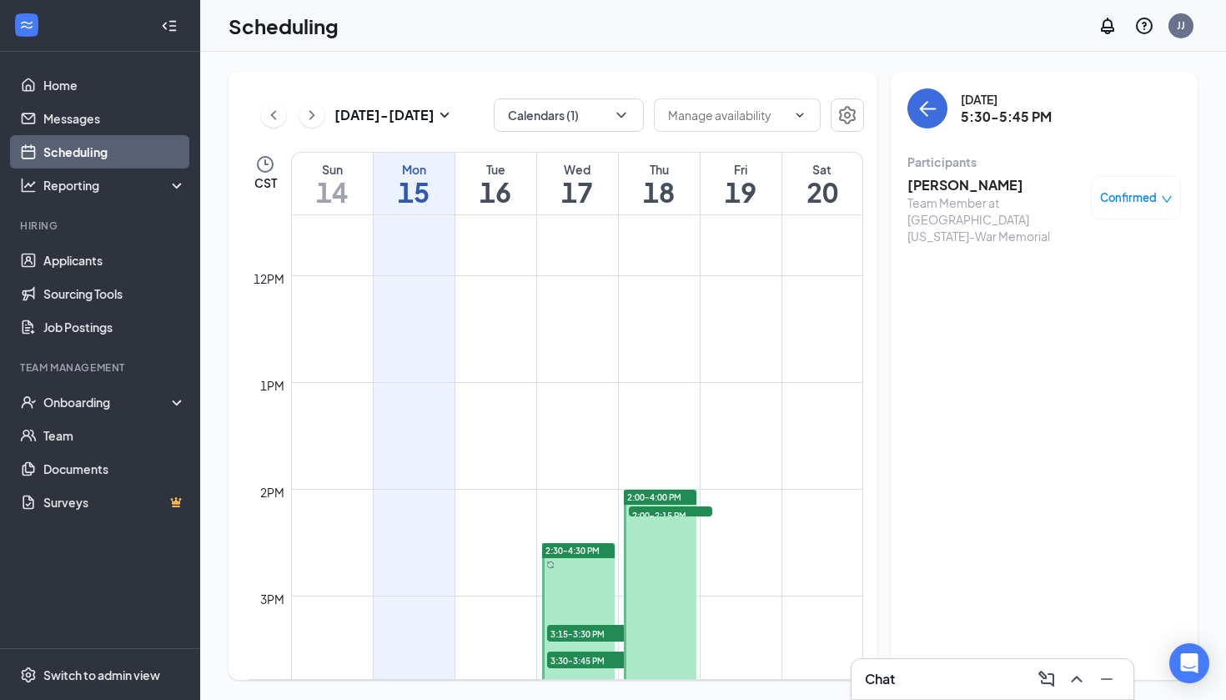
click at [956, 186] on h3 "[PERSON_NAME]" at bounding box center [994, 185] width 175 height 18
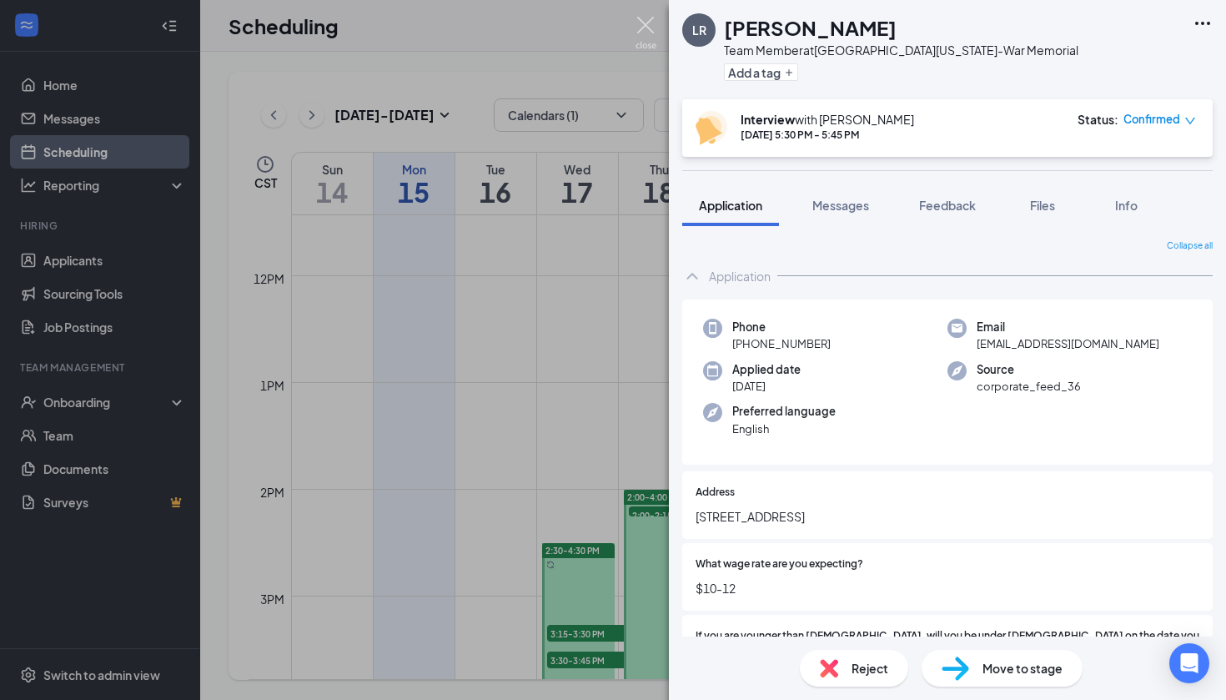
click at [645, 17] on img at bounding box center [646, 33] width 21 height 33
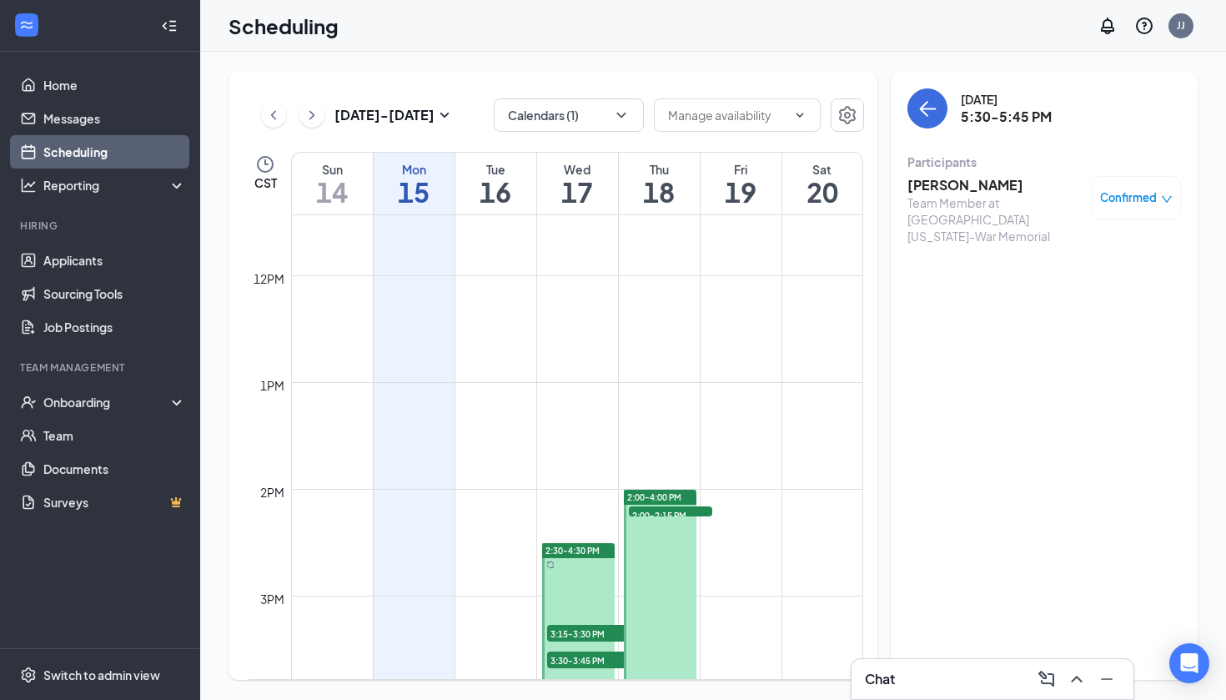
click at [645, 23] on div "Scheduling JJ" at bounding box center [713, 26] width 1026 height 52
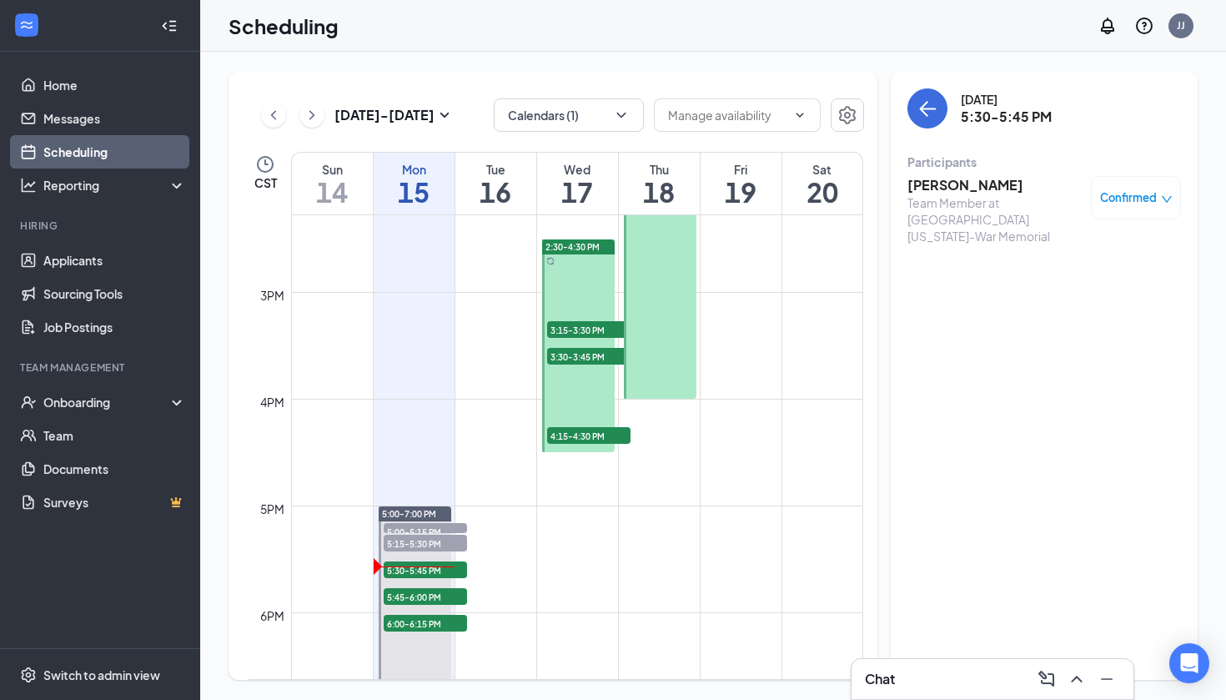
scroll to position [1565, 0]
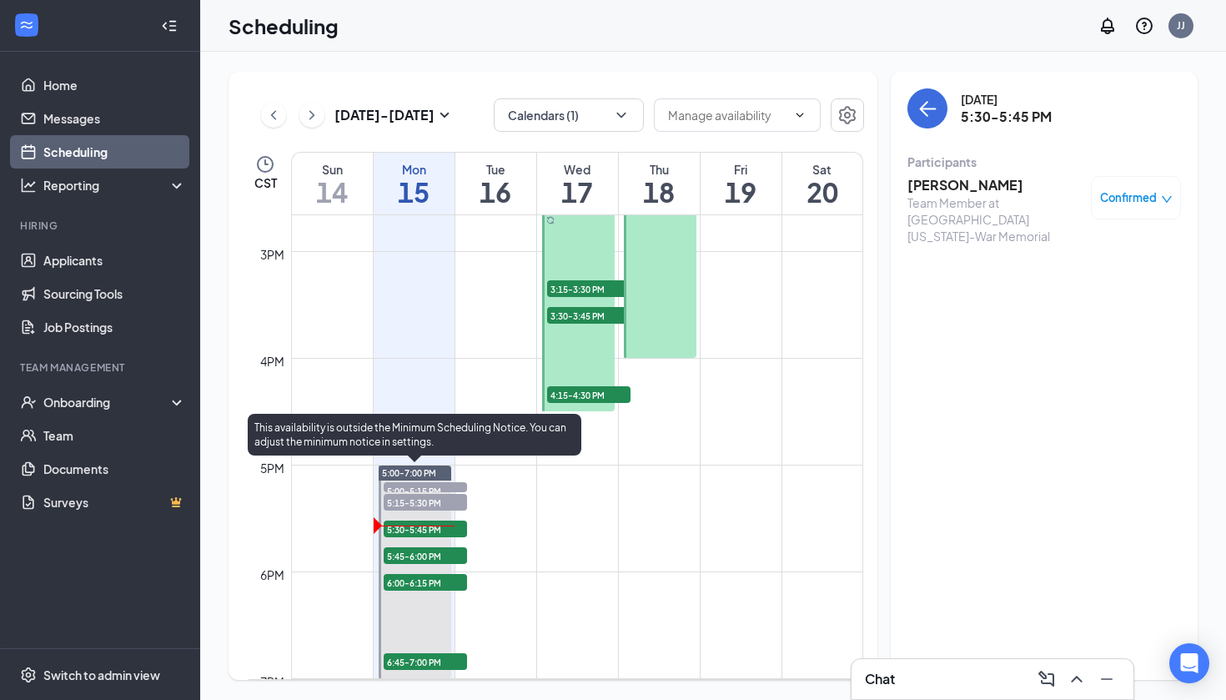
click at [425, 550] on span "5:45-6:00 PM" at bounding box center [425, 555] width 83 height 17
click at [421, 530] on span "5:30-5:45 PM" at bounding box center [425, 528] width 83 height 17
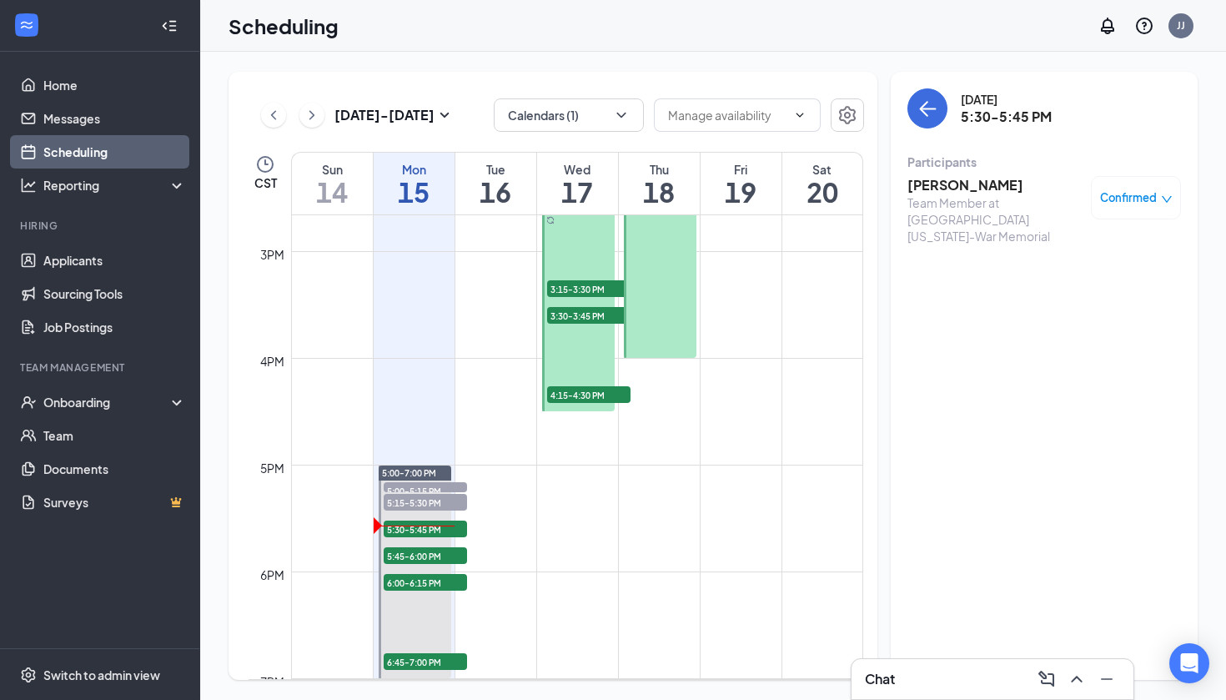
click at [941, 191] on h3 "LaMyia Ridley" at bounding box center [994, 185] width 175 height 18
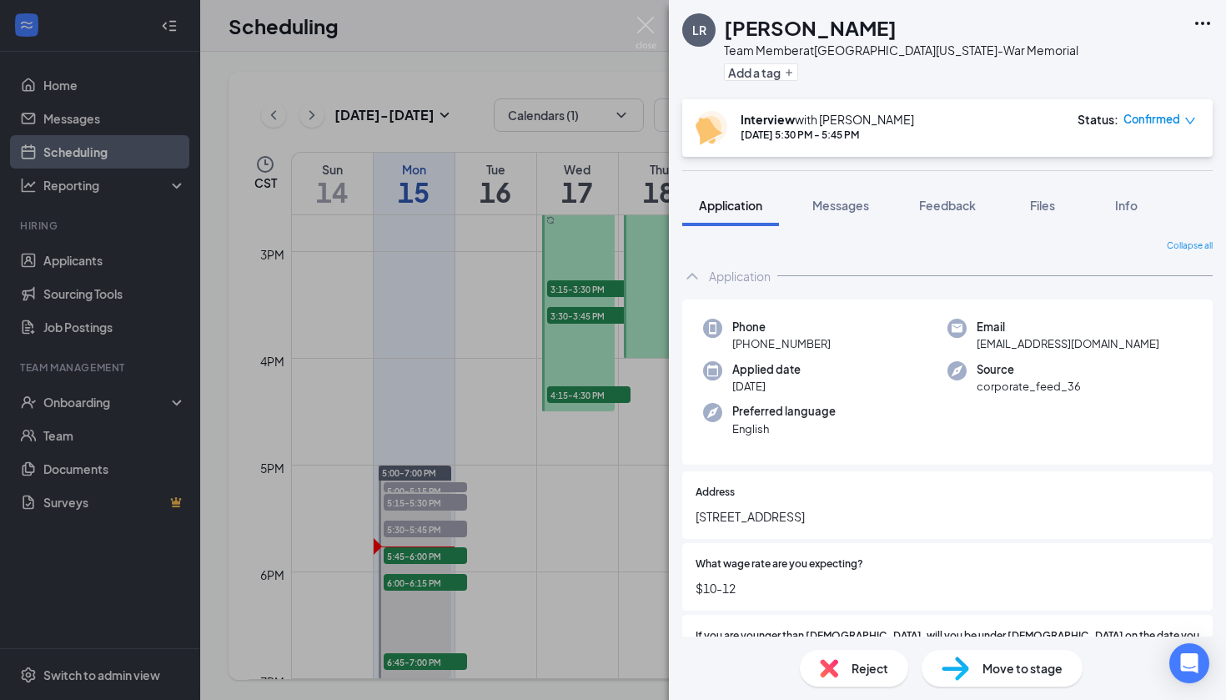
click at [542, 337] on div "LR LaMyia Ridley Team Member at Southeastern Louisiana University-War Memorial …" at bounding box center [613, 350] width 1226 height 700
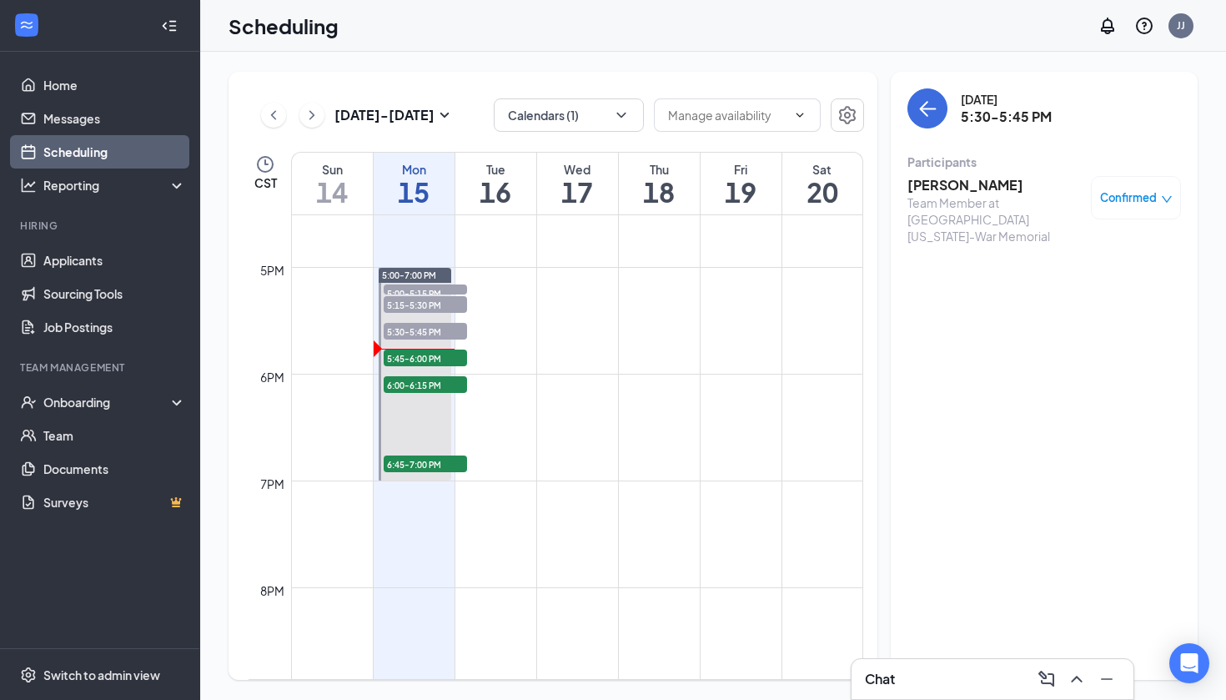
scroll to position [1820, 0]
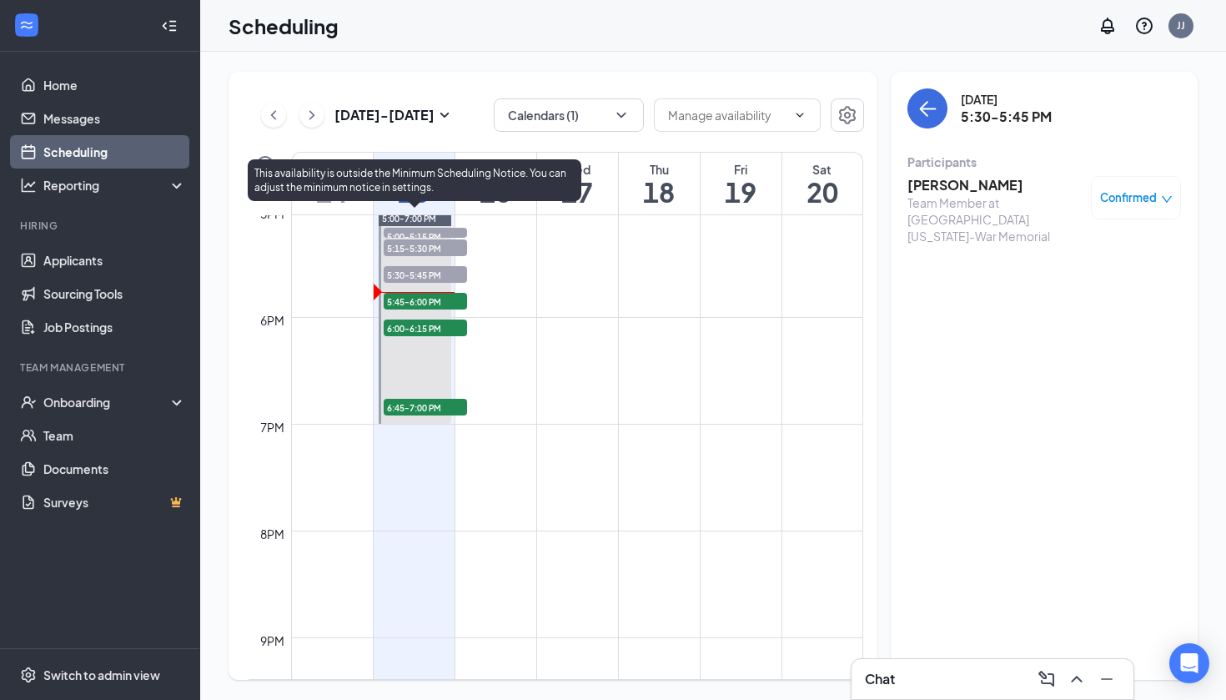
click at [450, 299] on span "5:45-6:00 PM" at bounding box center [425, 301] width 83 height 17
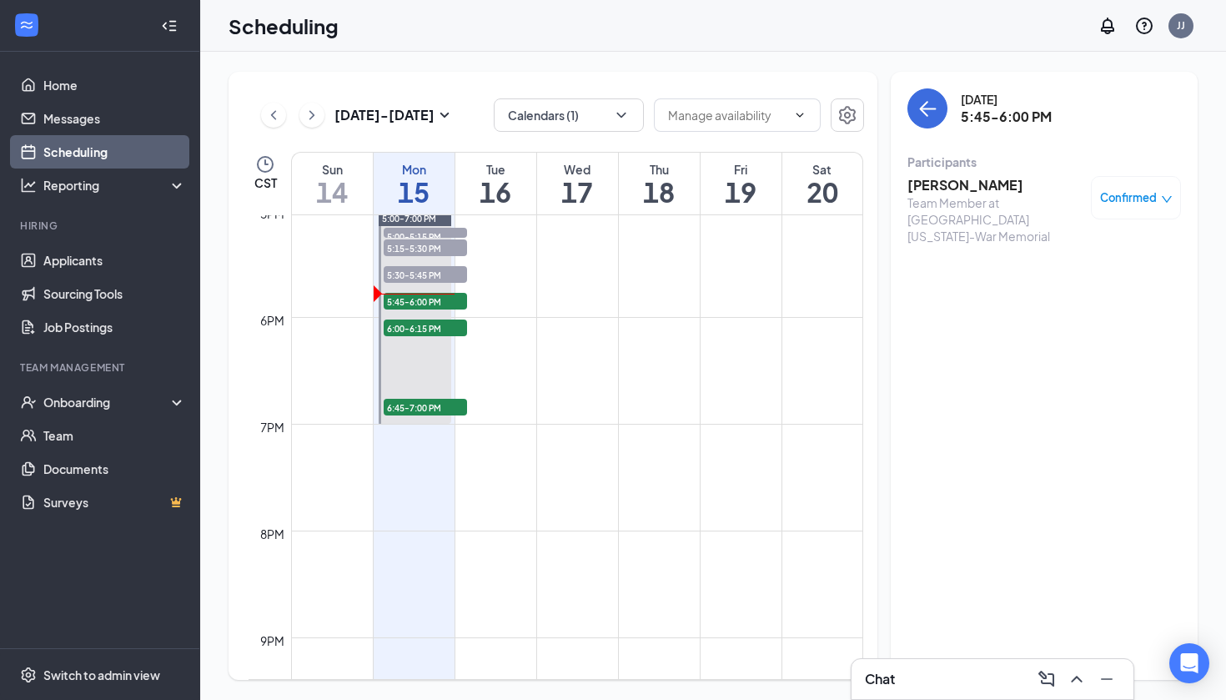
click at [1018, 179] on h3 "Courtney Schexnayder" at bounding box center [994, 185] width 175 height 18
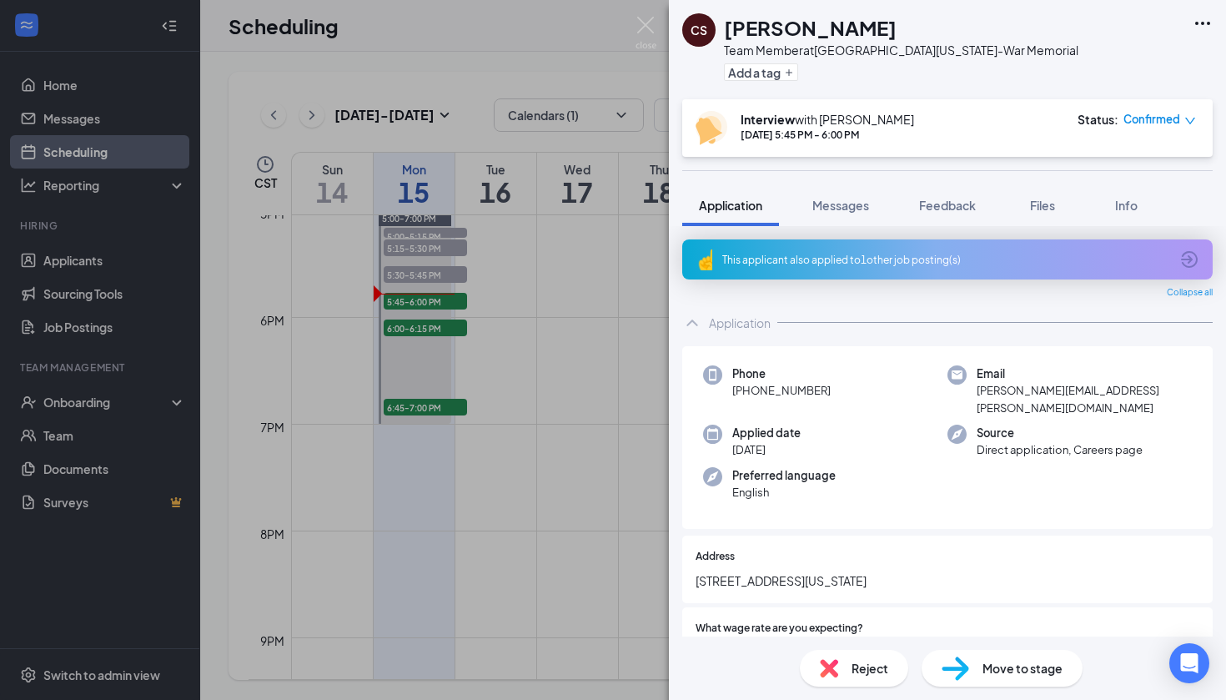
drag, startPoint x: 728, startPoint y: 24, endPoint x: 988, endPoint y: 37, distance: 260.5
click at [988, 37] on div "Courtney Schexnayder" at bounding box center [901, 27] width 354 height 28
copy h1 "Courtney Schexnayder"
click at [912, 88] on div "CS Courtney Schexnayder Team Member at Southeastern Louisiana University-War Me…" at bounding box center [947, 49] width 557 height 99
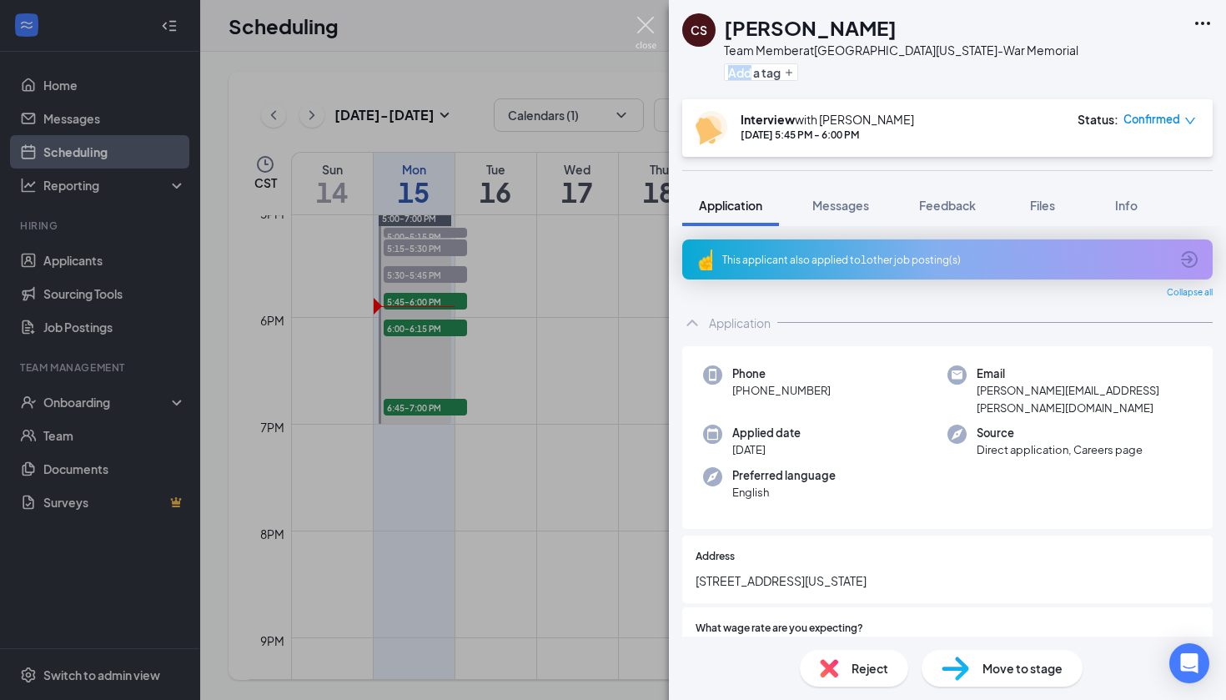
click at [646, 29] on img at bounding box center [646, 33] width 21 height 33
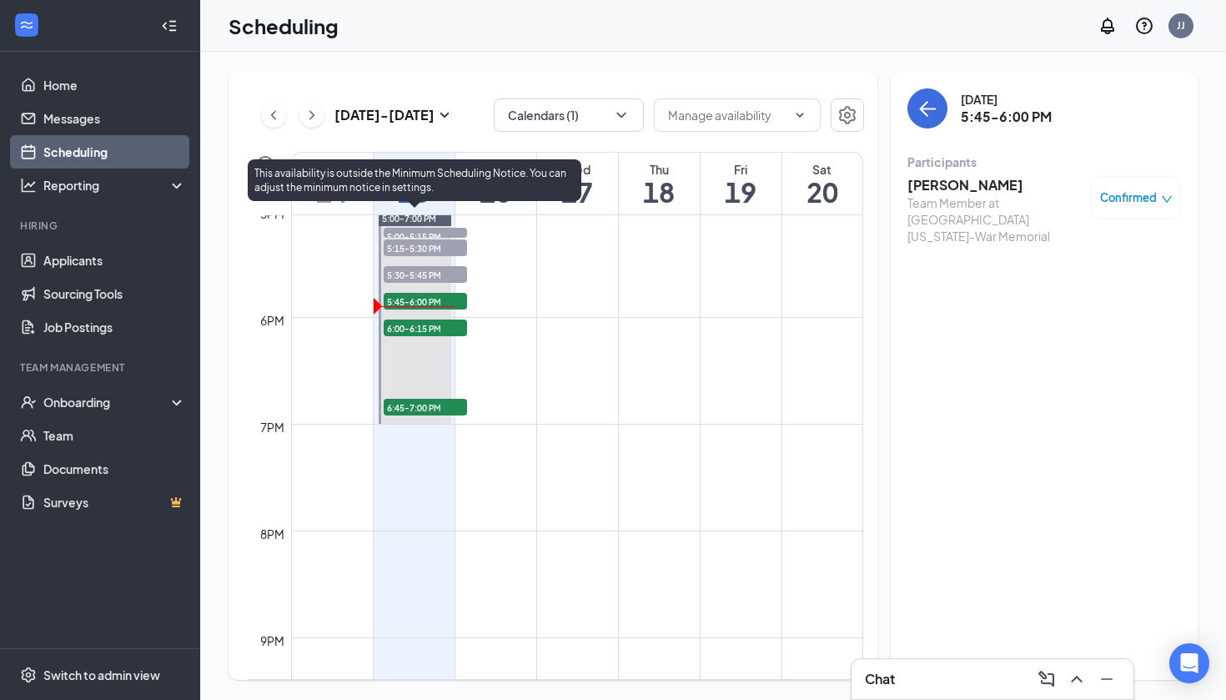
click at [443, 331] on span "6:00-6:15 PM" at bounding box center [425, 327] width 83 height 17
click at [425, 407] on span "6:45-7:00 PM" at bounding box center [425, 407] width 83 height 17
click at [435, 313] on div at bounding box center [415, 317] width 73 height 213
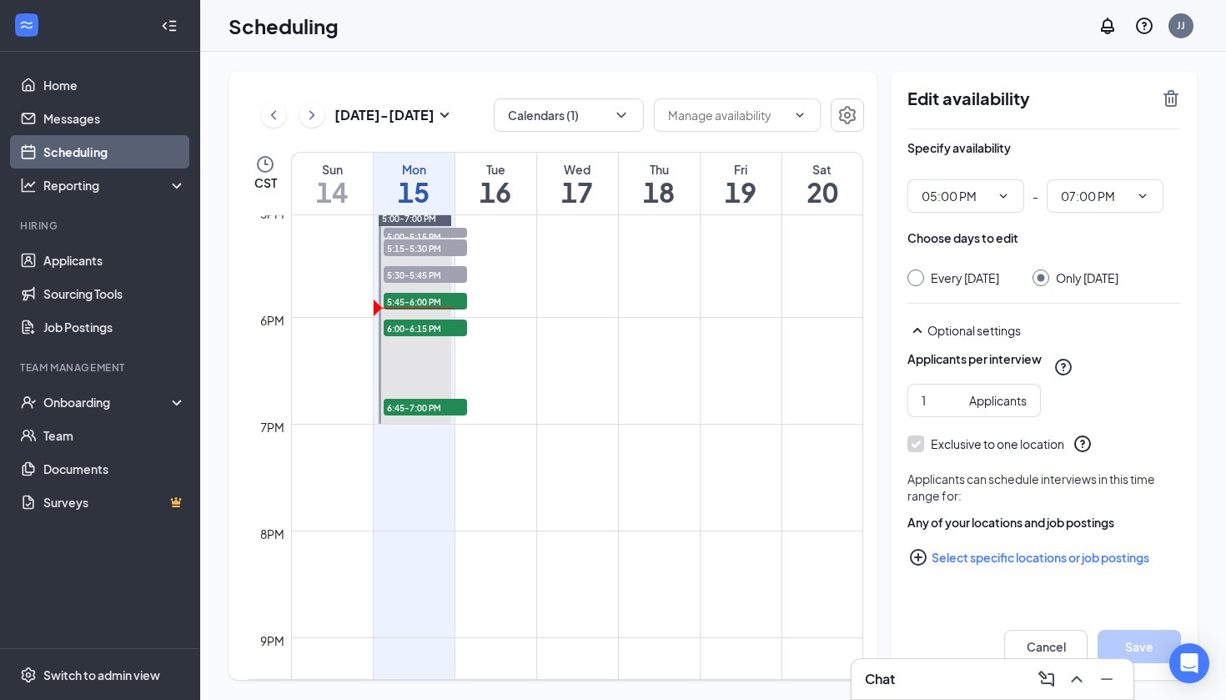
click at [409, 329] on link "5:00-7:00 PM 5:00-5:15 PM 1 5:15-5:30 PM 1 5:30-5:45 PM 1 5:45-6:00 PM 1 6:00-6…" at bounding box center [414, 317] width 78 height 214
click at [630, 369] on td at bounding box center [577, 357] width 572 height 27
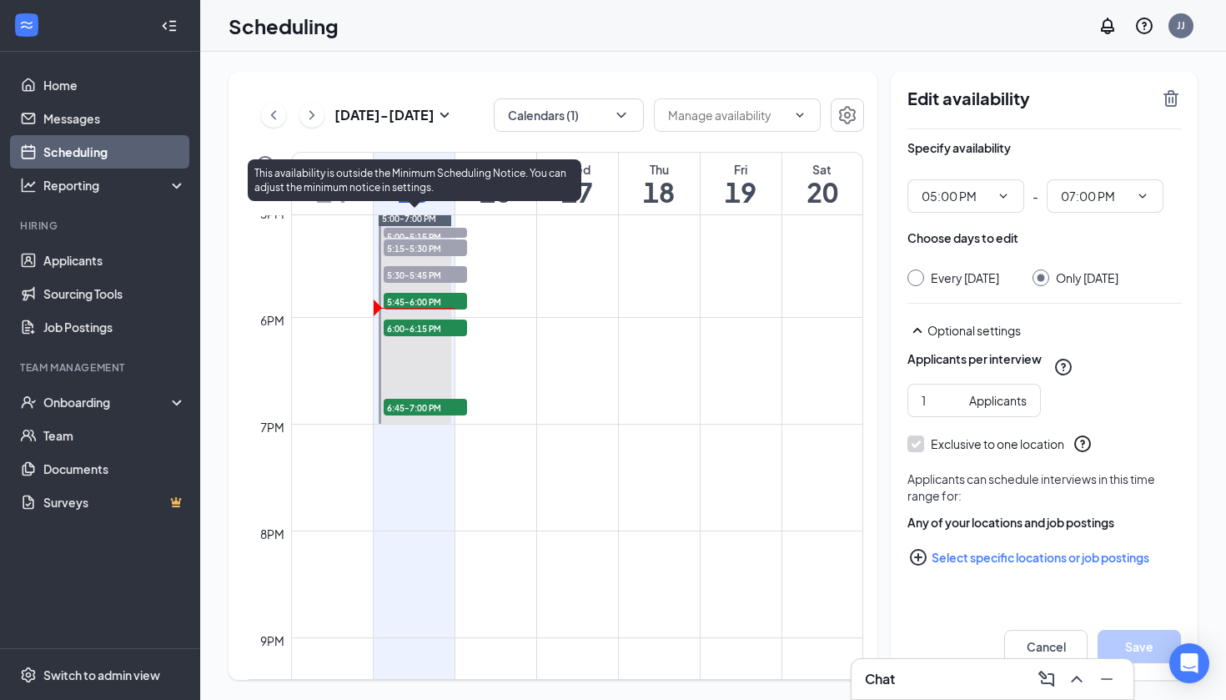
click at [457, 294] on span "5:45-6:00 PM" at bounding box center [425, 301] width 83 height 17
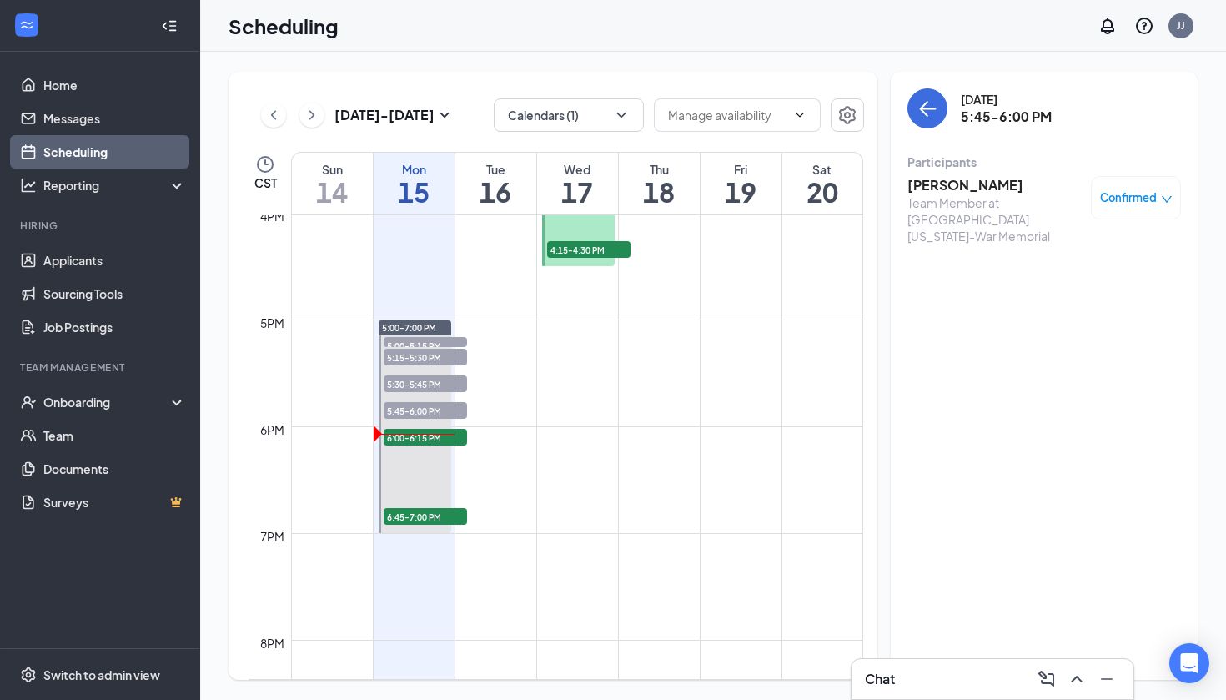
scroll to position [1705, 0]
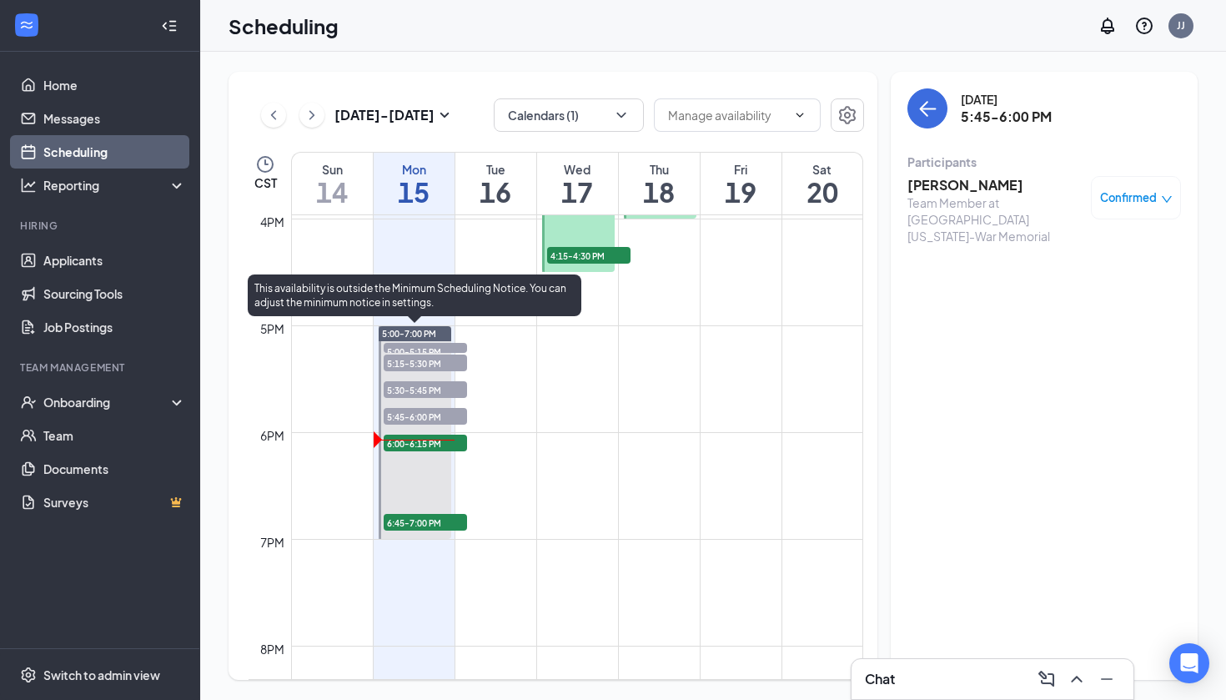
click at [432, 446] on span "6:00-6:15 PM" at bounding box center [425, 443] width 83 height 17
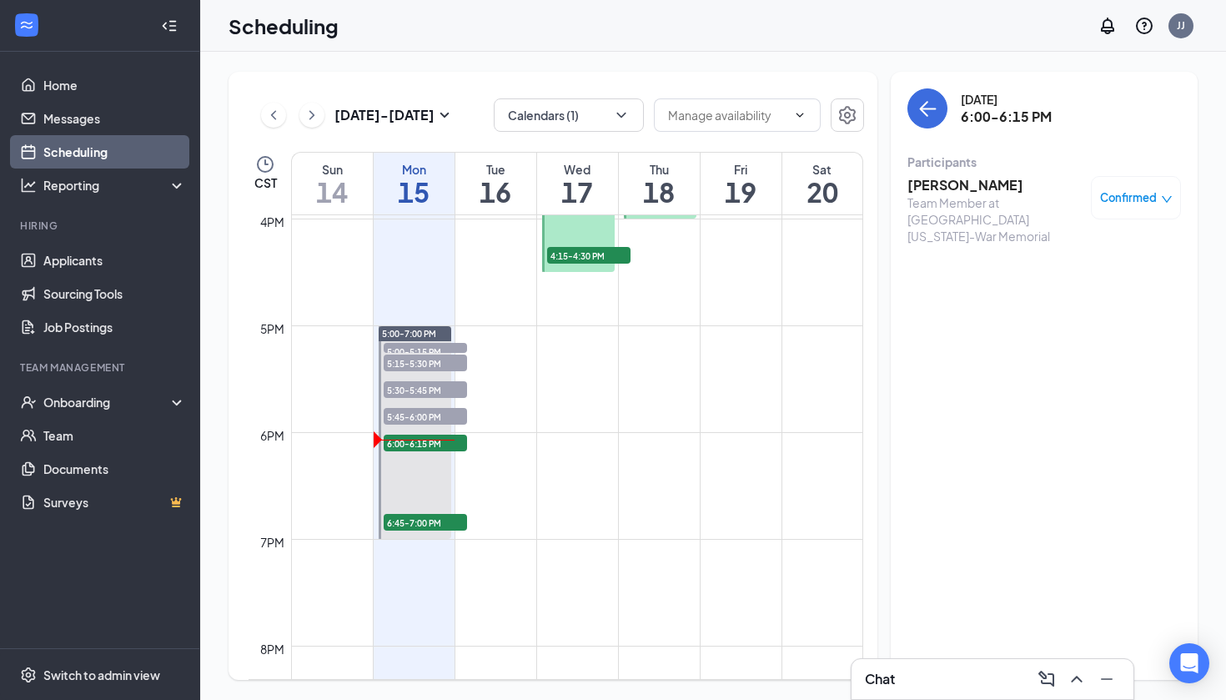
click at [935, 182] on h3 "[PERSON_NAME]" at bounding box center [994, 185] width 175 height 18
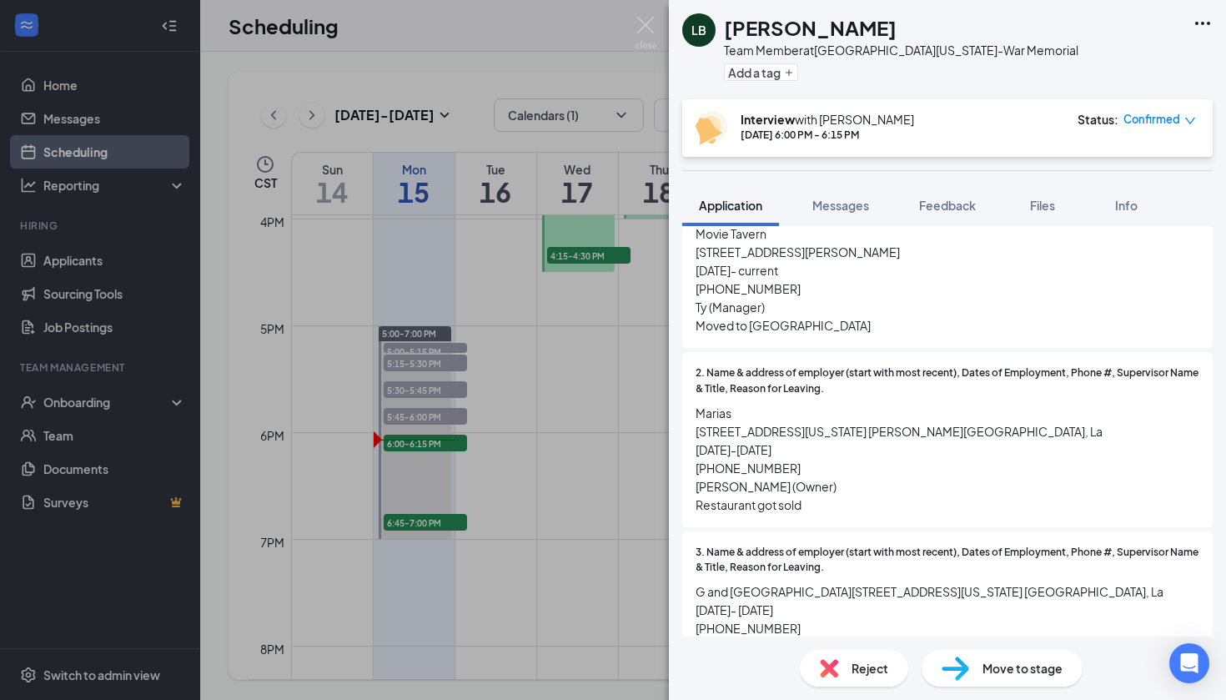
scroll to position [1366, 0]
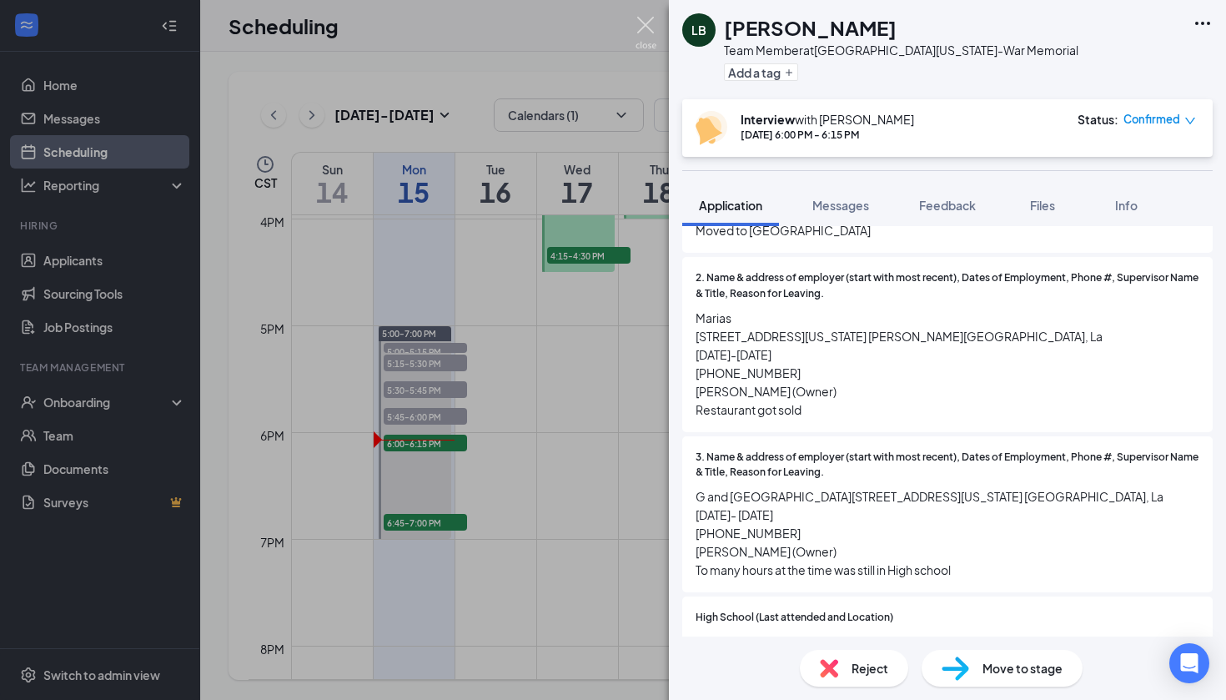
click at [651, 36] on img at bounding box center [646, 33] width 21 height 33
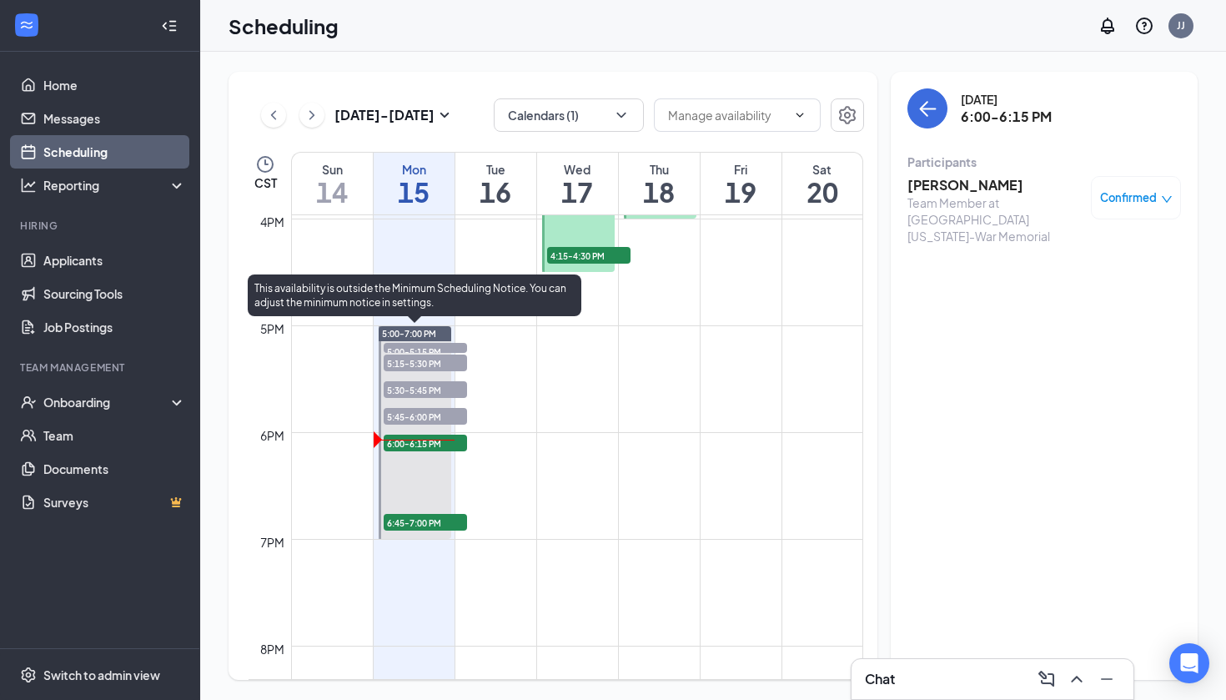
click at [446, 533] on div at bounding box center [415, 432] width 73 height 213
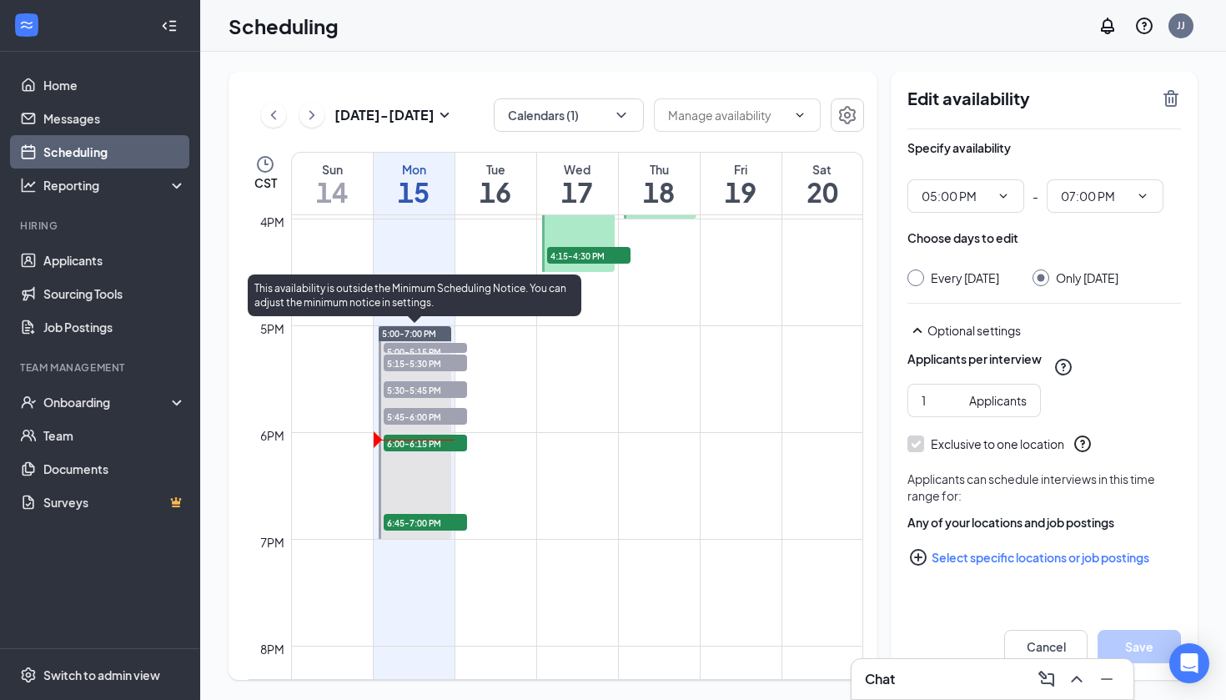
click at [450, 524] on span "6:45-7:00 PM" at bounding box center [425, 522] width 83 height 17
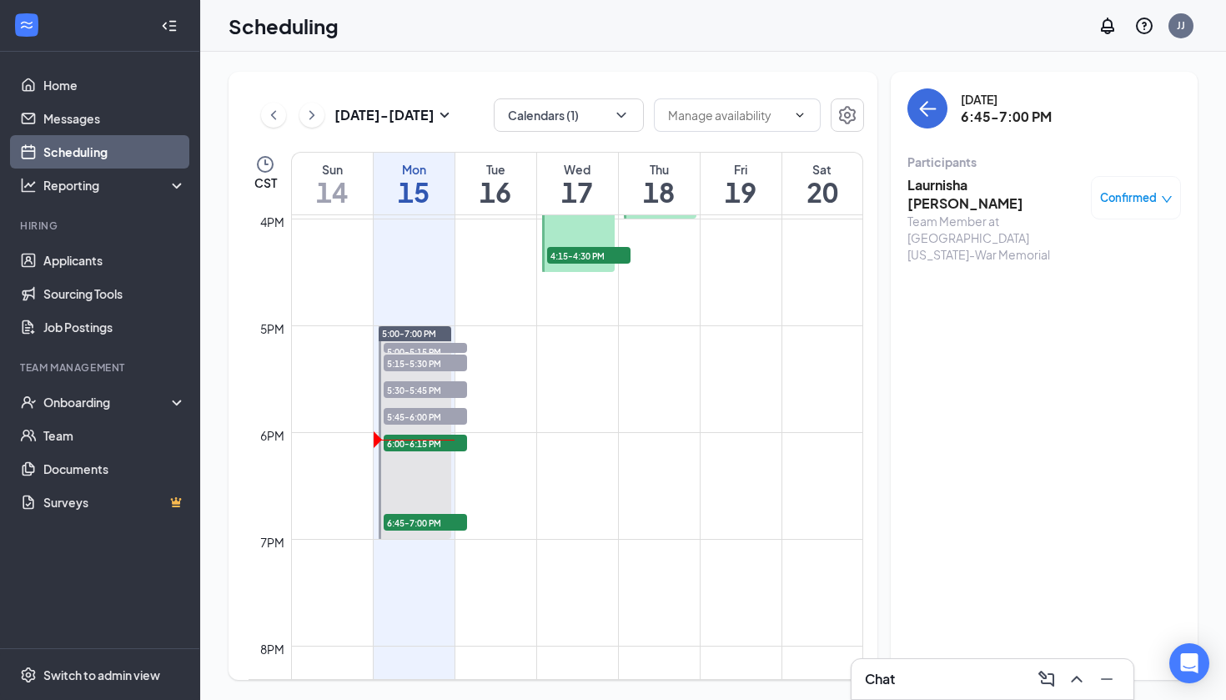
scroll to position [1273, 0]
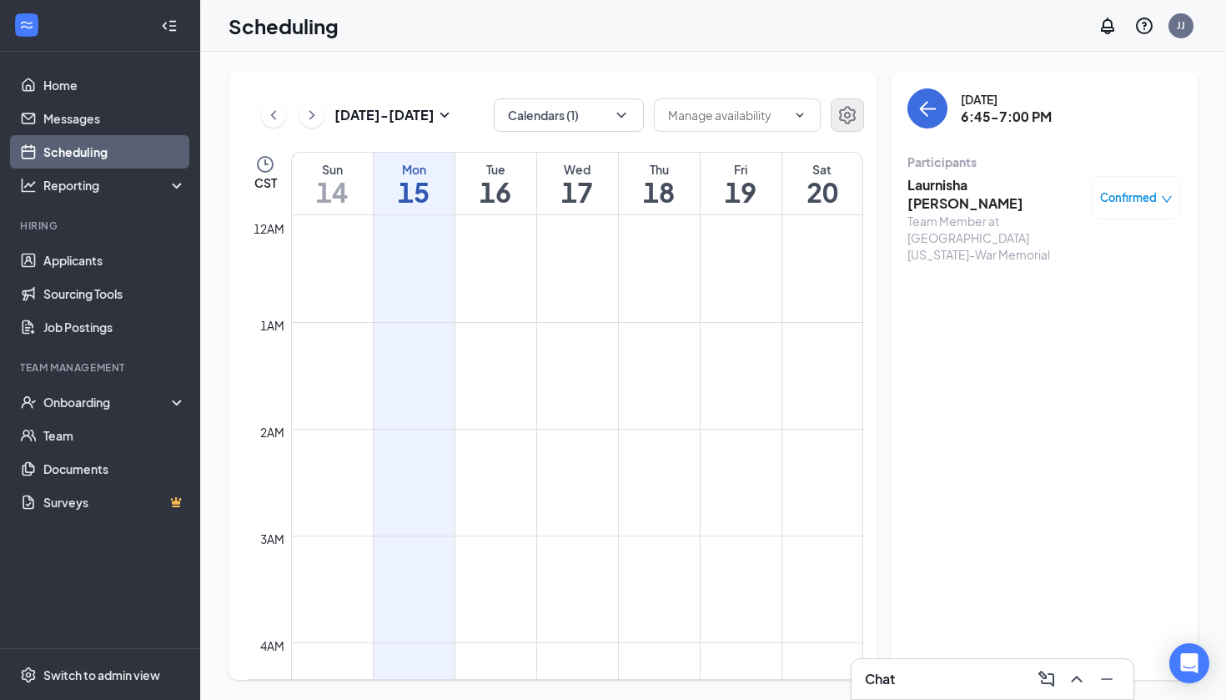
scroll to position [820, 0]
click at [1066, 681] on button at bounding box center [1076, 679] width 27 height 27
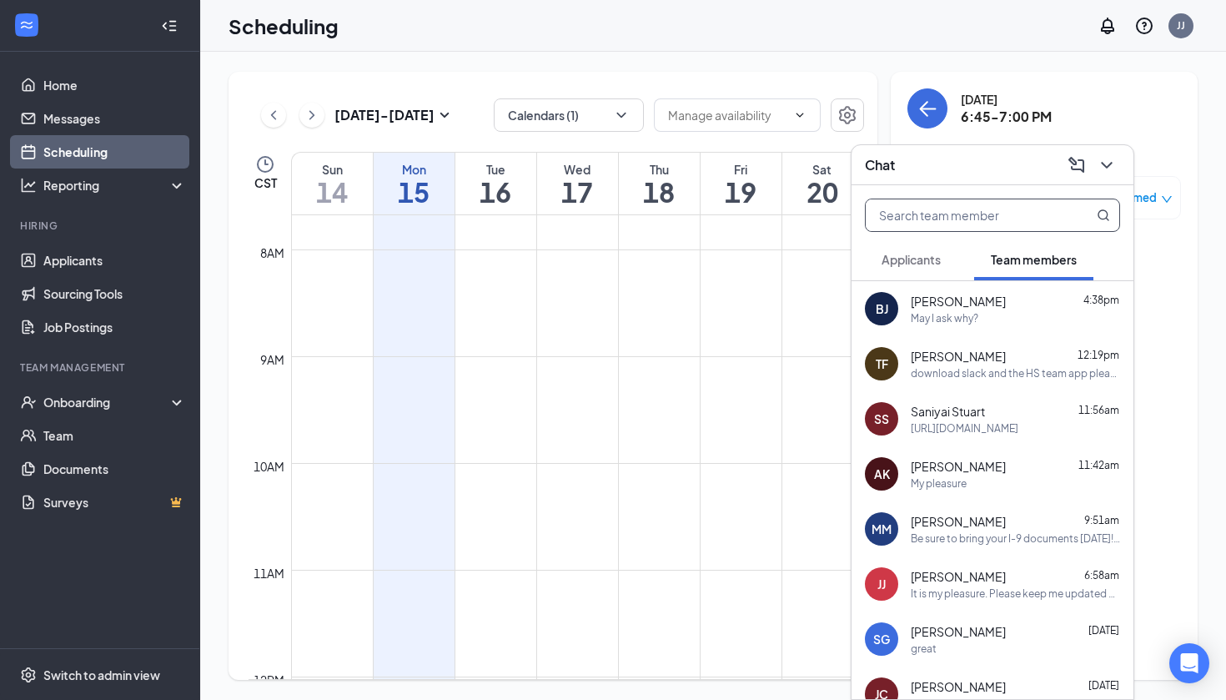
click at [954, 224] on input "text" at bounding box center [965, 215] width 198 height 32
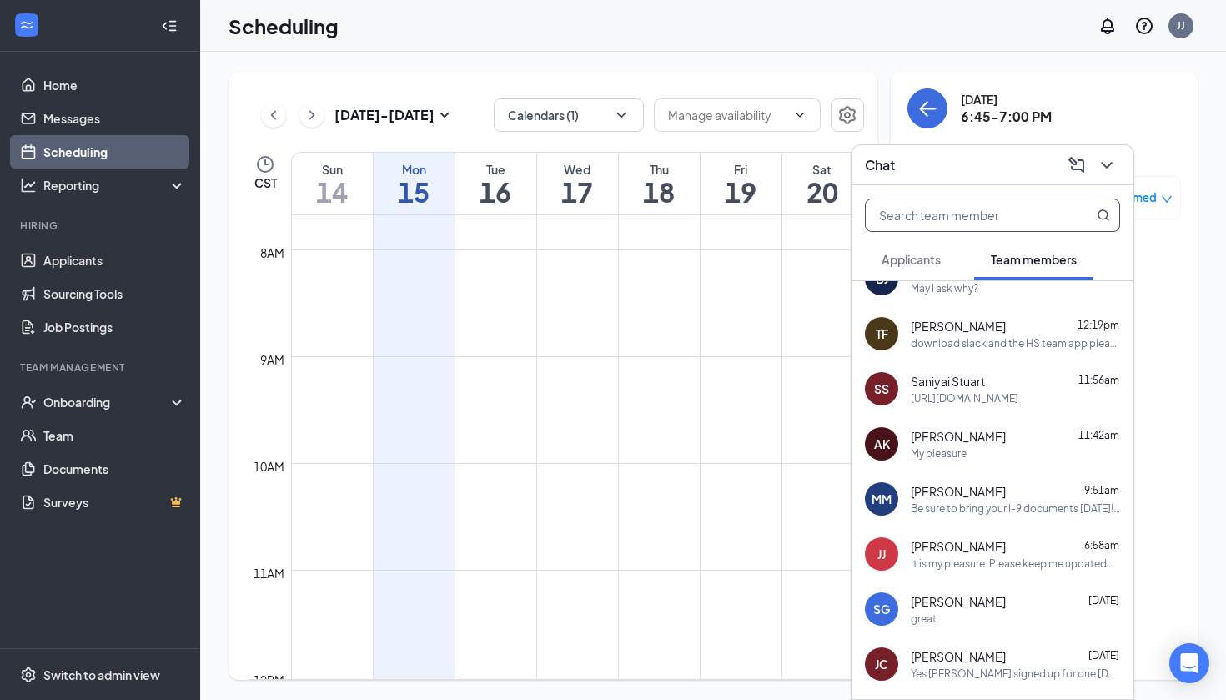
scroll to position [32, 0]
click at [965, 459] on div "AK Alaila King 11:42am My pleasure" at bounding box center [993, 442] width 282 height 55
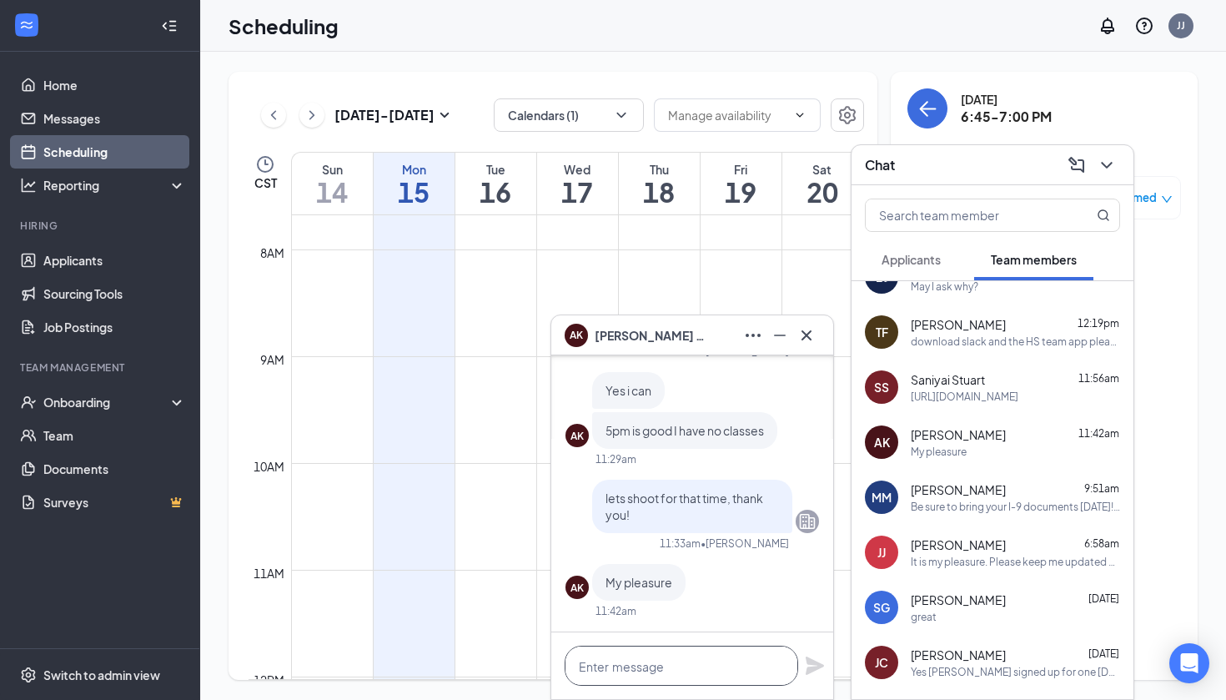
click at [701, 667] on textarea at bounding box center [682, 666] width 234 height 40
paste textarea "https://join.slack.com/t/southeasternl-vfv1225/shared_invite/zt-3bnlpdxxd-Ciull…"
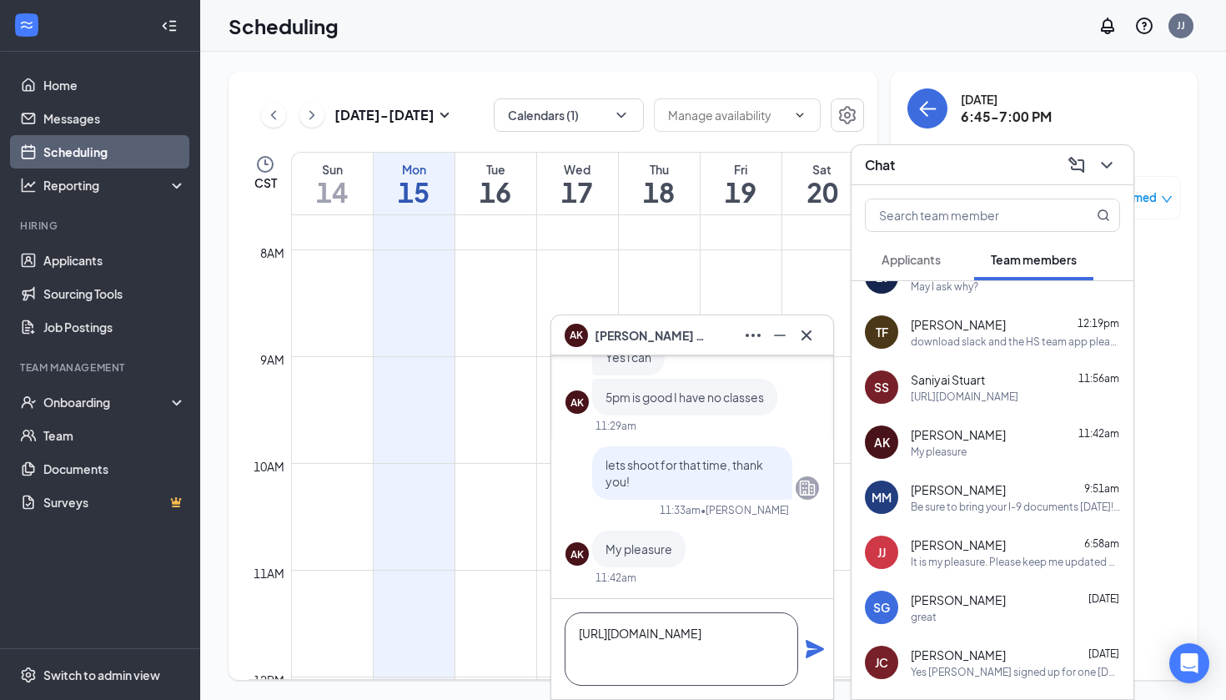
scroll to position [1, 0]
type textarea "https://join.slack.com/t/southeasternl-vfv1225/shared_invite/zt-3bnlpdxxd-Ciull…"
click at [821, 648] on icon "Plane" at bounding box center [815, 649] width 18 height 18
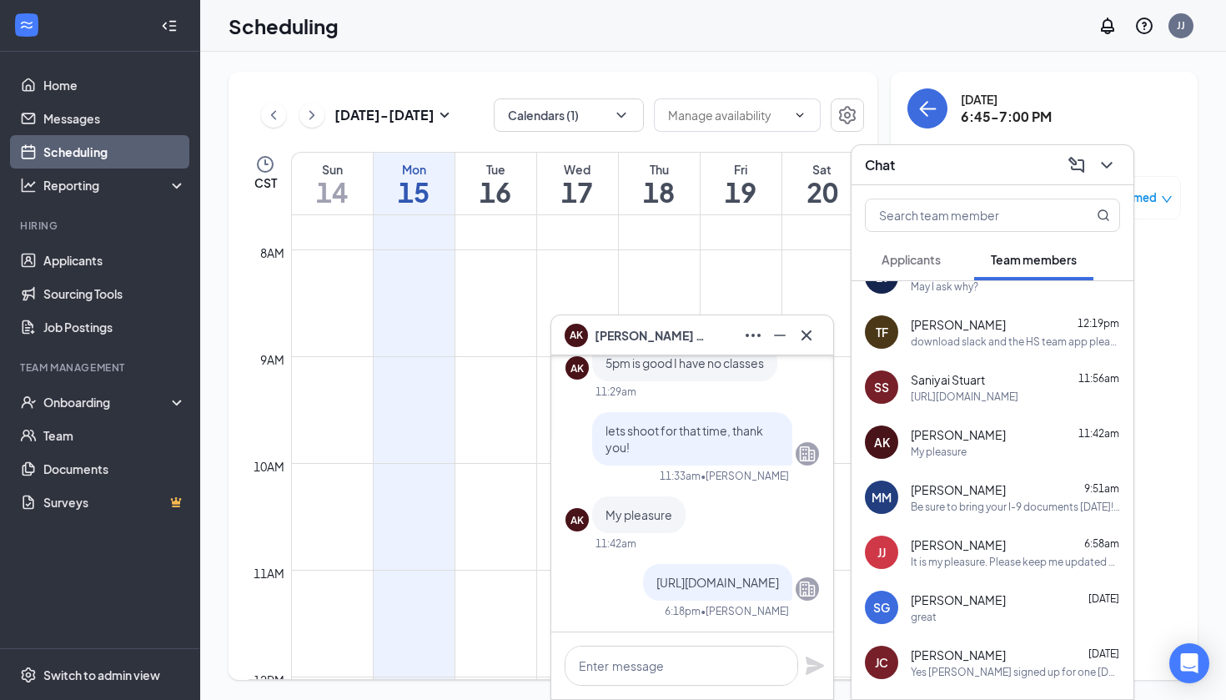
scroll to position [0, 0]
click at [1103, 169] on icon "ChevronDown" at bounding box center [1107, 165] width 20 height 20
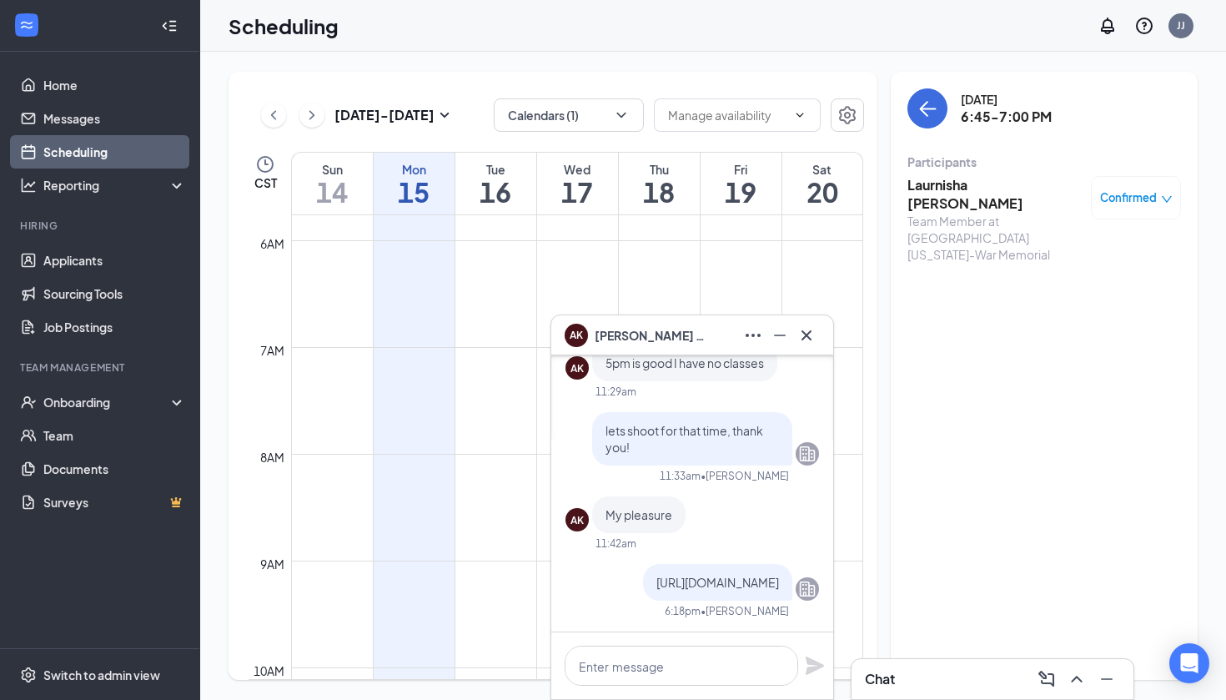
scroll to position [560, 0]
click at [811, 330] on icon "Cross" at bounding box center [806, 335] width 20 height 20
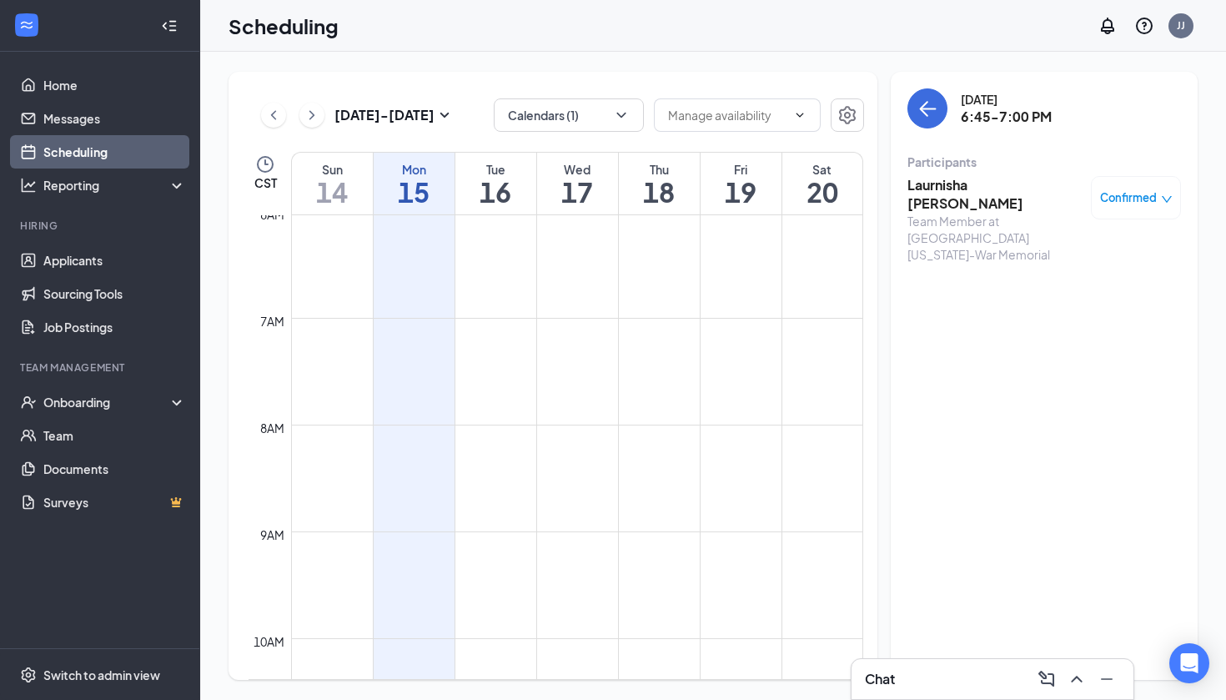
scroll to position [832, 0]
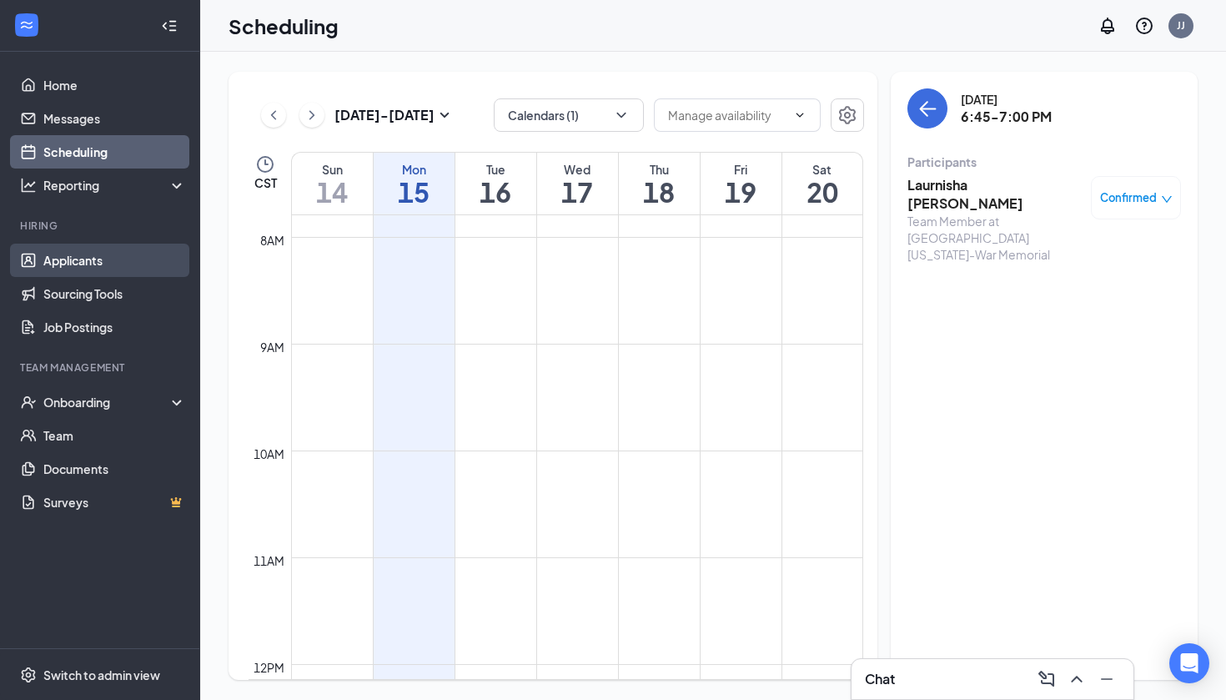
click at [124, 254] on link "Applicants" at bounding box center [114, 260] width 143 height 33
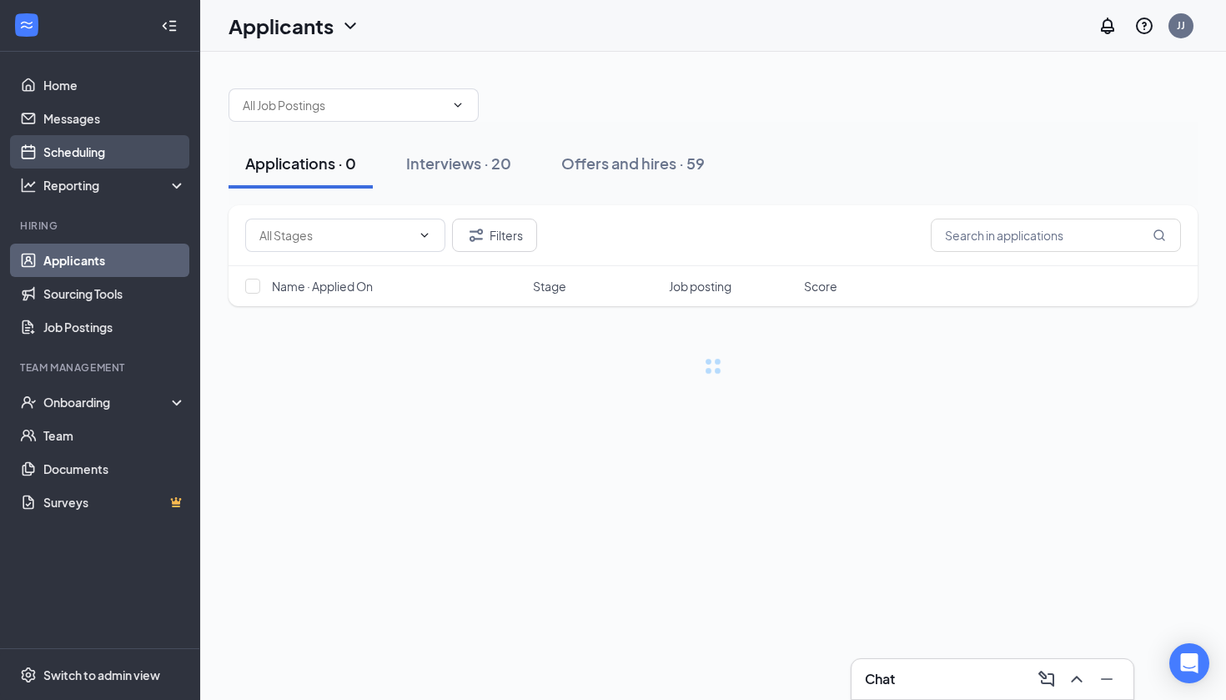
click at [103, 143] on link "Scheduling" at bounding box center [114, 151] width 143 height 33
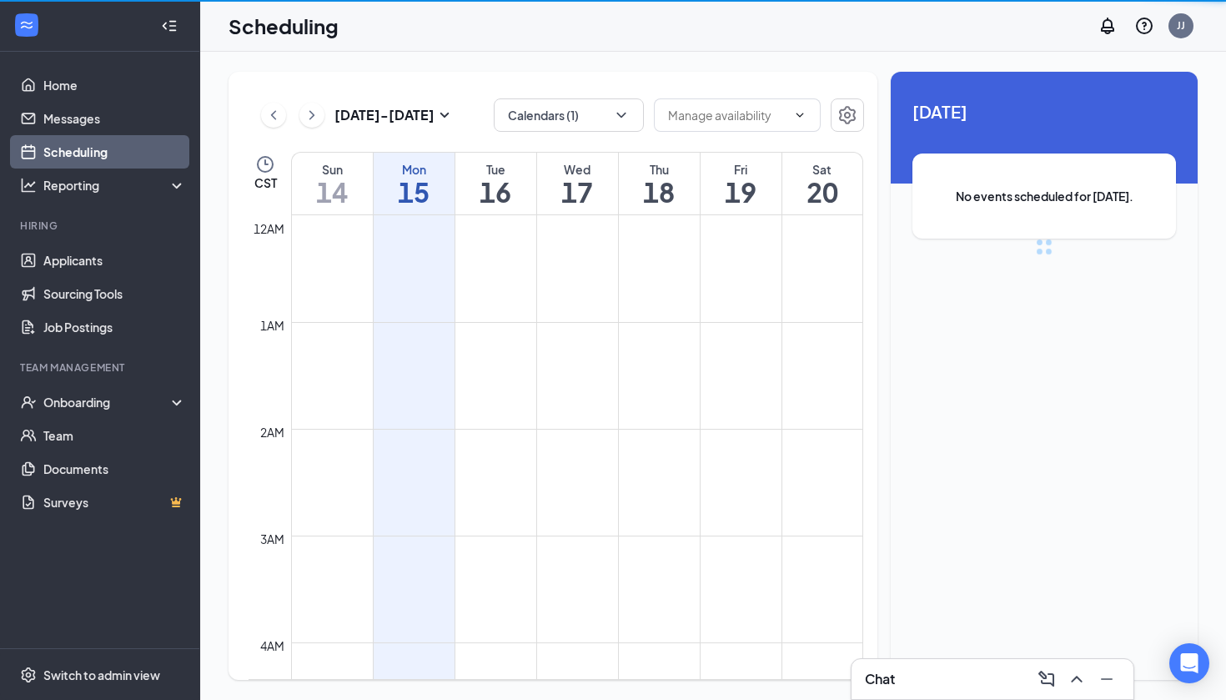
scroll to position [820, 0]
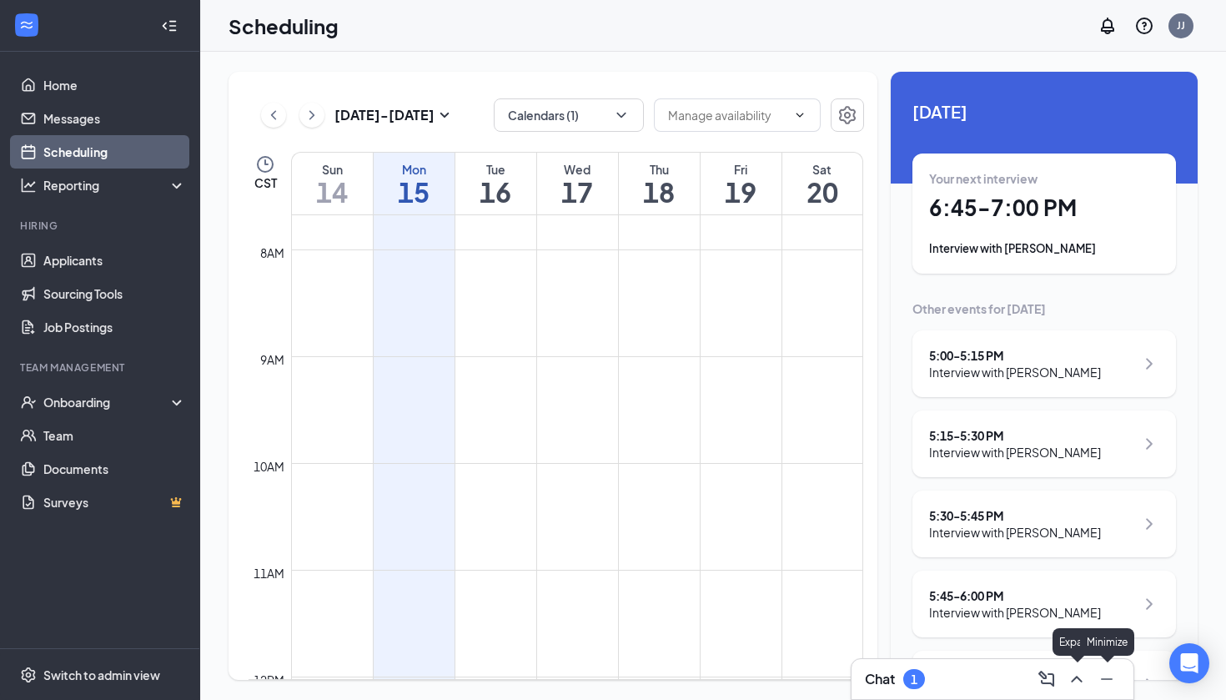
click at [1075, 682] on icon "ChevronUp" at bounding box center [1077, 679] width 20 height 20
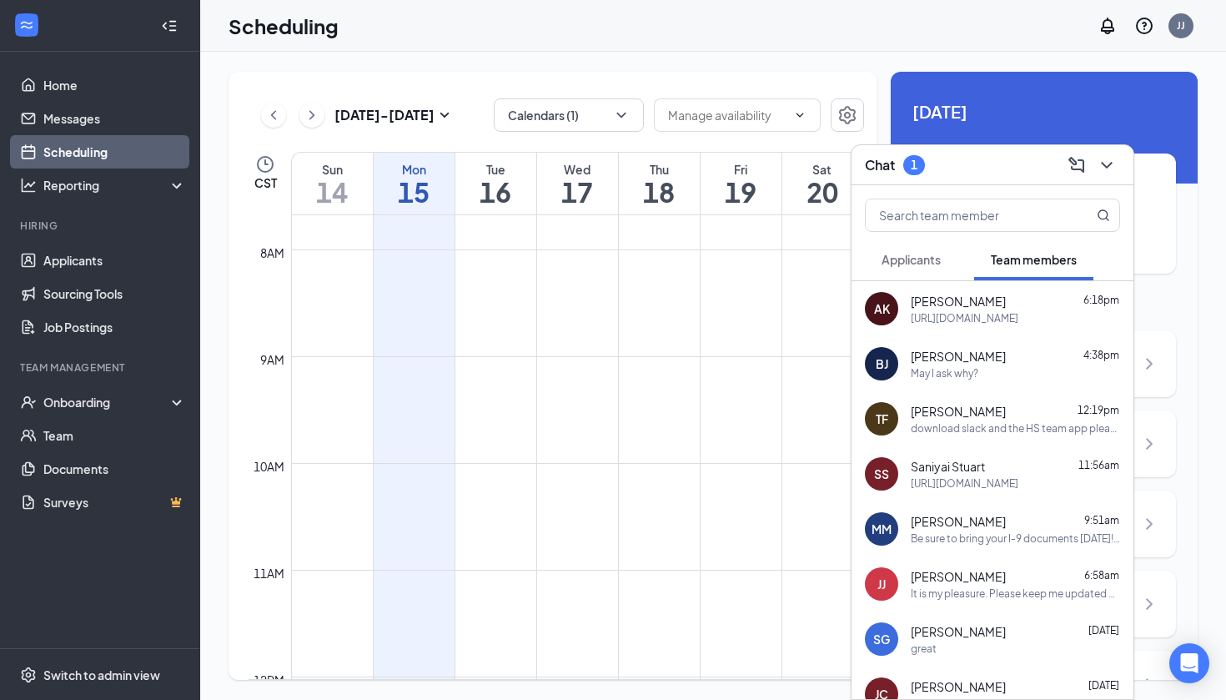
scroll to position [0, 0]
click at [922, 256] on span "Applicants" at bounding box center [911, 259] width 59 height 15
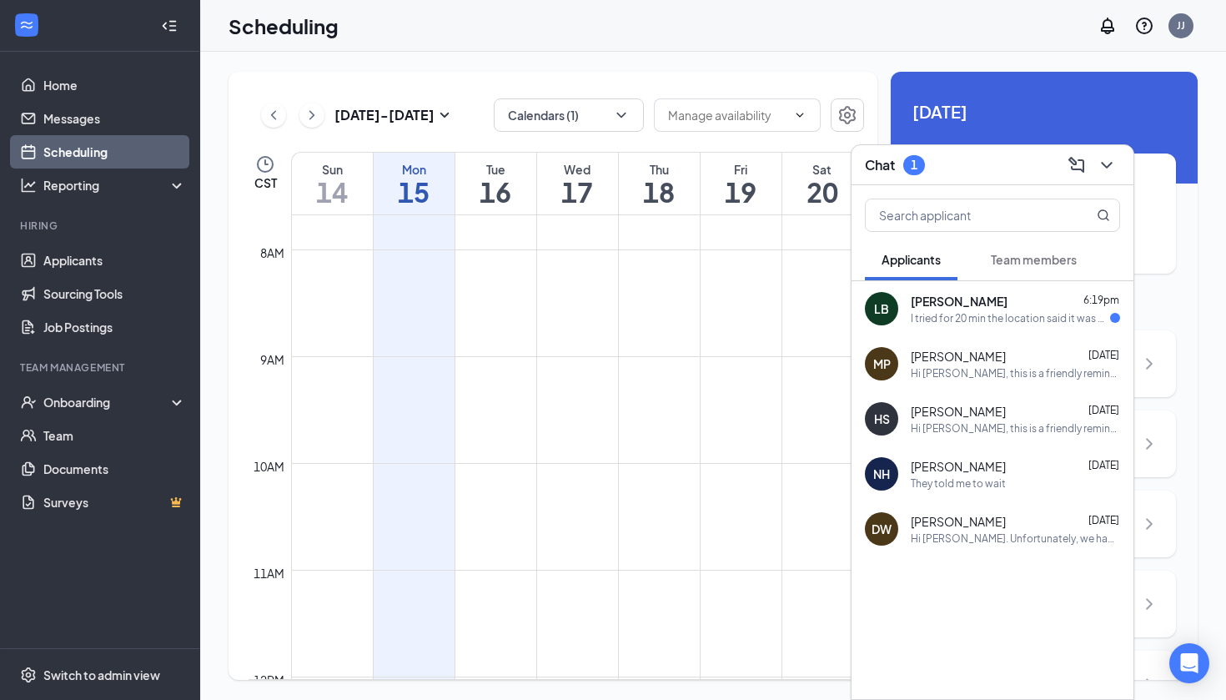
click at [1037, 323] on div "I tried for 20 min the location said it was permentlly closed" at bounding box center [1010, 318] width 199 height 14
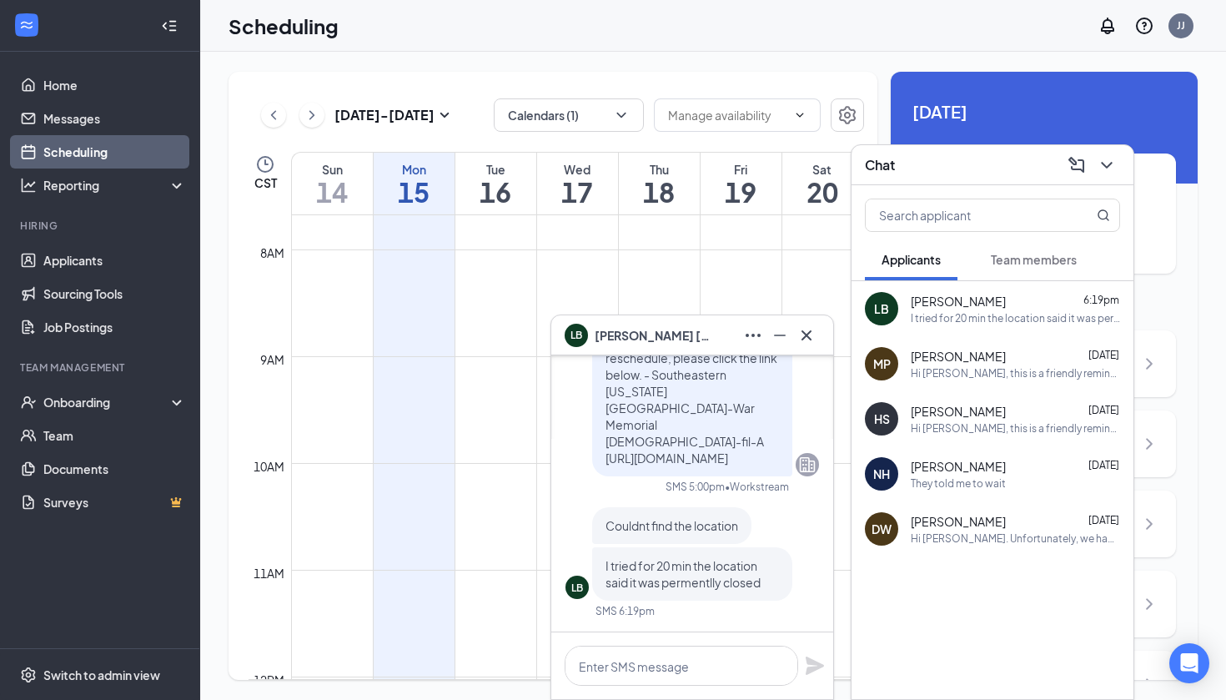
click at [1066, 265] on span "Team members" at bounding box center [1034, 259] width 86 height 15
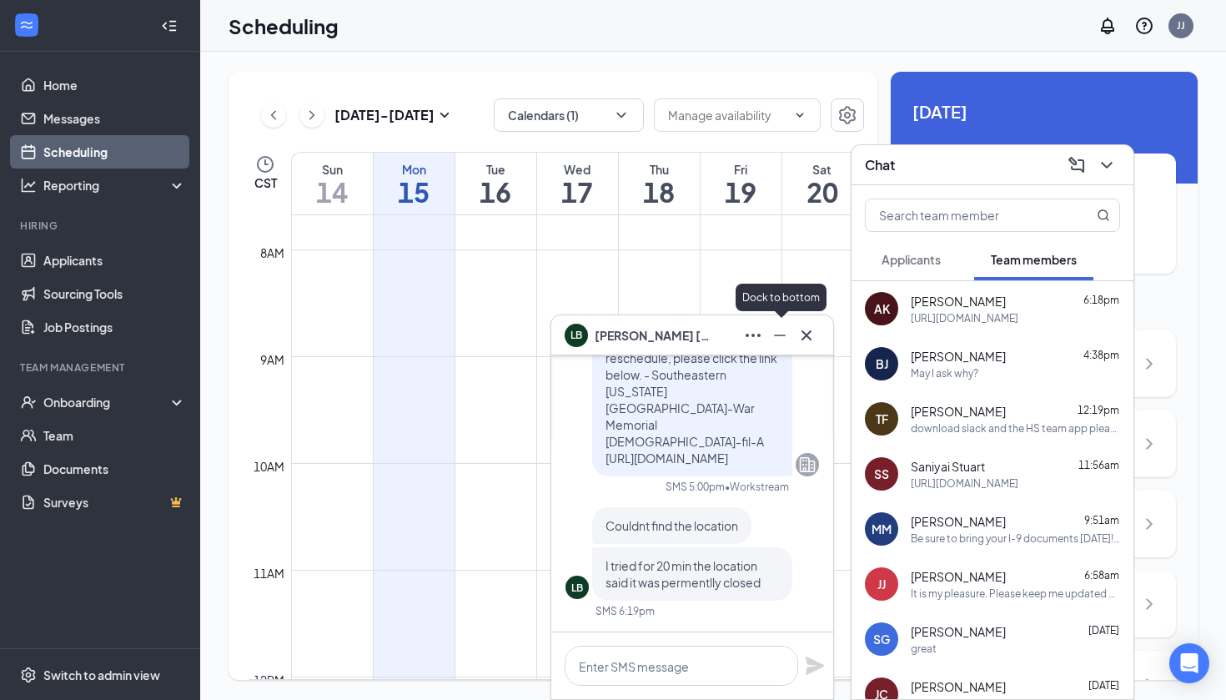
click at [806, 335] on icon "Cross" at bounding box center [806, 334] width 10 height 10
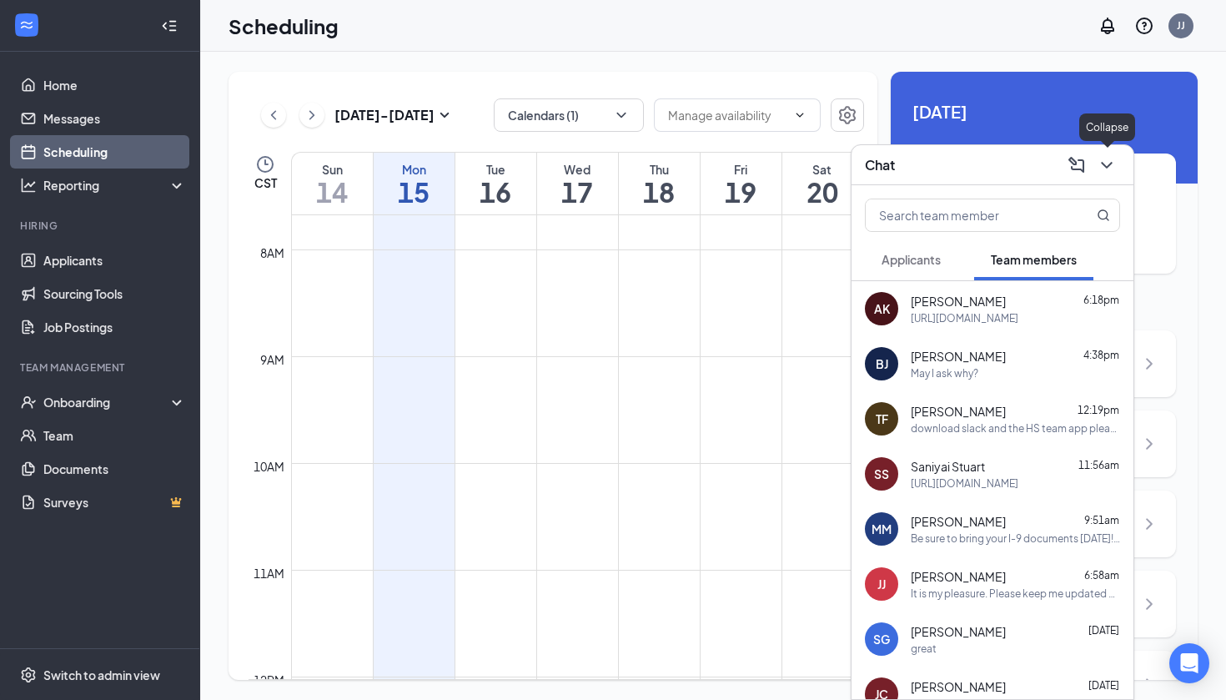
click at [1104, 168] on icon "ChevronDown" at bounding box center [1107, 165] width 20 height 20
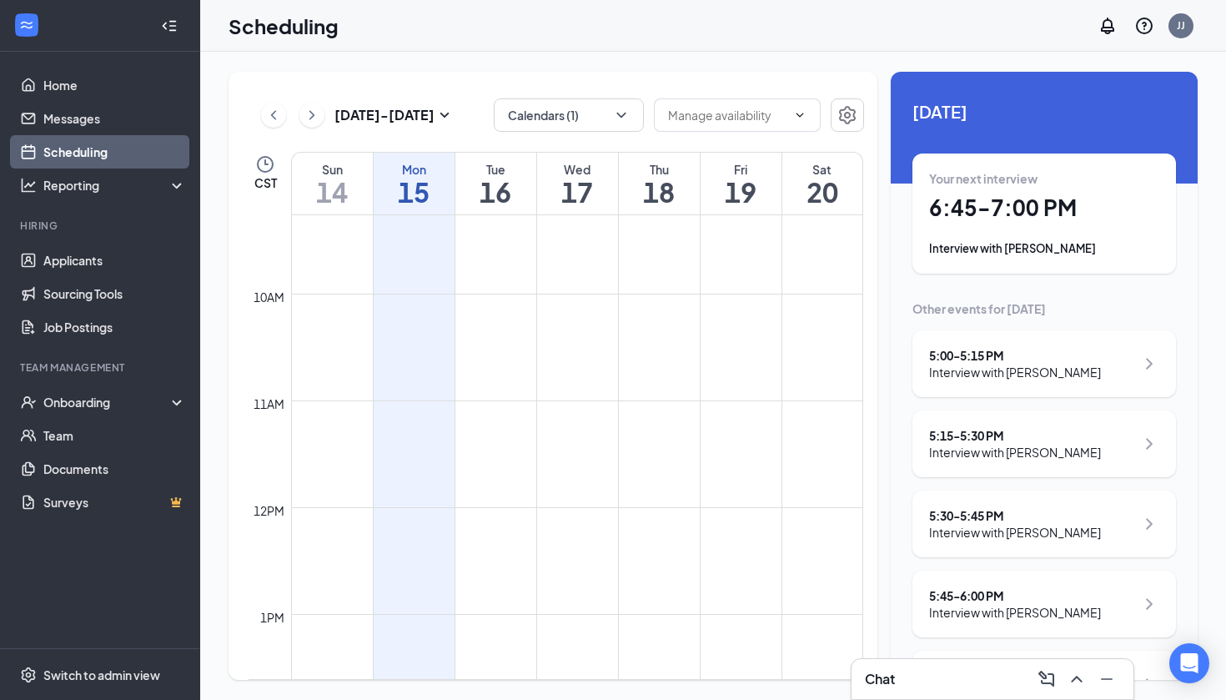
scroll to position [926, 0]
click at [123, 153] on link "Scheduling" at bounding box center [114, 151] width 143 height 33
click at [1072, 683] on icon "ChevronUp" at bounding box center [1077, 679] width 20 height 20
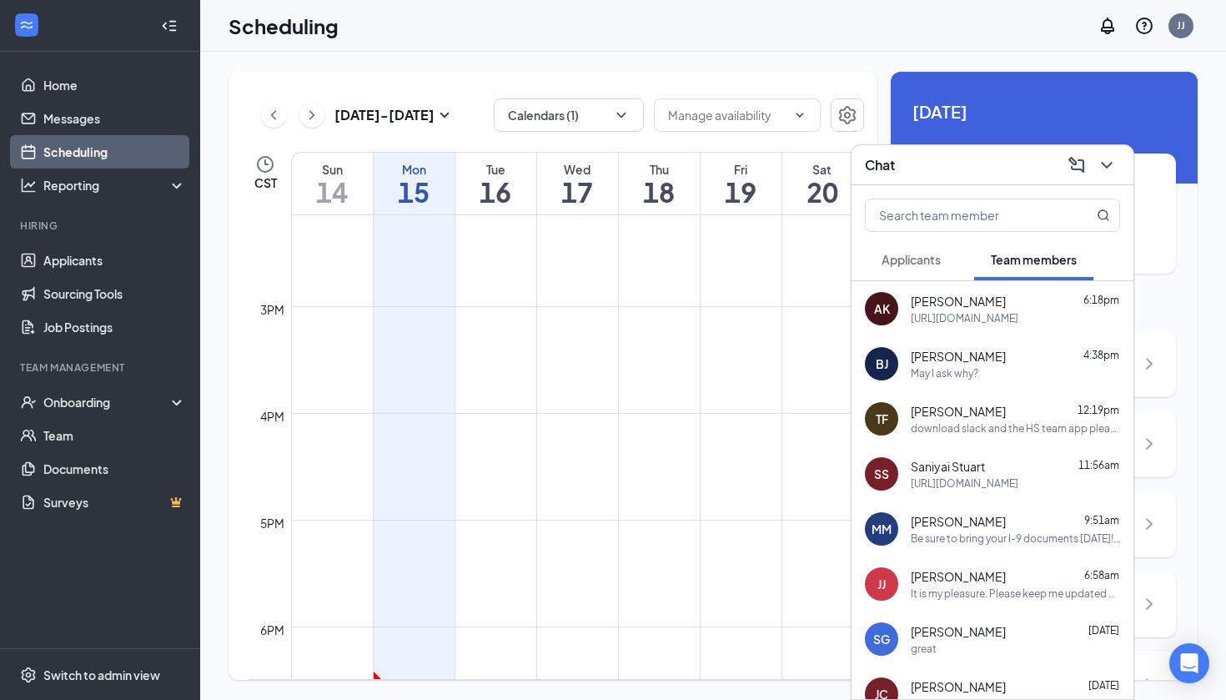
click at [957, 360] on span "[PERSON_NAME]" at bounding box center [958, 356] width 95 height 17
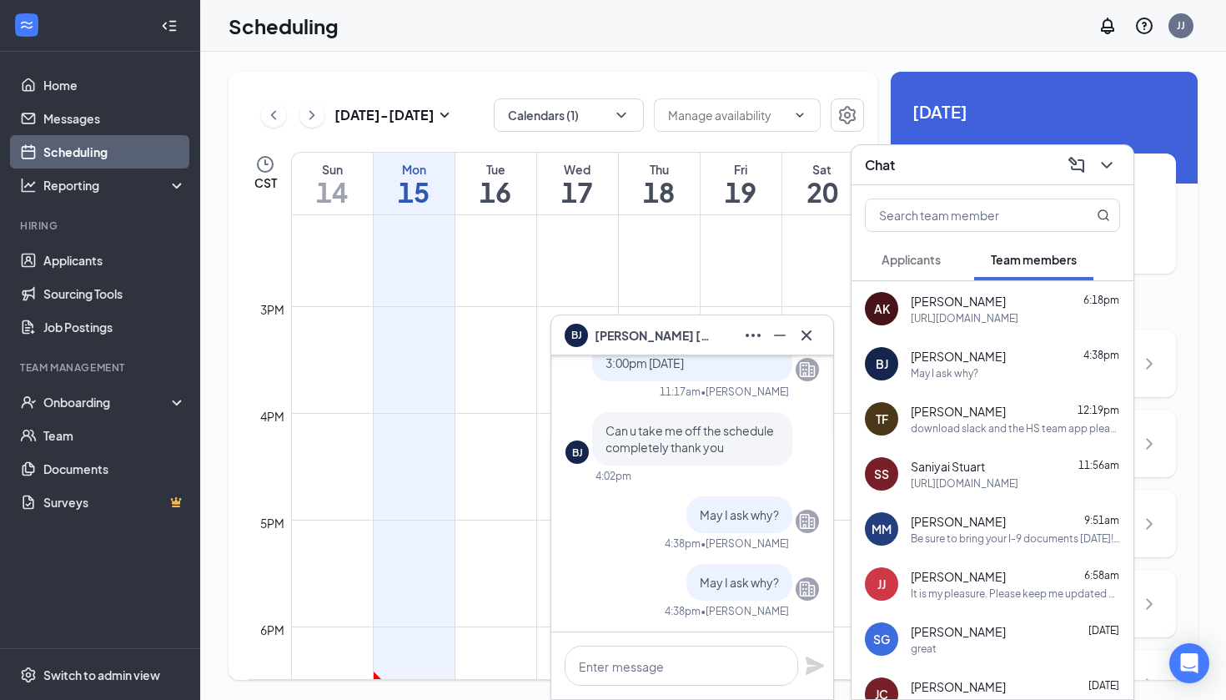
drag, startPoint x: 941, startPoint y: 264, endPoint x: 929, endPoint y: 272, distance: 14.3
click at [941, 264] on span "Applicants" at bounding box center [911, 259] width 59 height 15
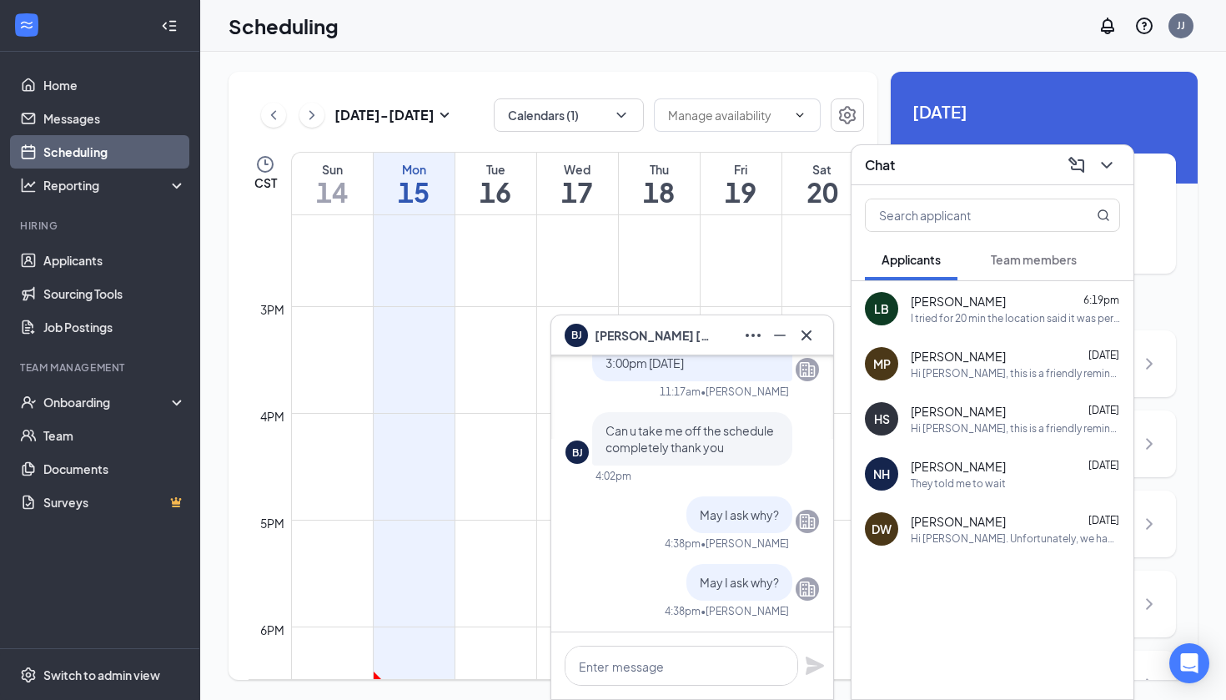
click at [809, 336] on icon "Cross" at bounding box center [806, 335] width 20 height 20
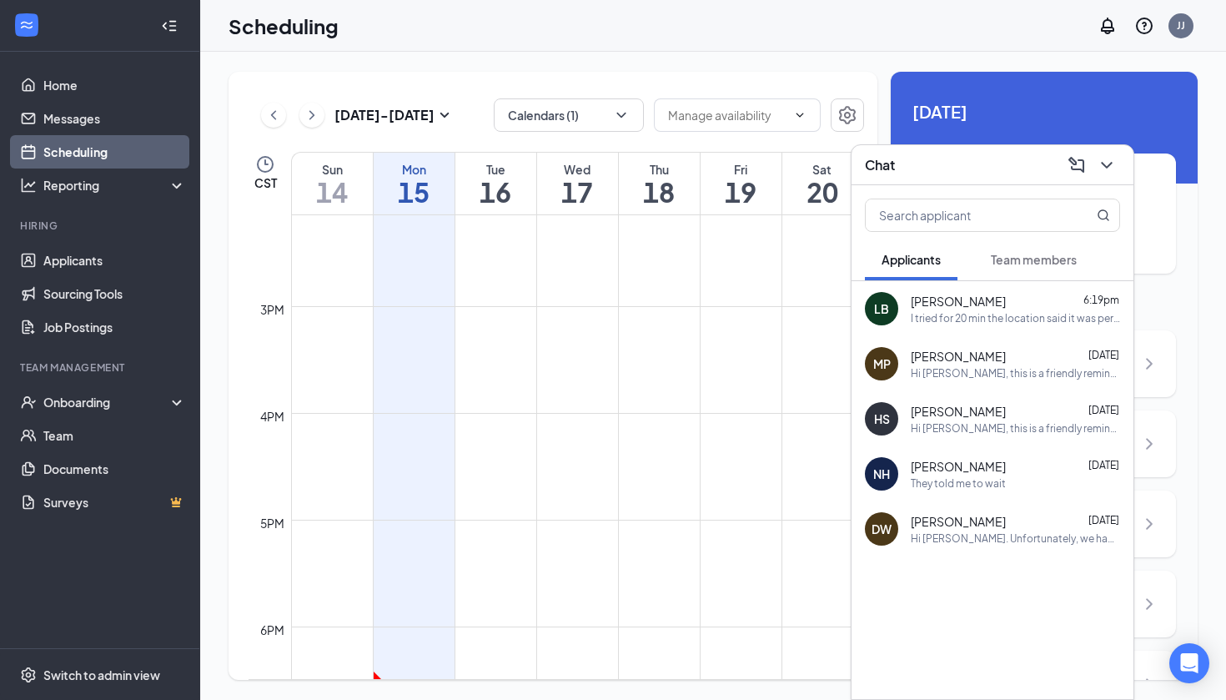
click at [919, 303] on span "[PERSON_NAME]" at bounding box center [958, 301] width 95 height 17
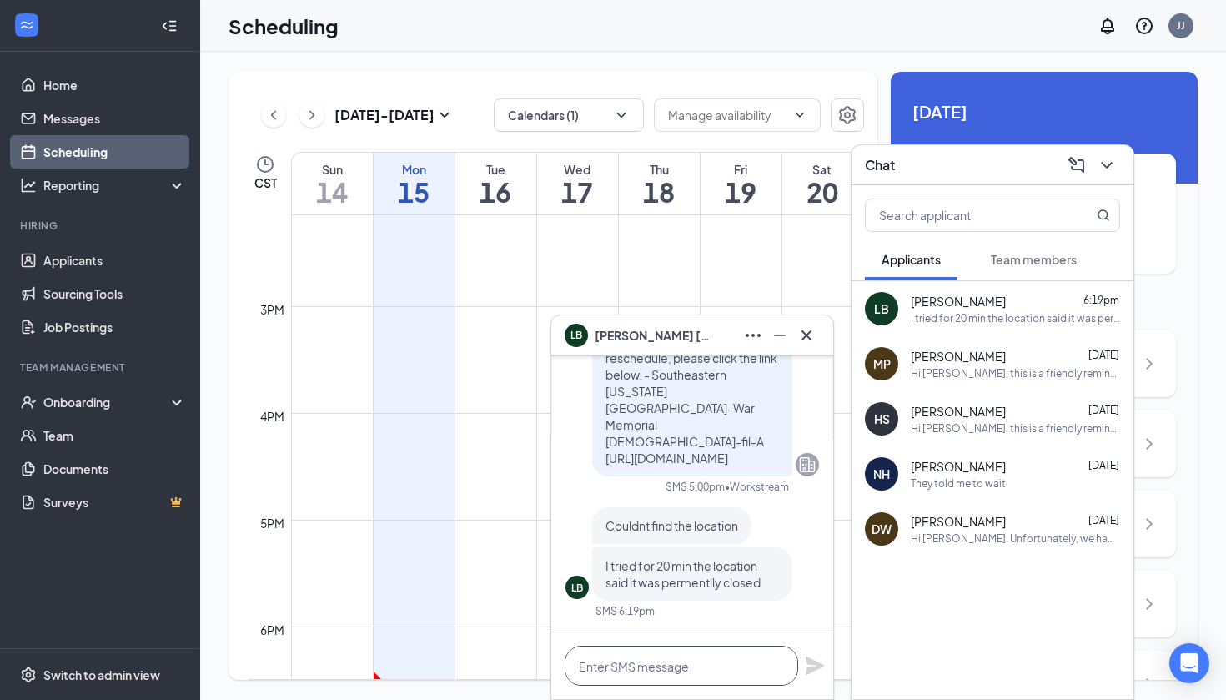
click at [657, 656] on textarea at bounding box center [682, 666] width 234 height 40
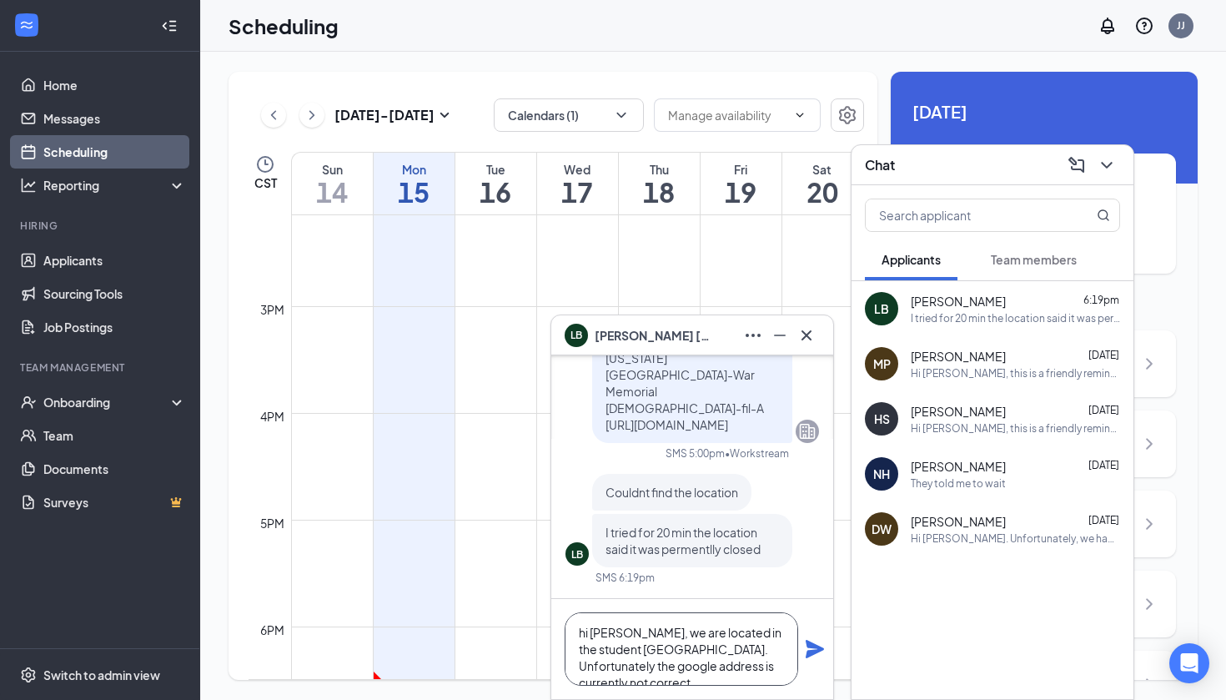
type textarea "hi [PERSON_NAME], we are located in the student [GEOGRAPHIC_DATA]. Unfortunatel…"
click at [823, 654] on icon "Plane" at bounding box center [815, 649] width 20 height 20
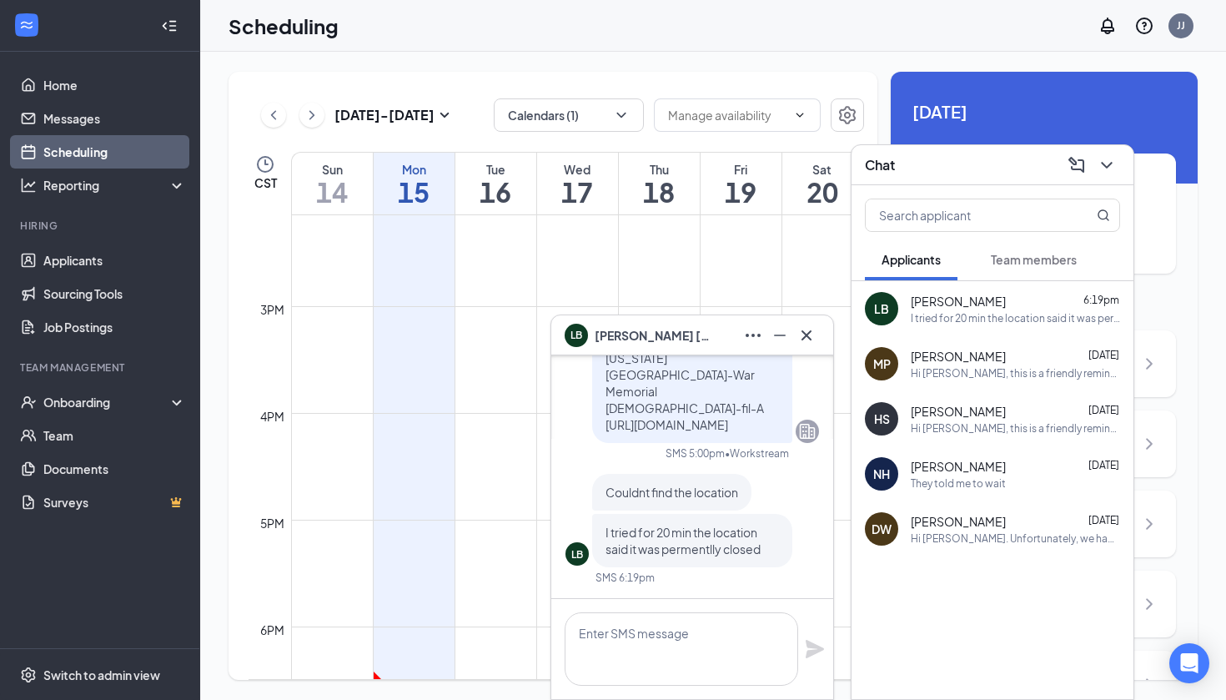
scroll to position [0, 0]
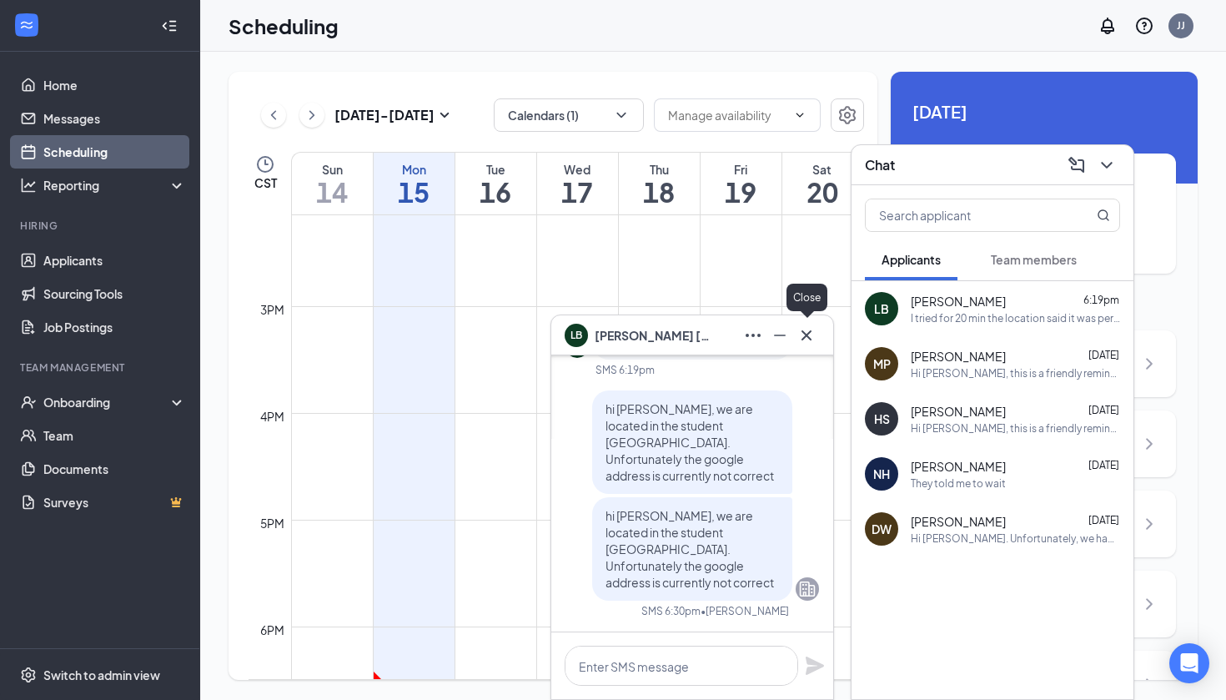
click at [813, 339] on icon "Cross" at bounding box center [806, 335] width 20 height 20
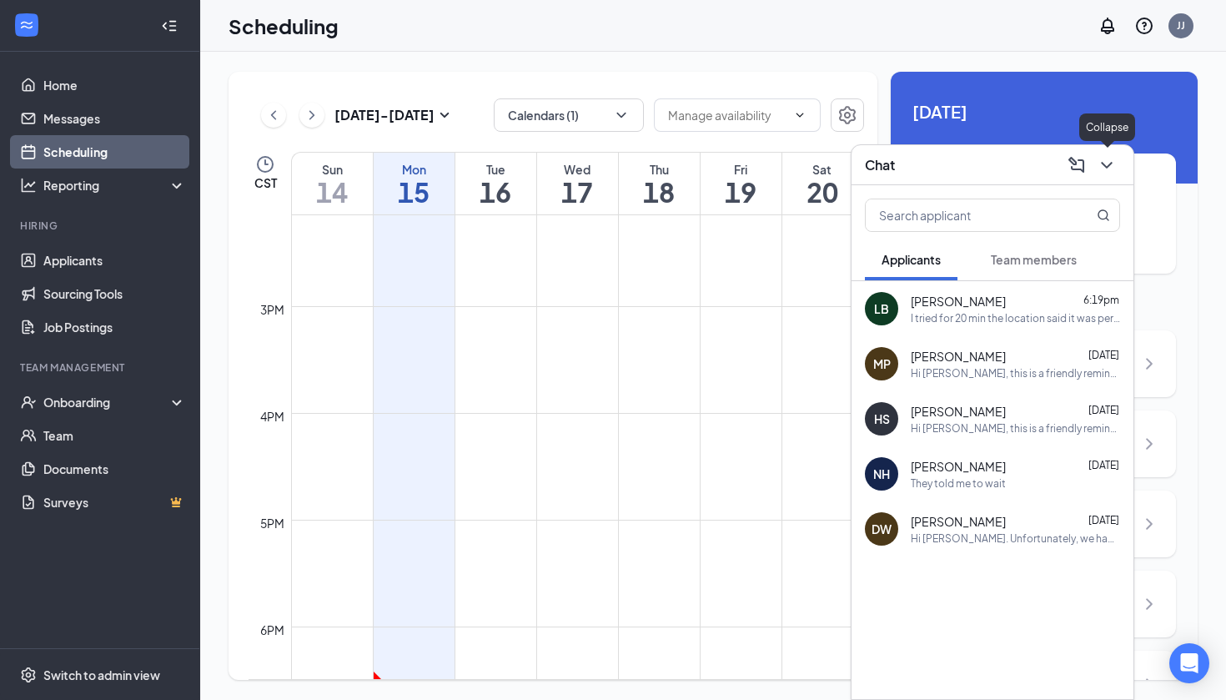
click at [1111, 161] on icon "ChevronDown" at bounding box center [1107, 165] width 20 height 20
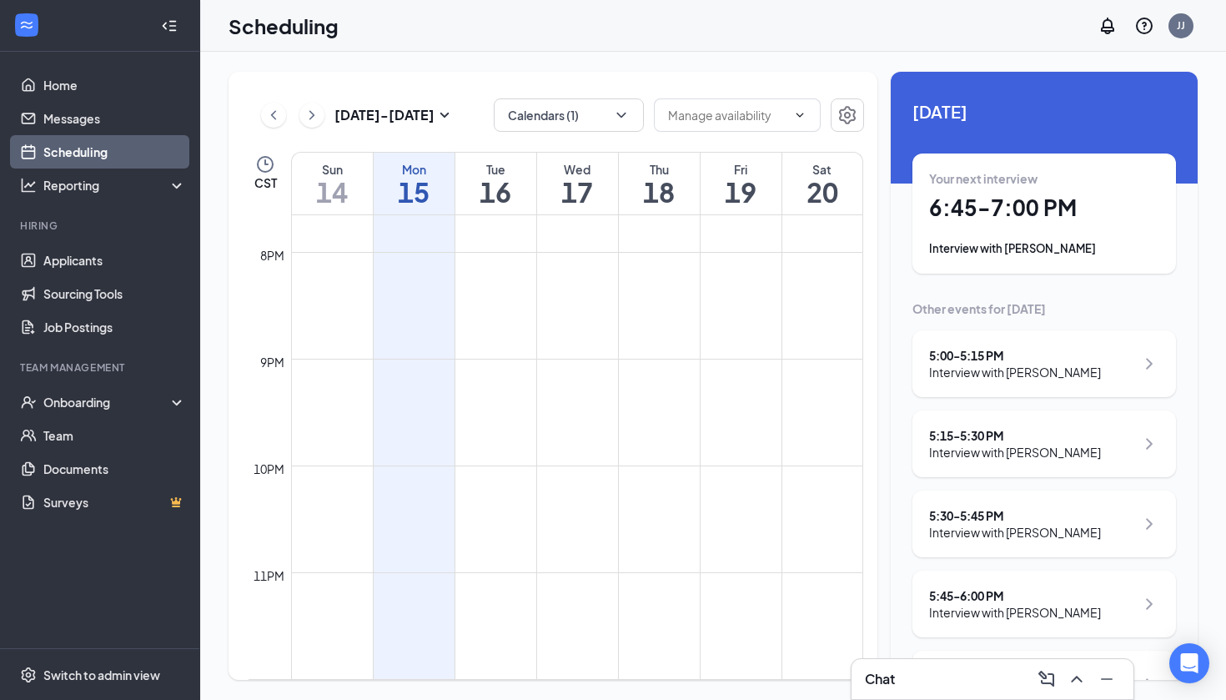
scroll to position [2098, 0]
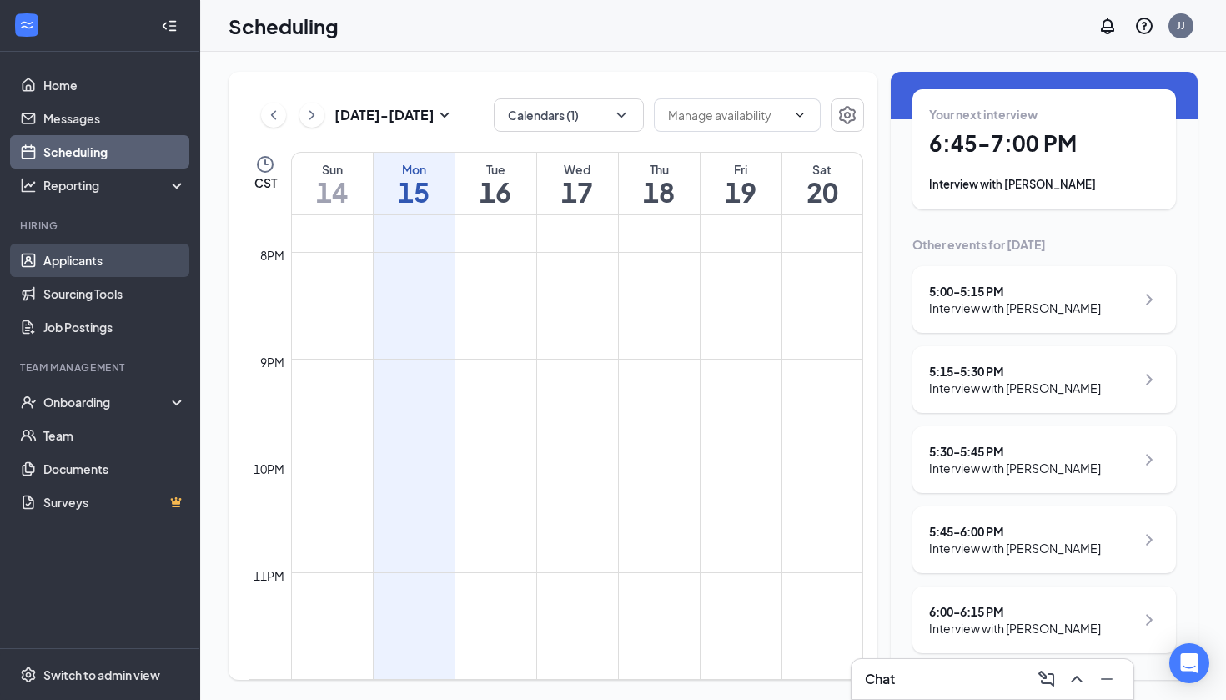
click at [93, 264] on link "Applicants" at bounding box center [114, 260] width 143 height 33
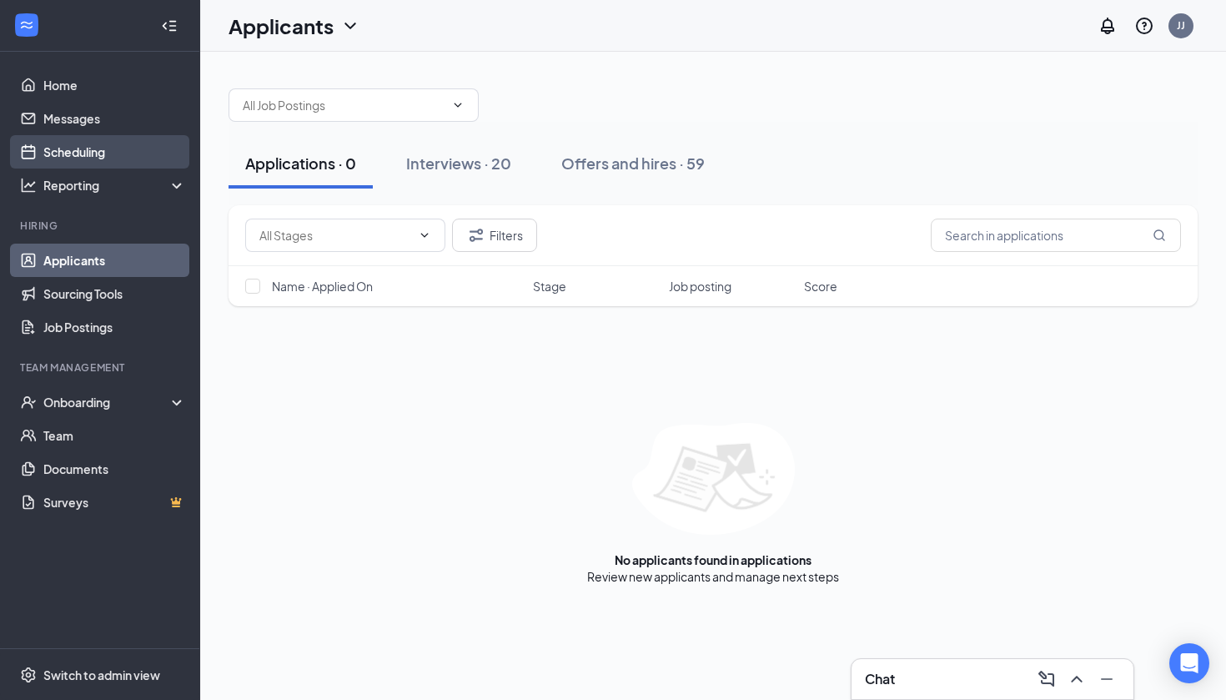
click at [116, 165] on link "Scheduling" at bounding box center [114, 151] width 143 height 33
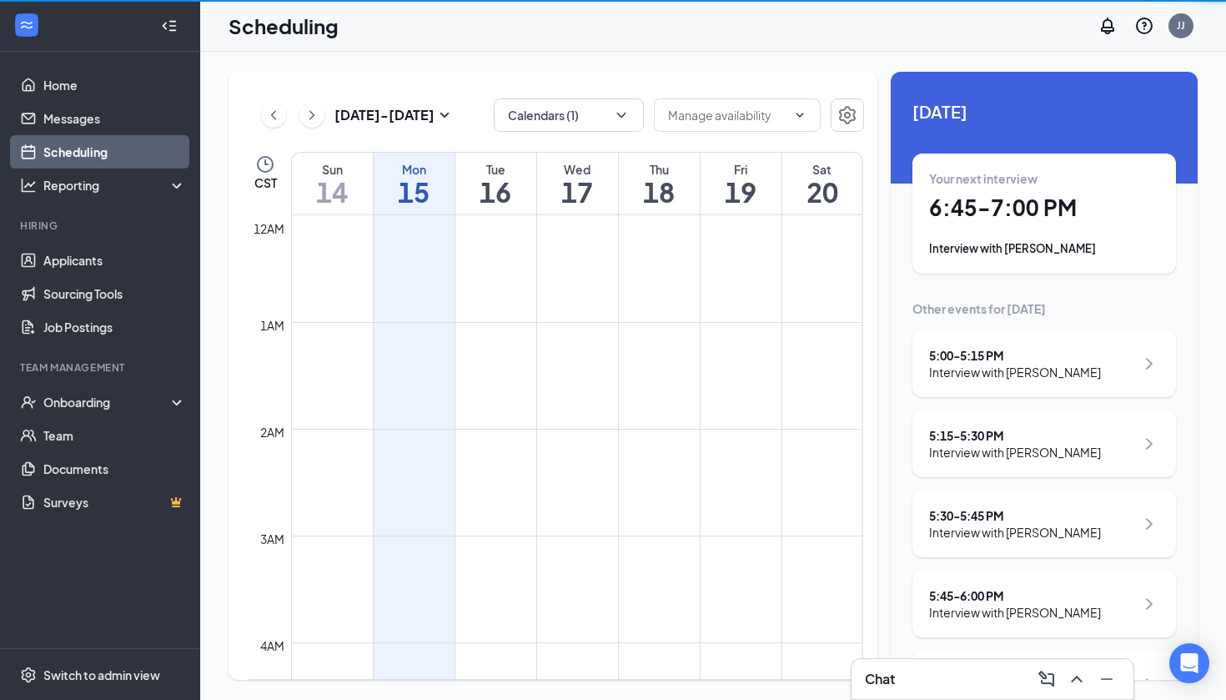
scroll to position [820, 0]
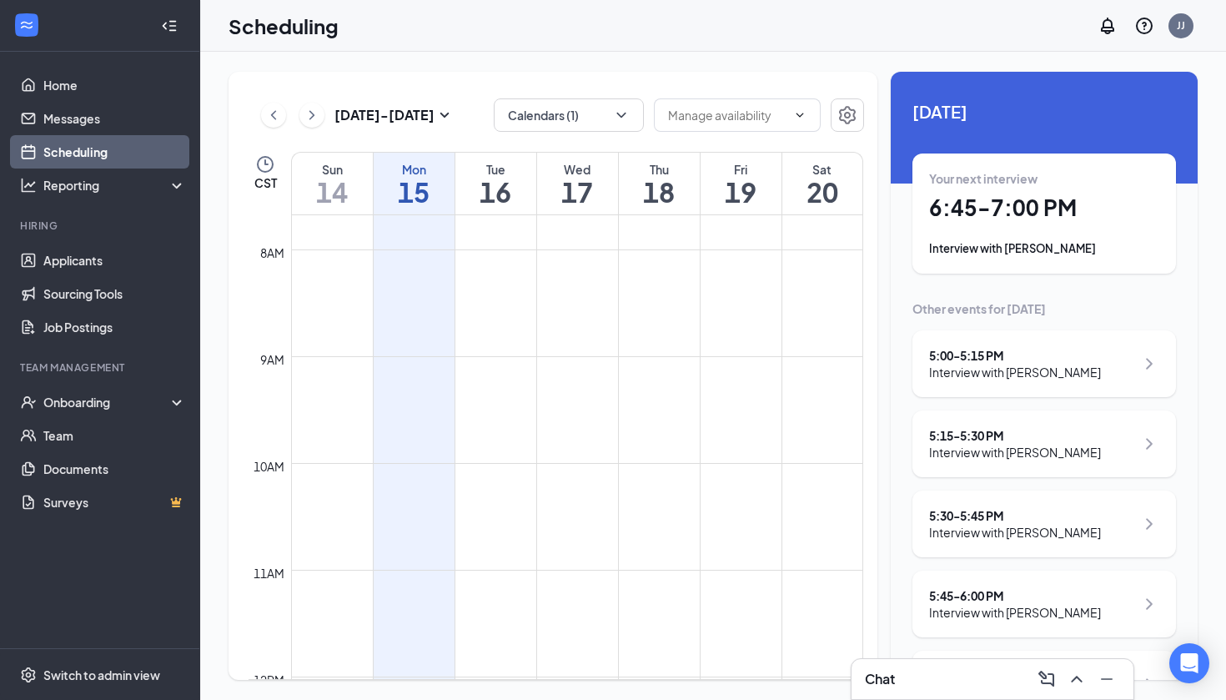
click at [772, 349] on td at bounding box center [577, 342] width 572 height 27
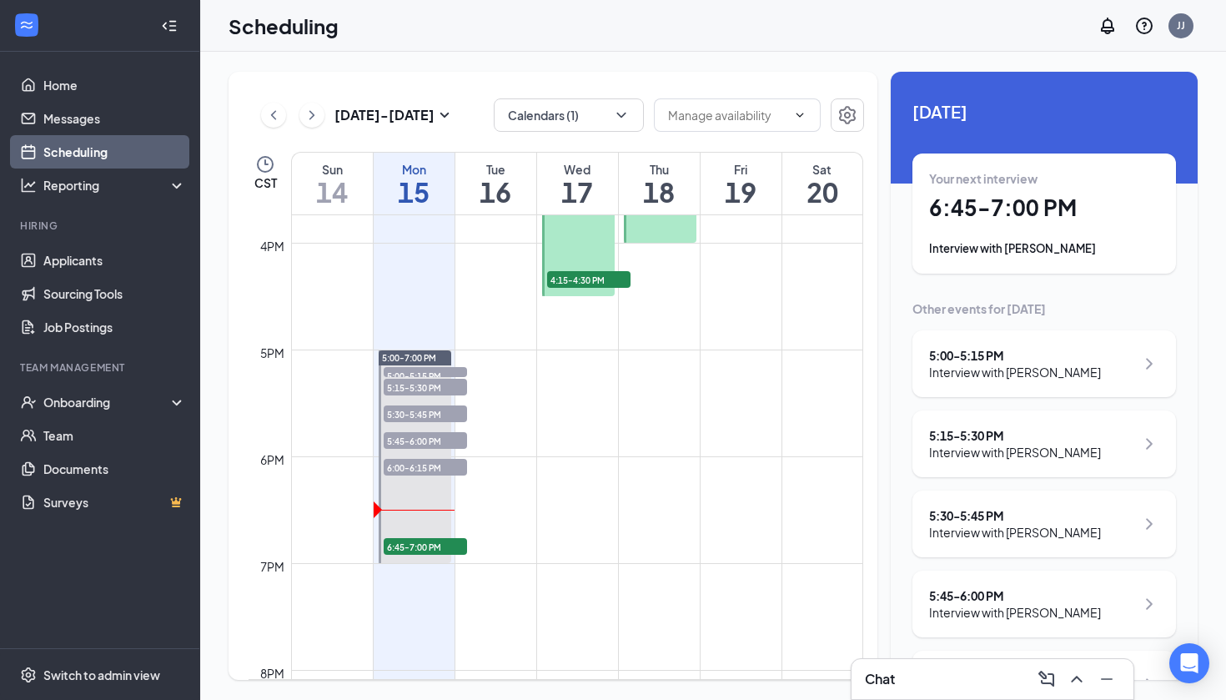
scroll to position [1684, 0]
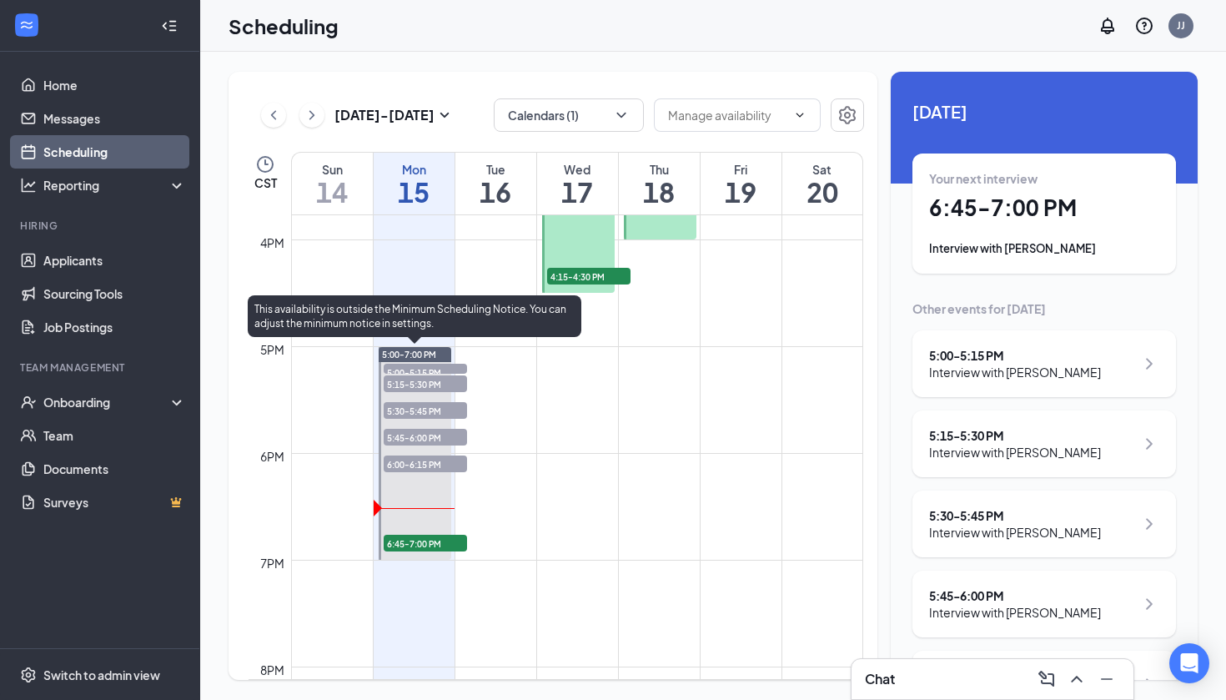
click at [454, 542] on span "6:45-7:00 PM" at bounding box center [425, 543] width 83 height 17
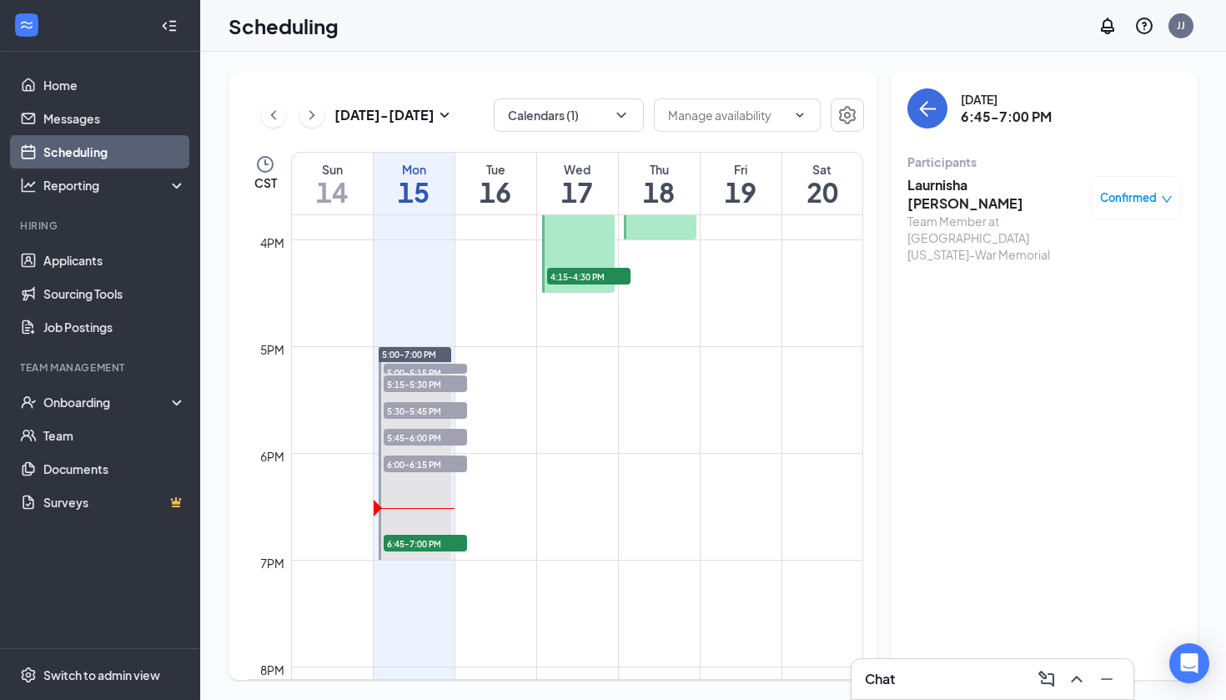
click at [984, 189] on h3 "Laurnisha [PERSON_NAME]" at bounding box center [994, 194] width 175 height 37
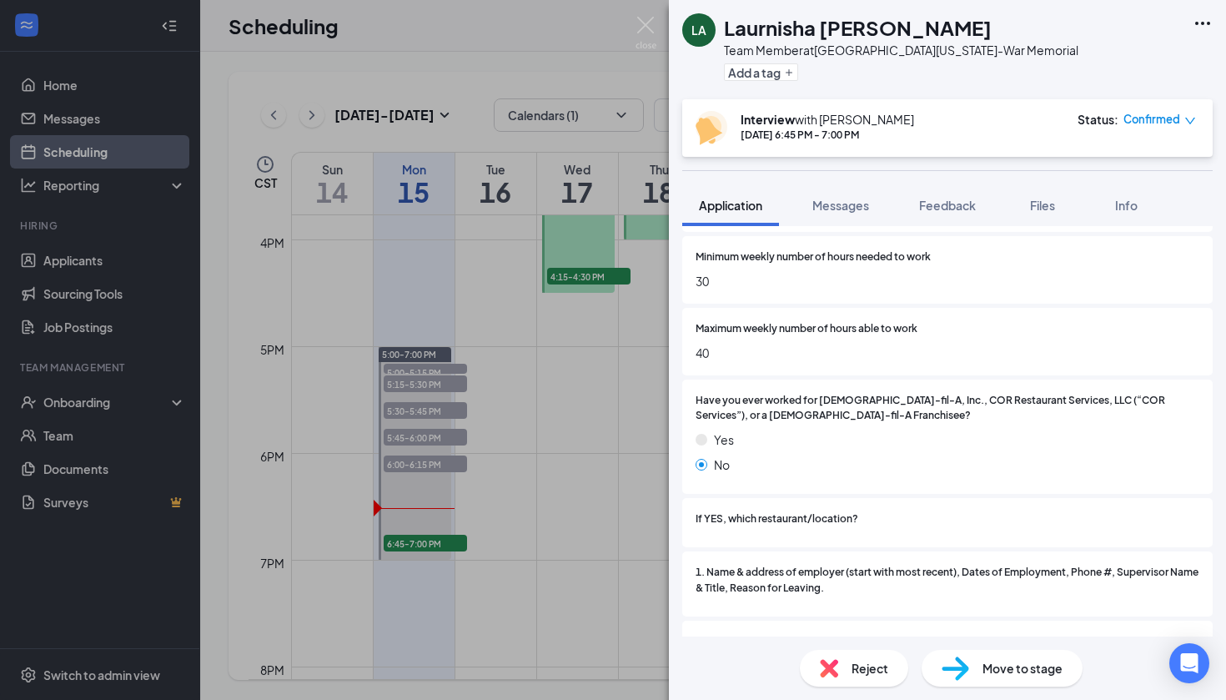
scroll to position [1134, 0]
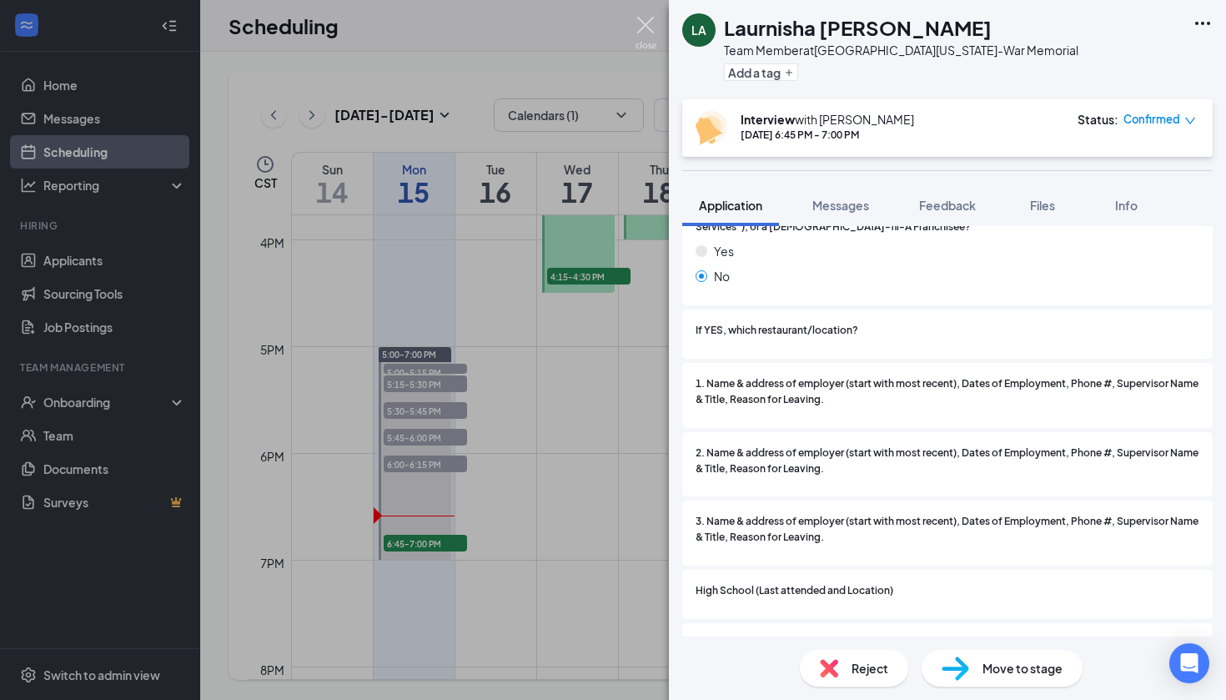
click at [653, 31] on img at bounding box center [646, 33] width 21 height 33
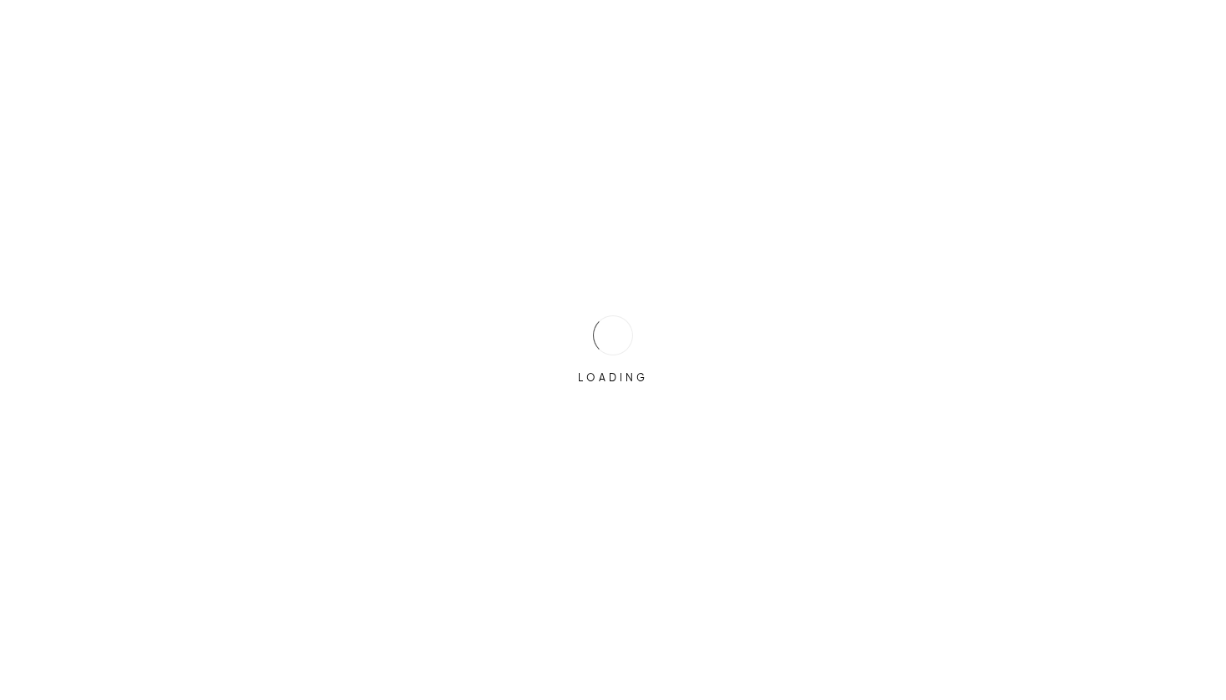
click at [1073, 679] on div "LOADING" at bounding box center [613, 350] width 1226 height 700
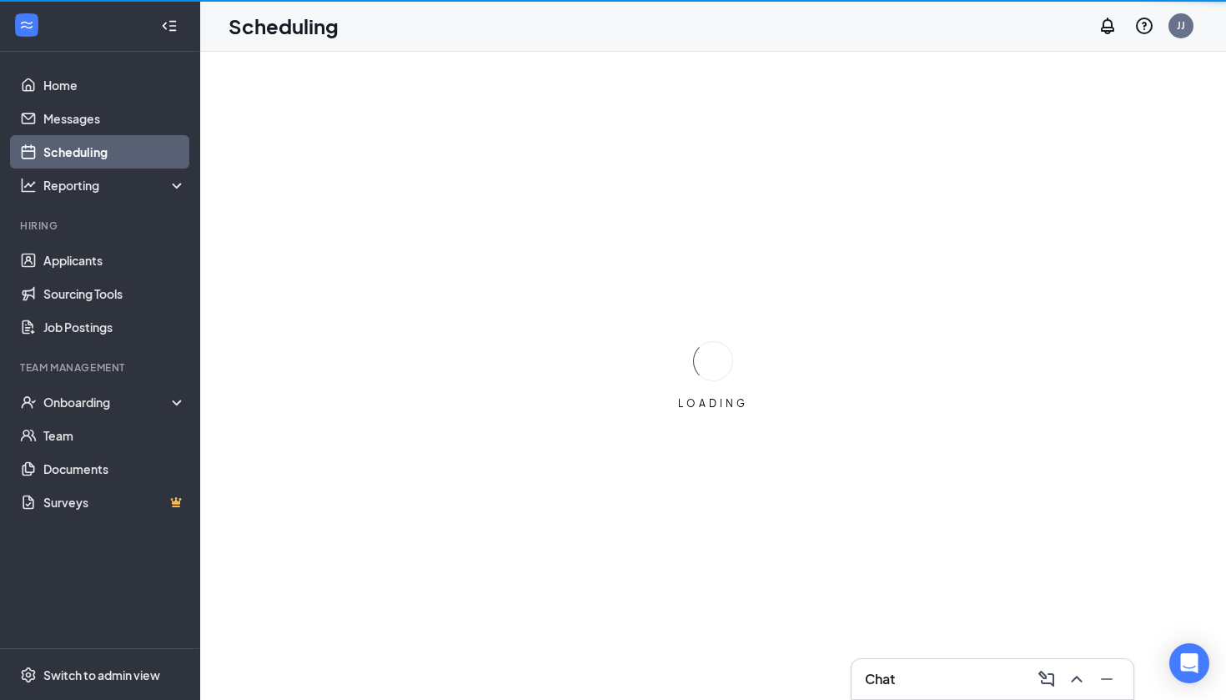
click at [1073, 679] on icon "ChevronUp" at bounding box center [1076, 679] width 11 height 7
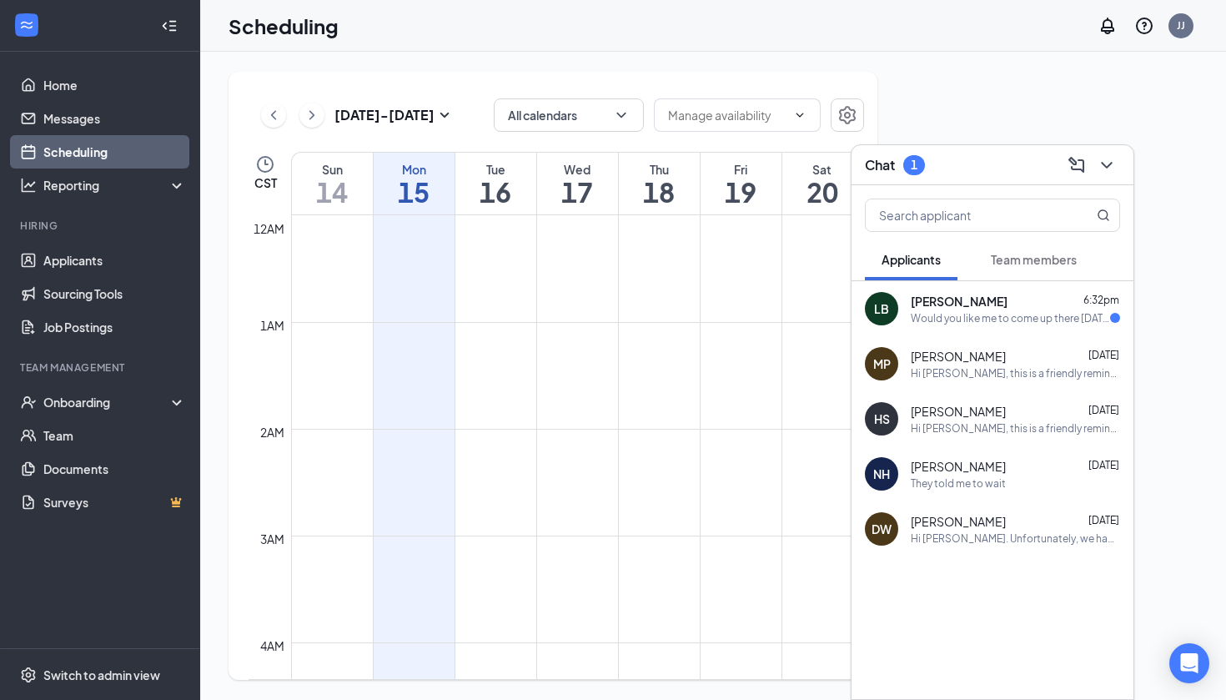
click at [1049, 314] on div "Would you like me to come up there [DATE]" at bounding box center [1010, 318] width 199 height 14
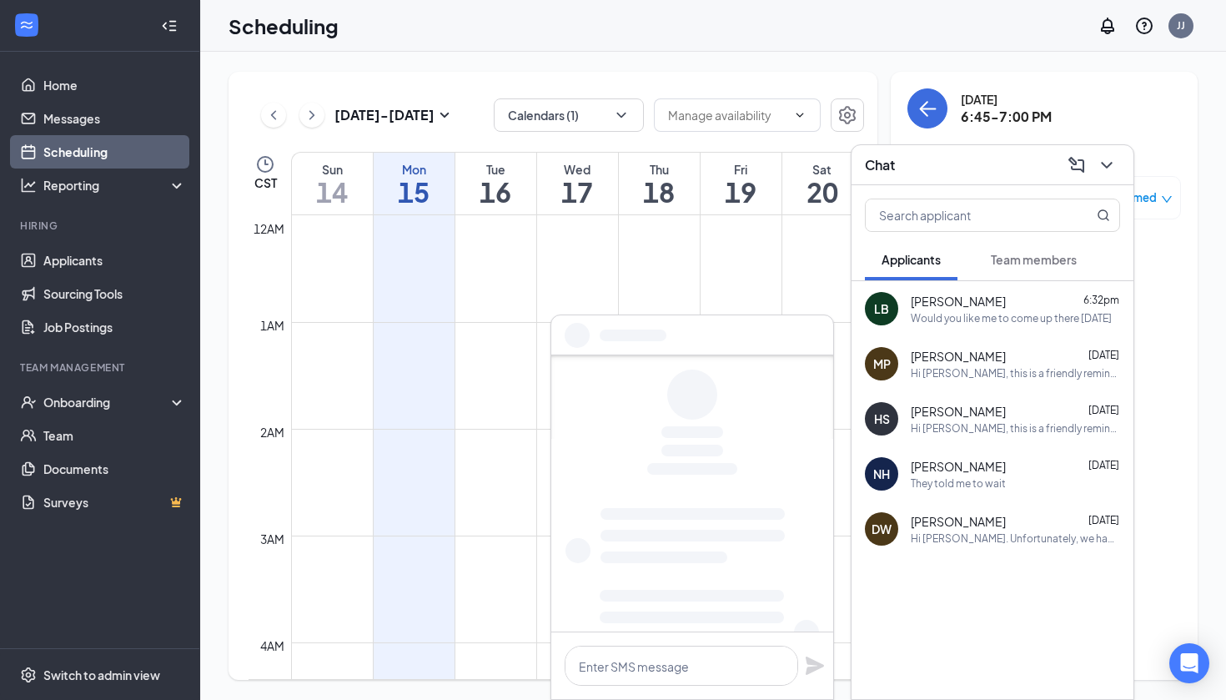
scroll to position [820, 0]
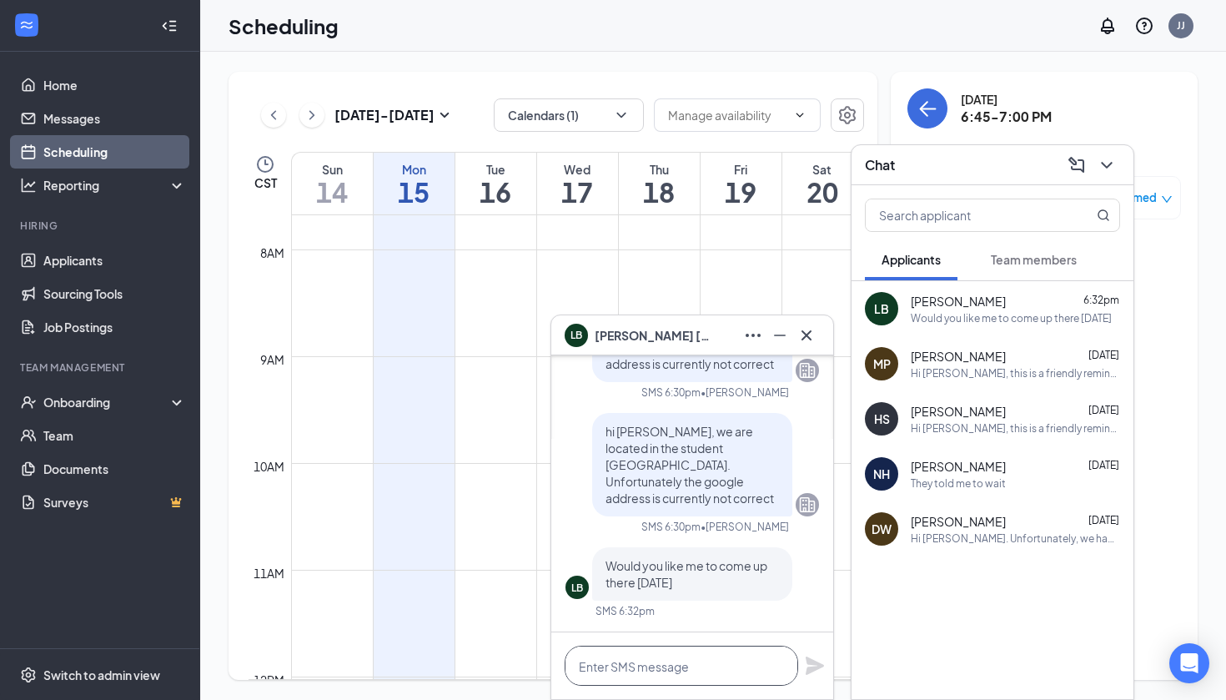
click at [703, 664] on textarea at bounding box center [682, 666] width 234 height 40
type textarea "il send you a link to reschedule"
click at [805, 673] on icon "Plane" at bounding box center [815, 666] width 20 height 20
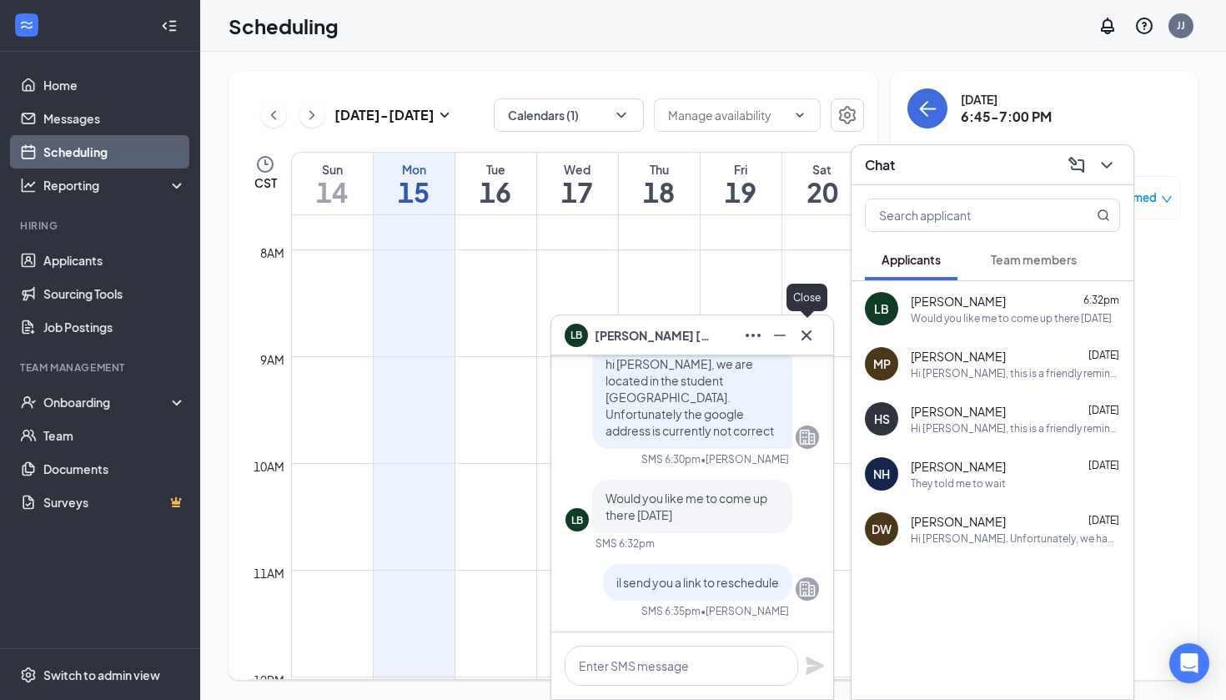
click at [809, 330] on icon "Cross" at bounding box center [806, 335] width 20 height 20
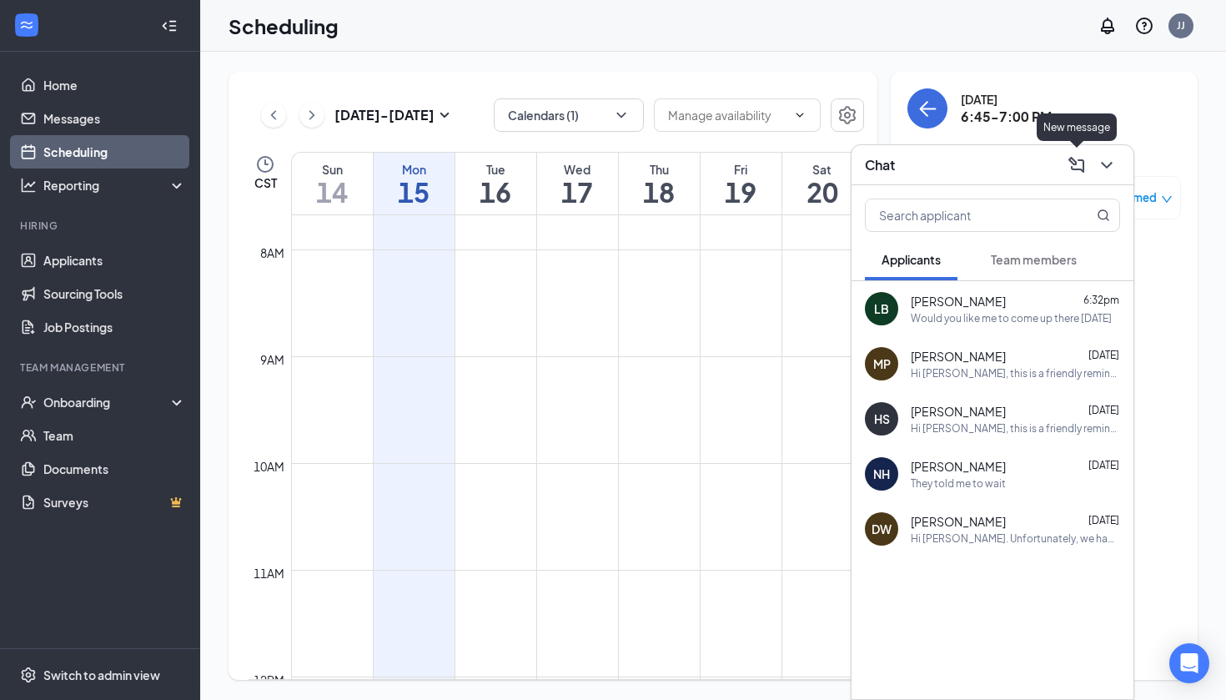
click at [1109, 155] on icon "ChevronDown" at bounding box center [1107, 165] width 20 height 20
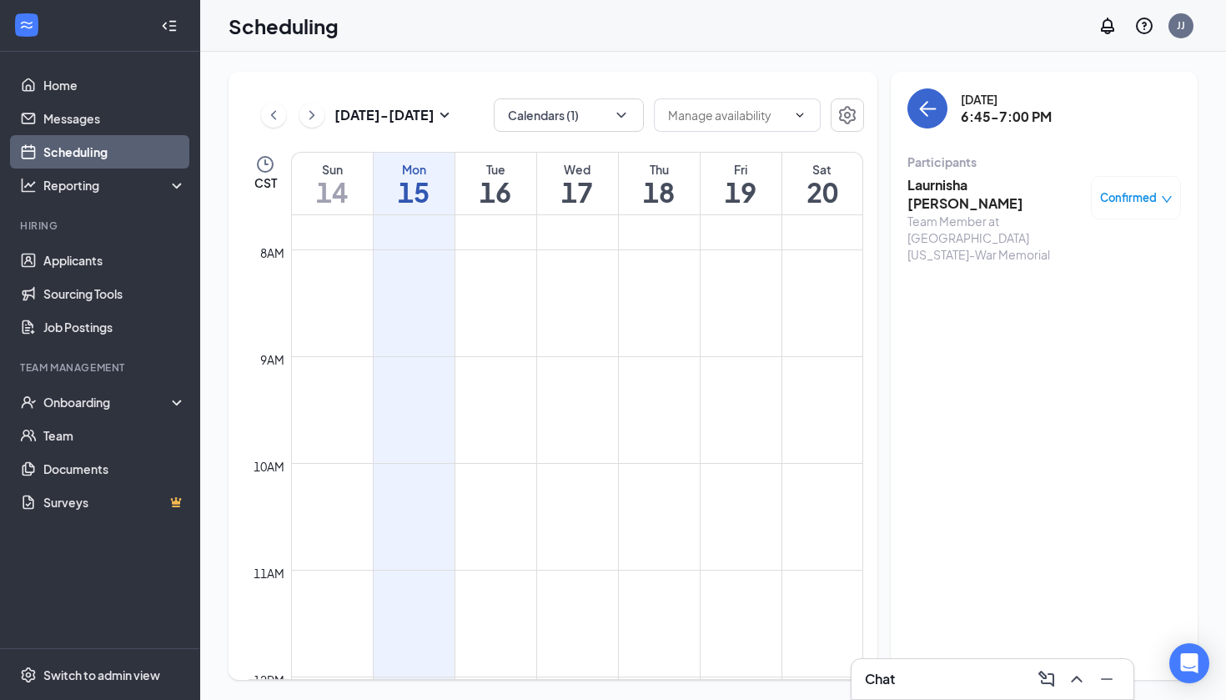
click at [921, 112] on icon "ArrowLeft" at bounding box center [927, 108] width 20 height 20
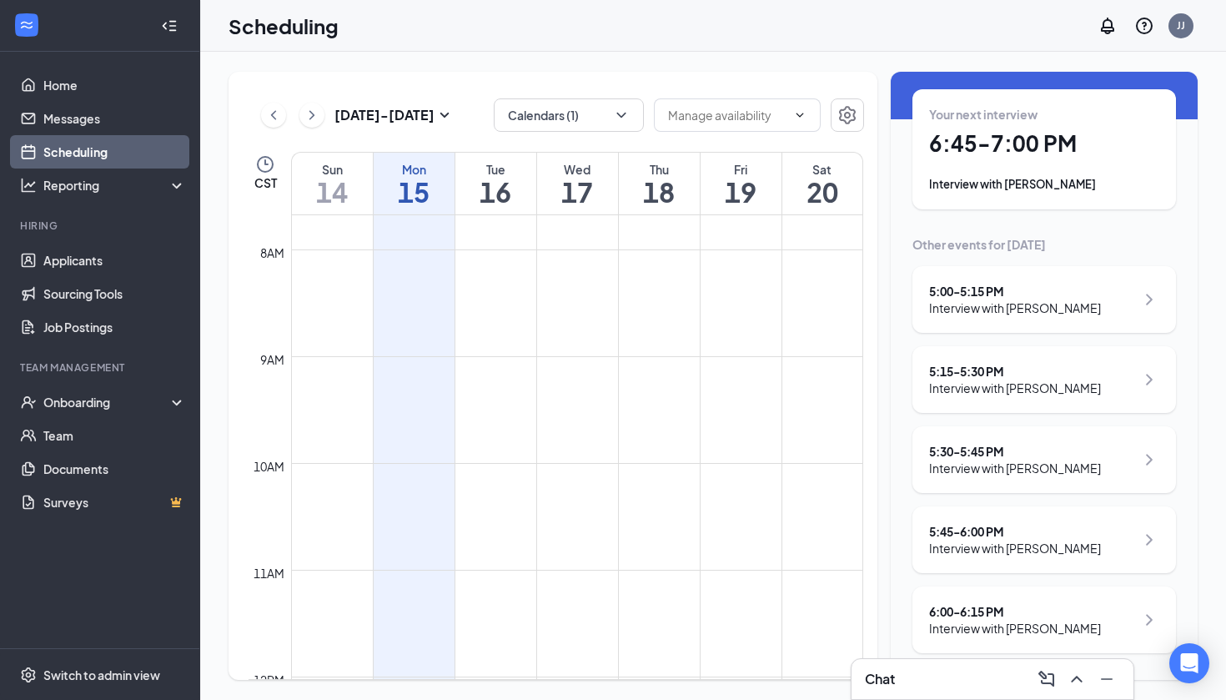
scroll to position [64, 0]
click at [1006, 632] on div "Interview with [PERSON_NAME]" at bounding box center [1015, 628] width 172 height 17
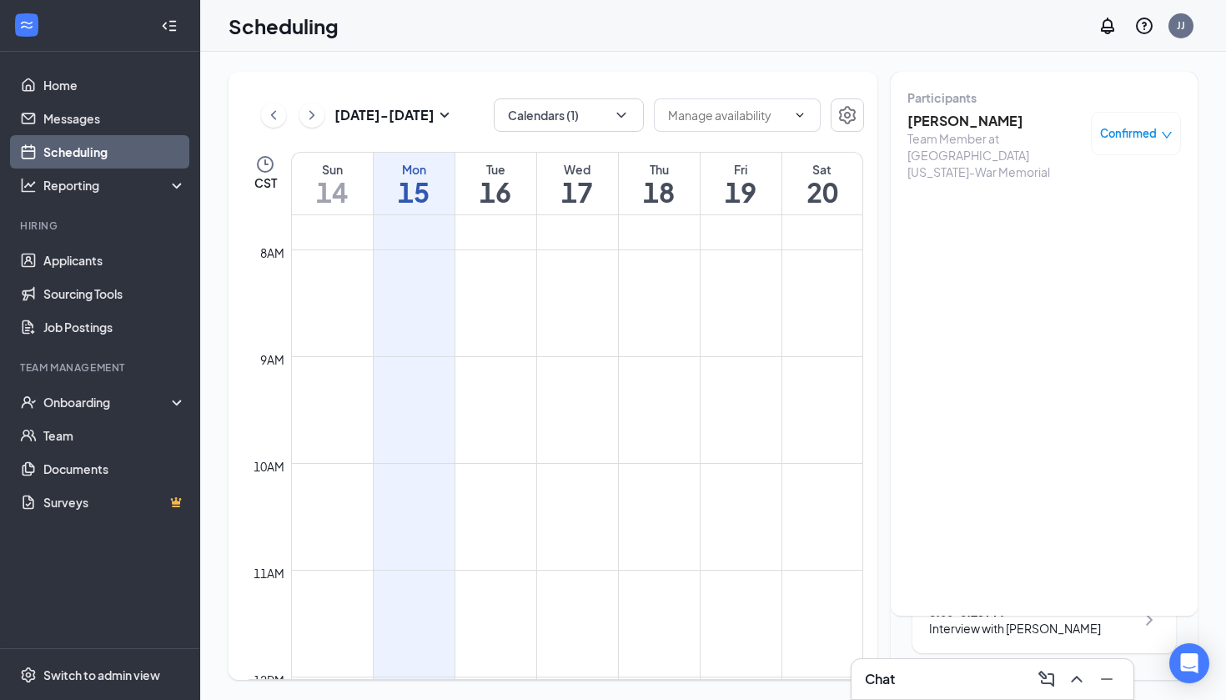
click at [1129, 127] on span "Confirmed" at bounding box center [1128, 133] width 57 height 17
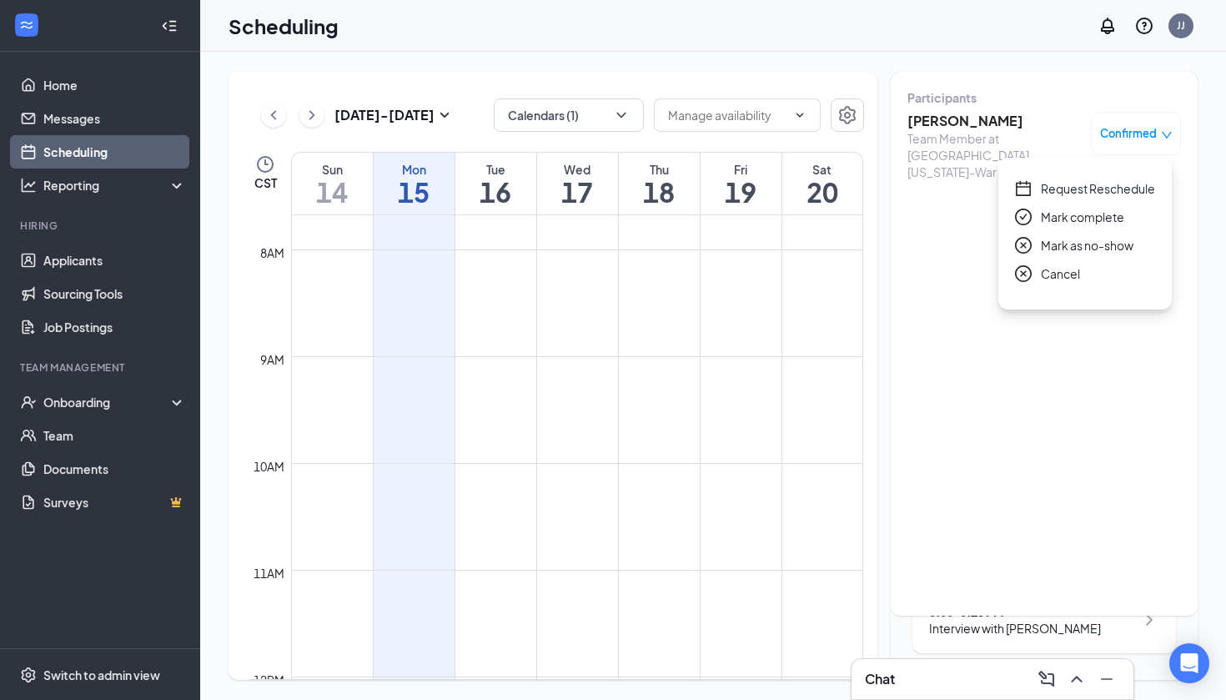
click at [1088, 186] on span "Request Reschedule" at bounding box center [1098, 188] width 114 height 18
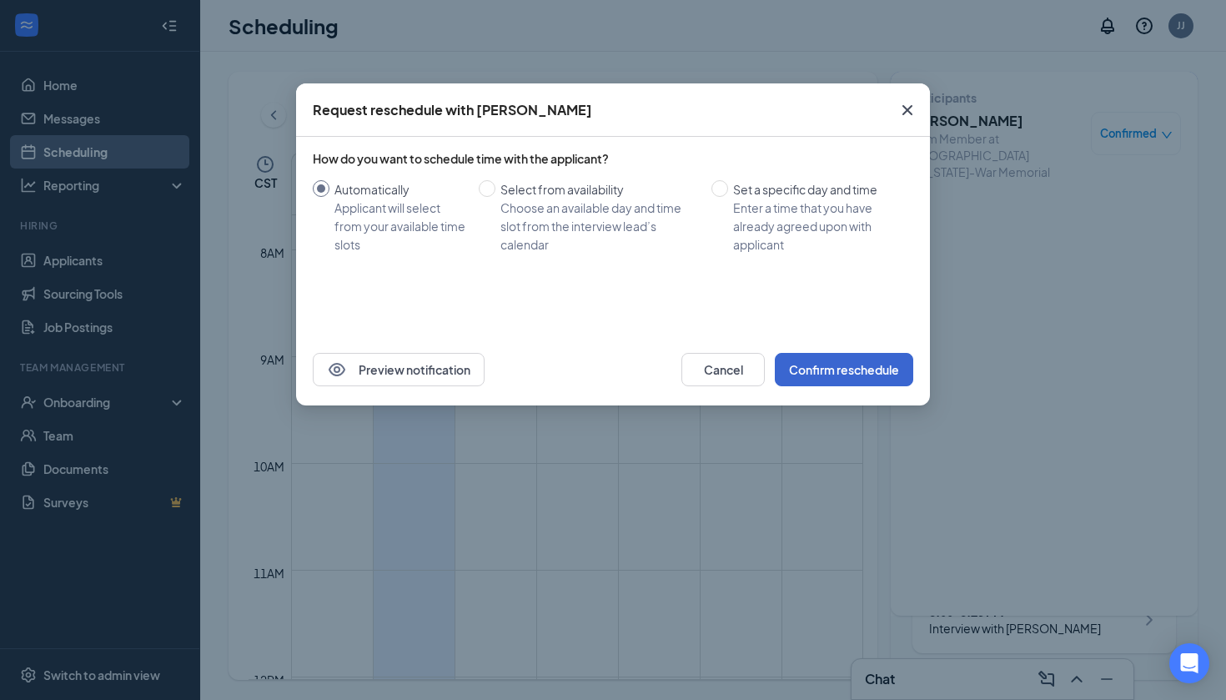
click at [862, 384] on button "Confirm reschedule" at bounding box center [844, 369] width 138 height 33
